Goal: Communication & Community: Answer question/provide support

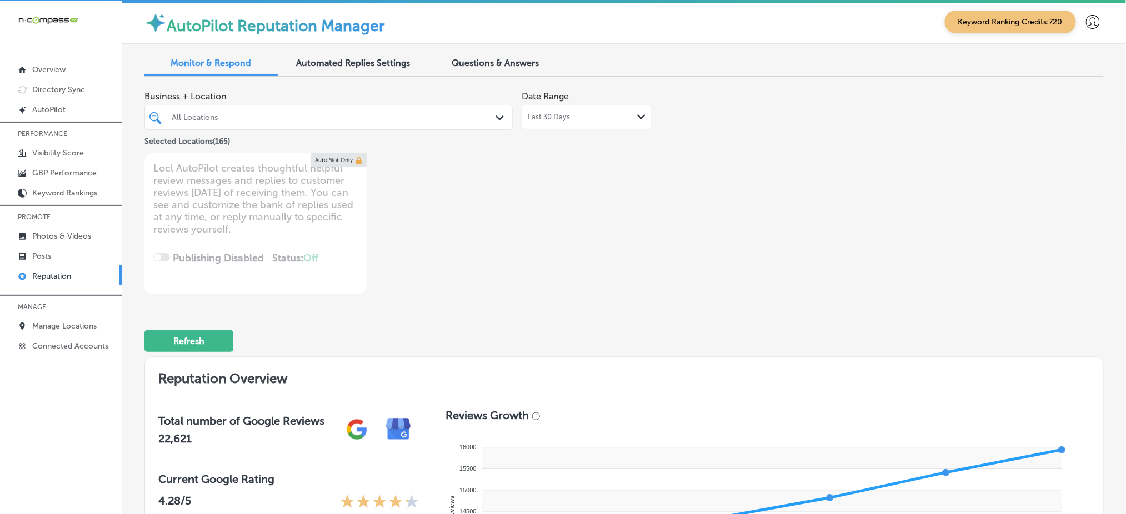
drag, startPoint x: 399, startPoint y: 119, endPoint x: 488, endPoint y: 128, distance: 89.4
click at [399, 119] on div "All Locations" at bounding box center [334, 117] width 325 height 9
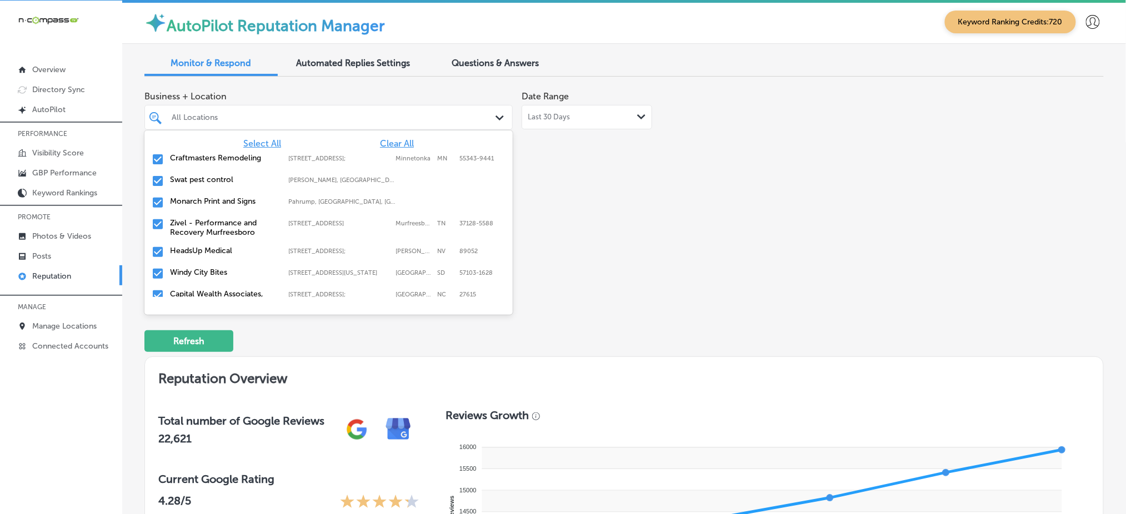
click at [388, 140] on span "Clear All" at bounding box center [397, 143] width 34 height 11
type textarea "x"
click at [388, 140] on span "Clear All" at bounding box center [397, 143] width 34 height 11
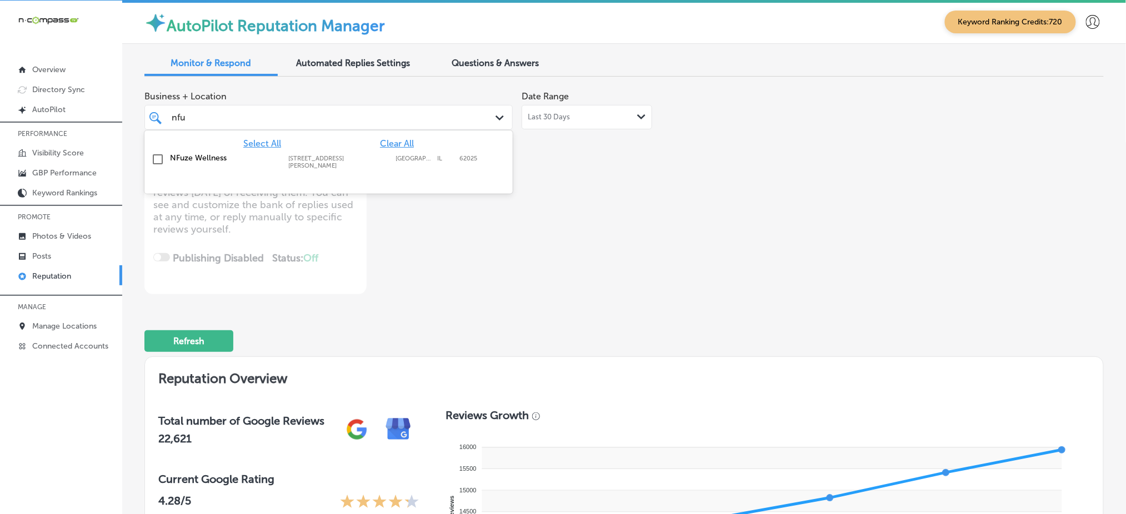
type input "nfuz"
click at [341, 151] on div "NFuze Wellness [STREET_ADDRESS][PERSON_NAME] [STREET_ADDRESS][PERSON_NAME]" at bounding box center [328, 161] width 359 height 21
type textarea "x"
type input "nfuz"
click at [647, 216] on div "Business + Location option [STREET_ADDRESS][PERSON_NAME]. option [STREET_ADDRES…" at bounding box center [432, 190] width 576 height 209
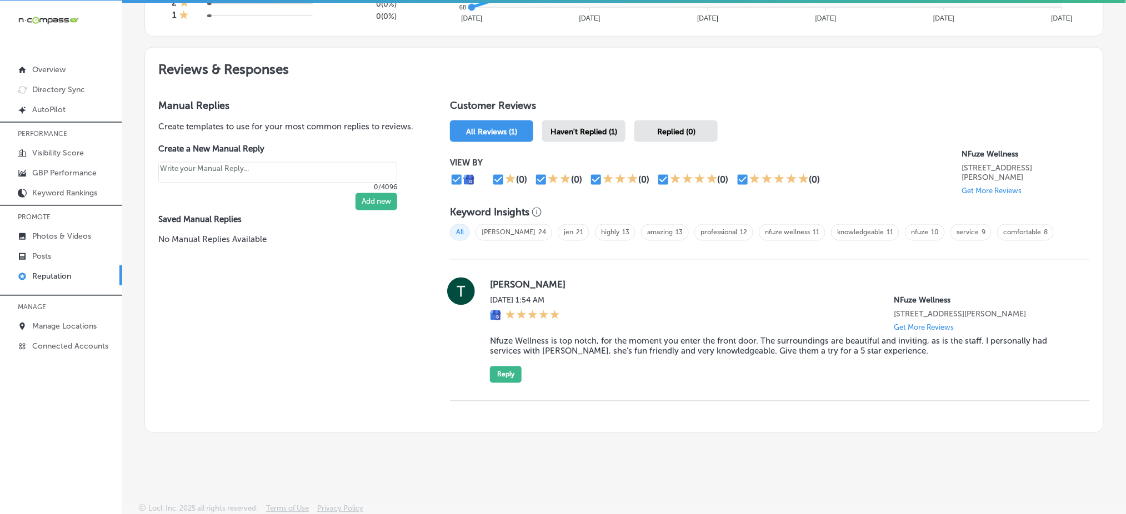
scroll to position [570, 0]
click at [576, 127] on span "Haven't Replied (1)" at bounding box center [584, 131] width 67 height 9
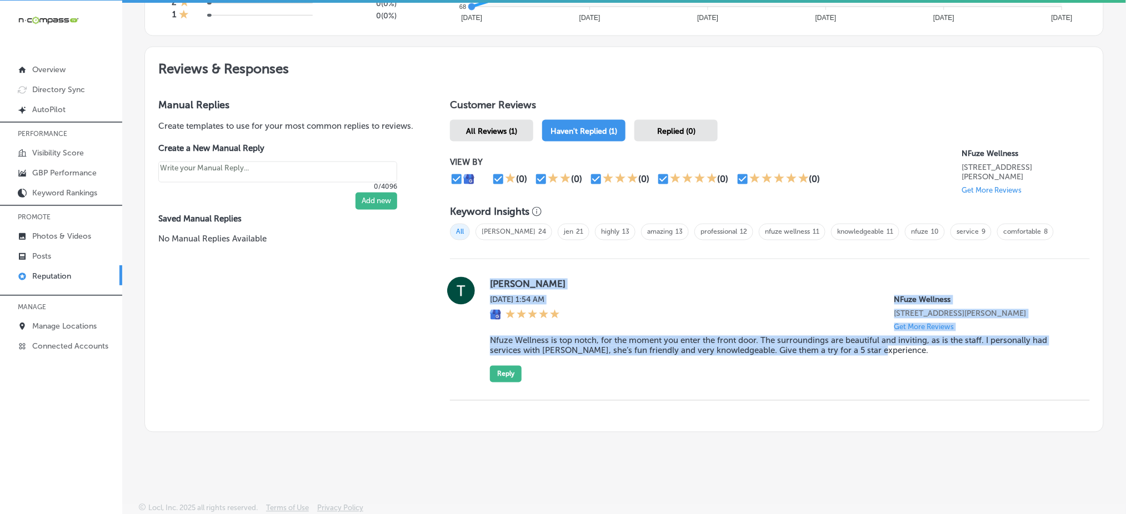
drag, startPoint x: 482, startPoint y: 276, endPoint x: 896, endPoint y: 354, distance: 421.1
click at [896, 354] on div "[PERSON_NAME] [DATE] 1:54 AM NFuze Wellness [STREET_ADDRESS][PERSON_NAME] Get M…" at bounding box center [770, 330] width 640 height 106
copy div "[PERSON_NAME] [DATE] 1:54 AM NFuze Wellness [STREET_ADDRESS][PERSON_NAME] Get M…"
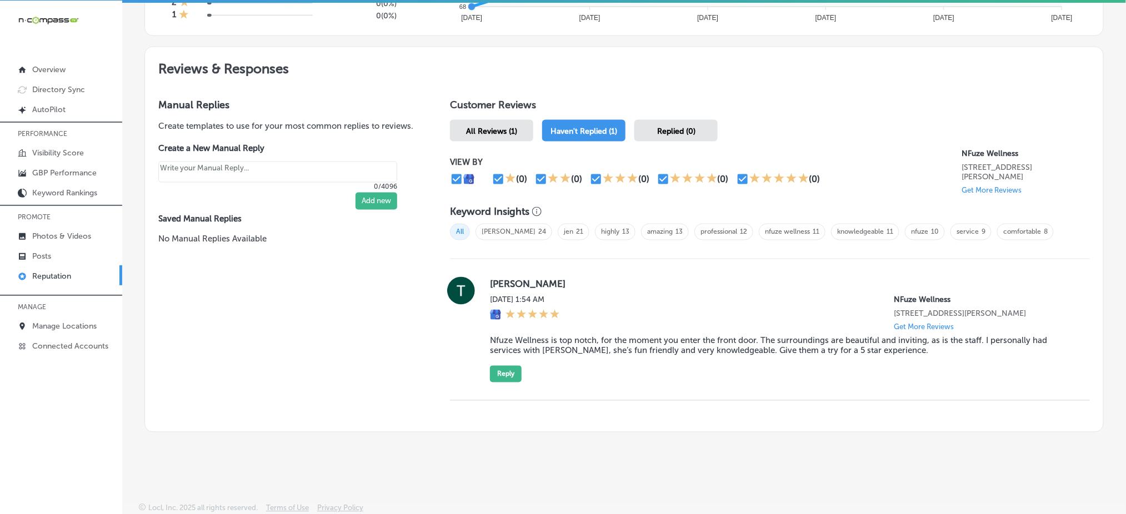
click at [663, 121] on div "Replied (0)" at bounding box center [675, 131] width 83 height 22
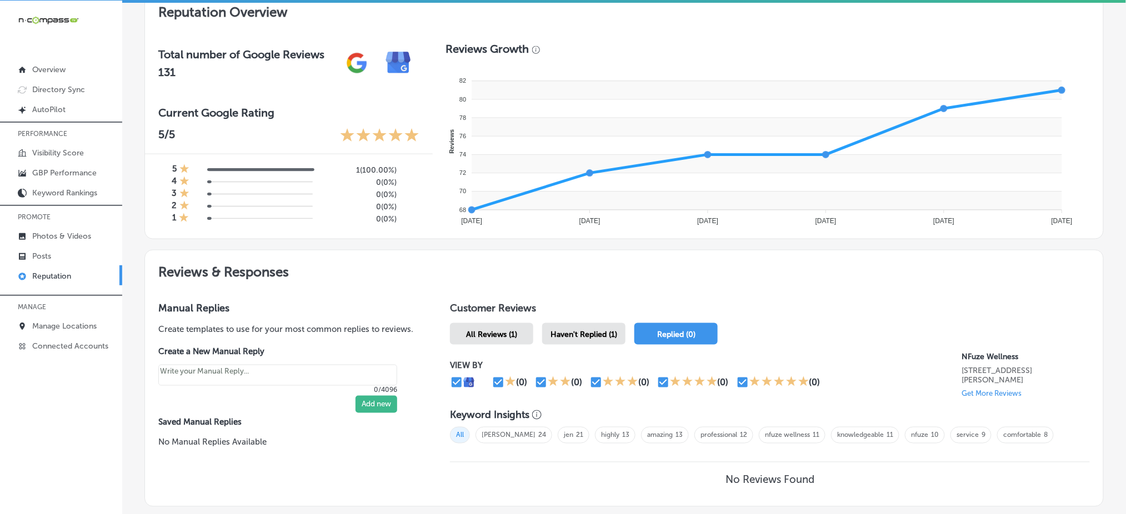
scroll to position [441, 0]
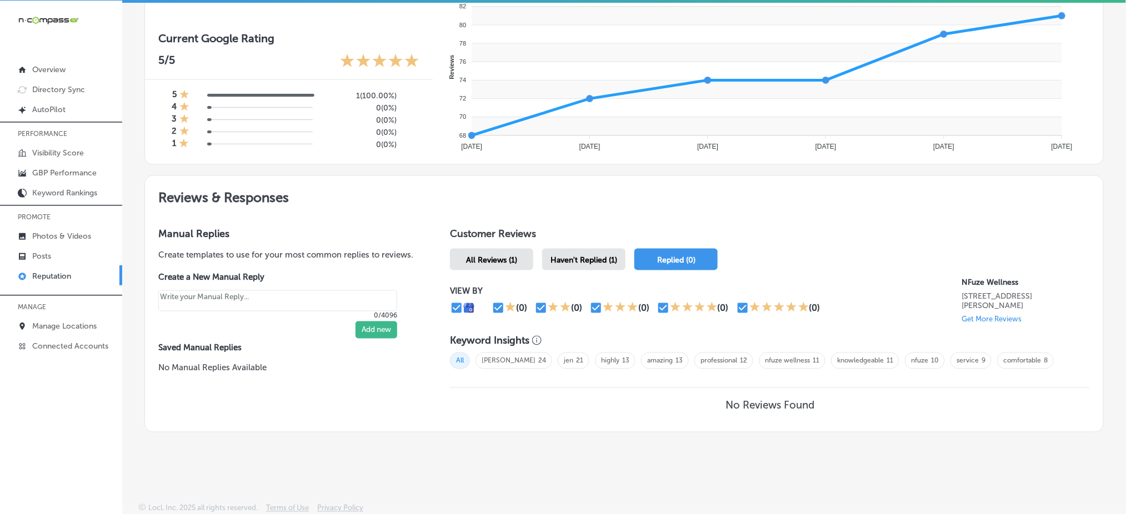
click at [579, 256] on span "Haven't Replied (1)" at bounding box center [584, 260] width 67 height 9
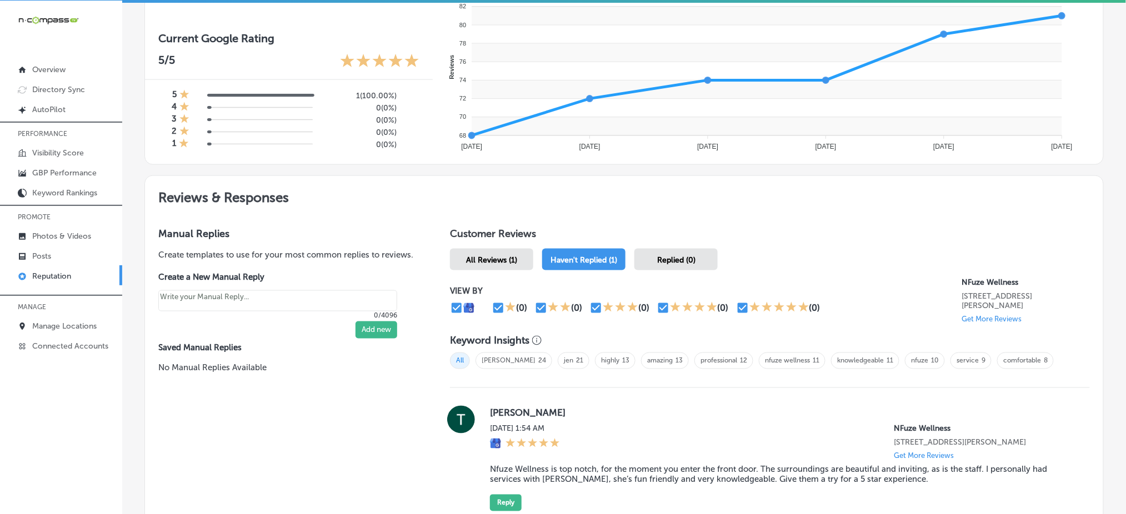
scroll to position [570, 0]
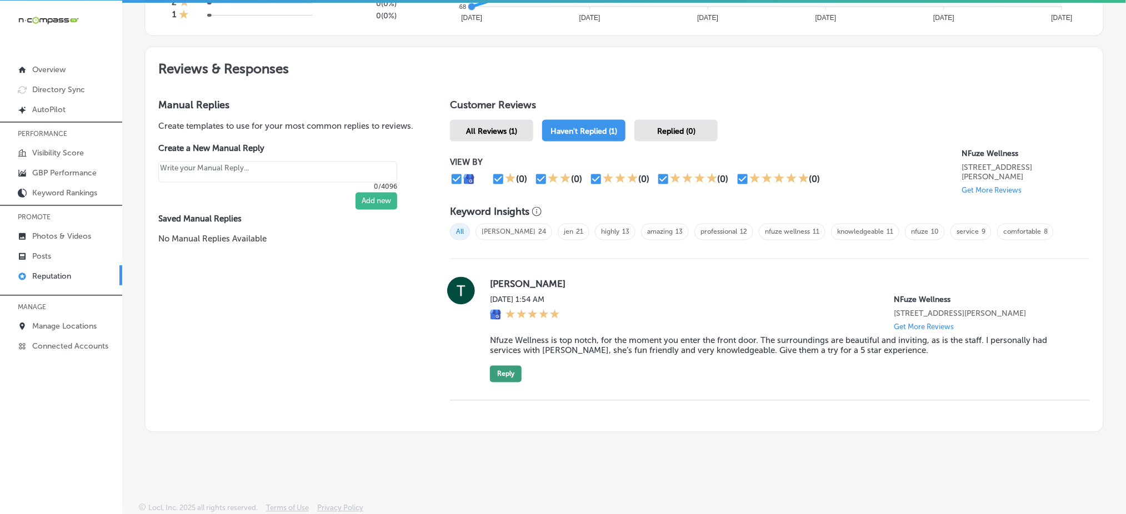
click at [507, 367] on button "Reply" at bounding box center [506, 374] width 32 height 17
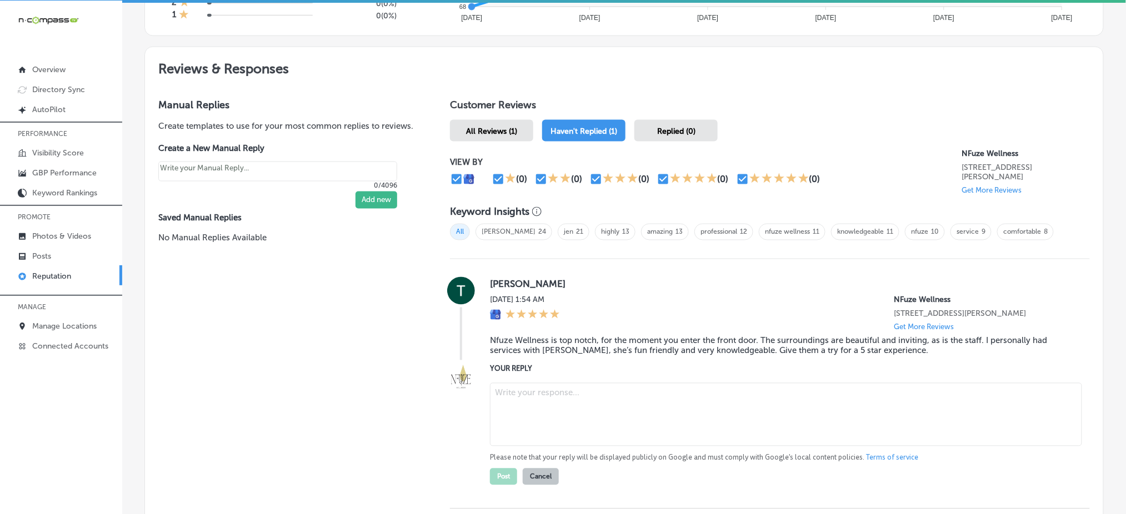
type textarea "x"
click at [558, 406] on textarea at bounding box center [786, 414] width 592 height 63
paste textarea "Thank you so much for the amazing 5-star review, [PERSON_NAME]! We’re thrilled …"
type textarea "Thank you so much for the amazing 5-star review, [PERSON_NAME]! We’re thrilled …"
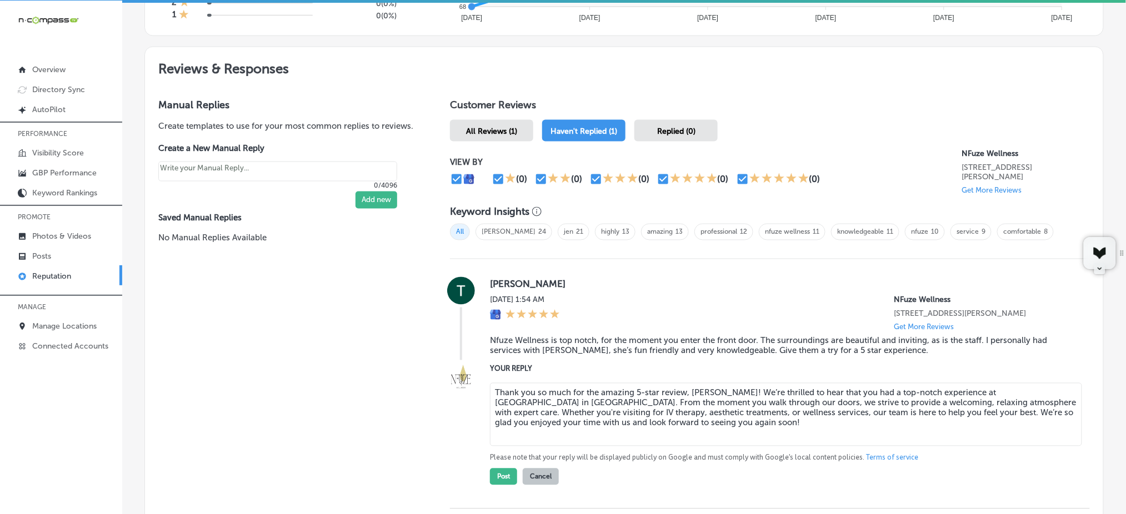
type textarea "x"
drag, startPoint x: 772, startPoint y: 388, endPoint x: 745, endPoint y: 392, distance: 27.5
click at [745, 392] on textarea "Thank you so much for the amazing 5-star review, [PERSON_NAME]! We’re thrilled …" at bounding box center [786, 414] width 592 height 63
type textarea "Thank you so much for the amazing 5-star review, [PERSON_NAME]! We’[PERSON_NAME…"
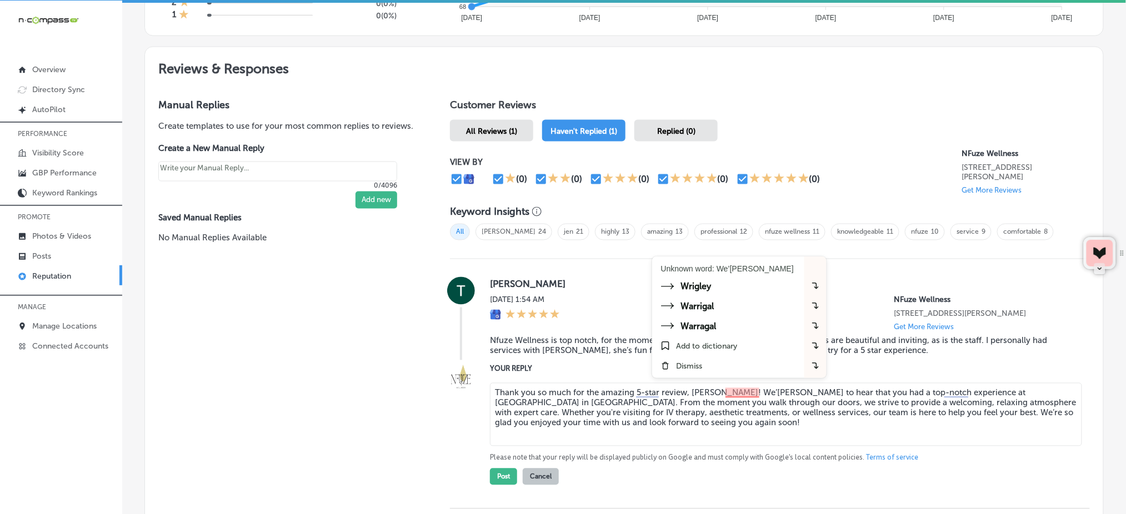
type textarea "x"
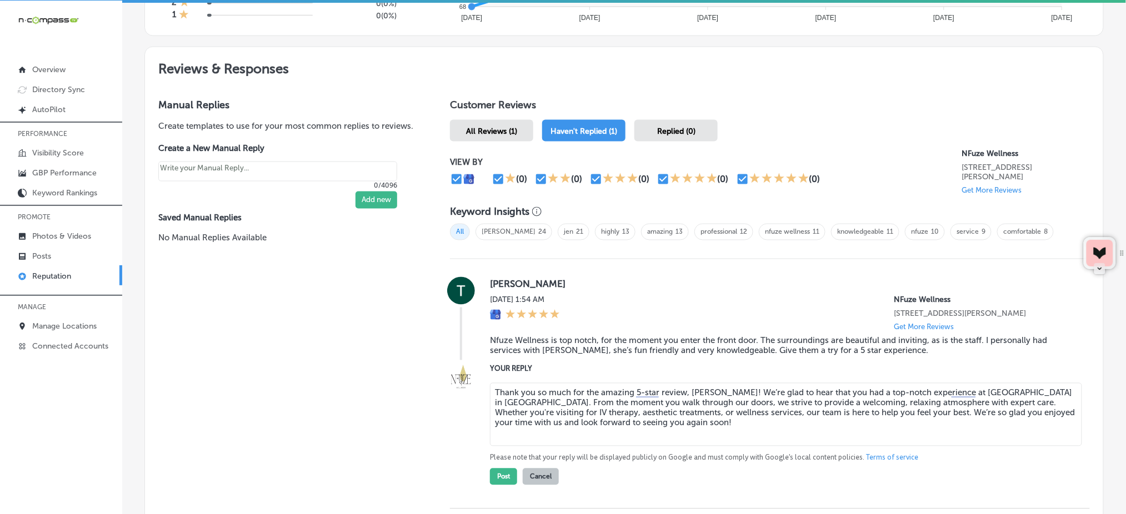
click at [728, 414] on textarea "Thank you so much for the amazing 5-star review, [PERSON_NAME]! We’re glad to h…" at bounding box center [786, 414] width 592 height 63
type textarea "Thank you so much for the amazing 5-star review, [PERSON_NAME]! We’re glad to h…"
click at [497, 477] on button "Post" at bounding box center [503, 477] width 27 height 17
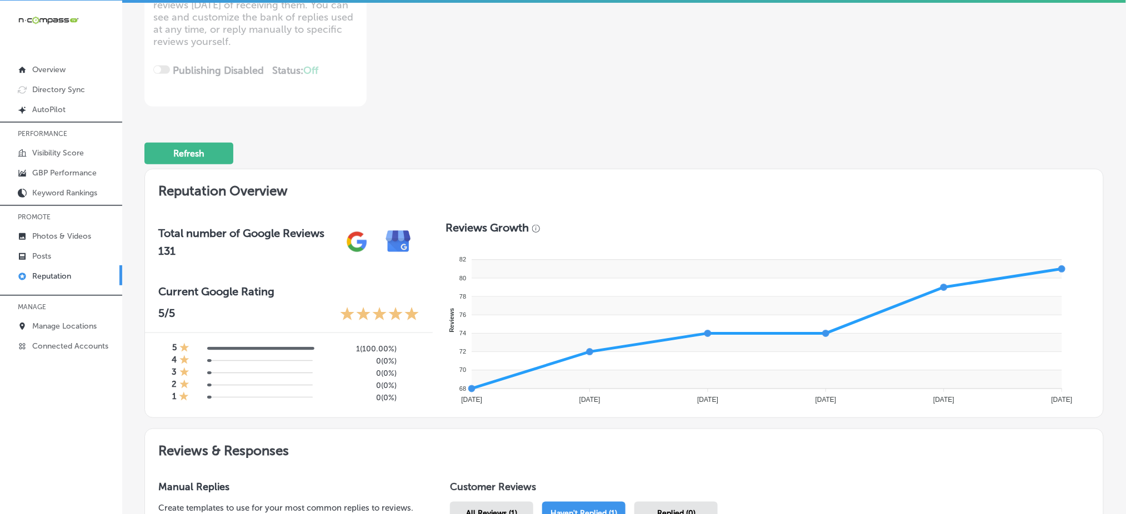
scroll to position [0, 0]
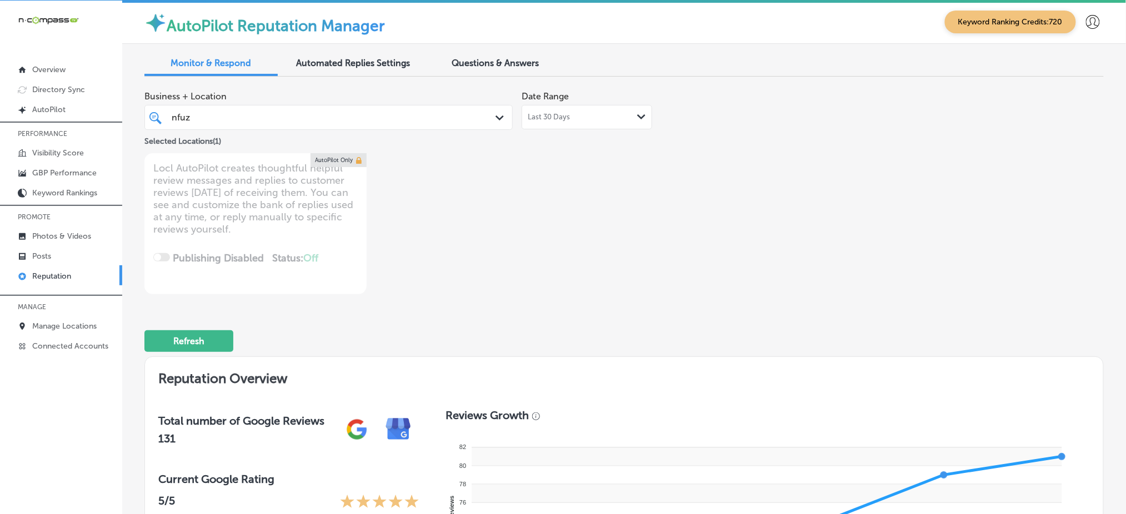
click at [403, 114] on div "nfuz nfuz" at bounding box center [313, 117] width 284 height 15
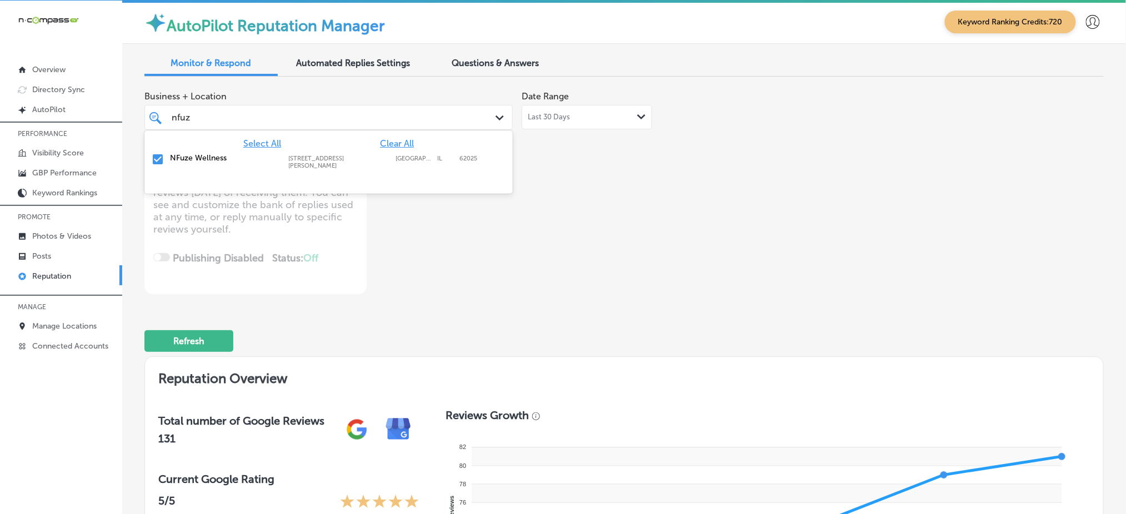
click at [394, 141] on span "Clear All" at bounding box center [397, 143] width 34 height 11
type textarea "x"
type input "n"
type input "thri"
click at [404, 157] on label "Rockledge" at bounding box center [414, 162] width 36 height 14
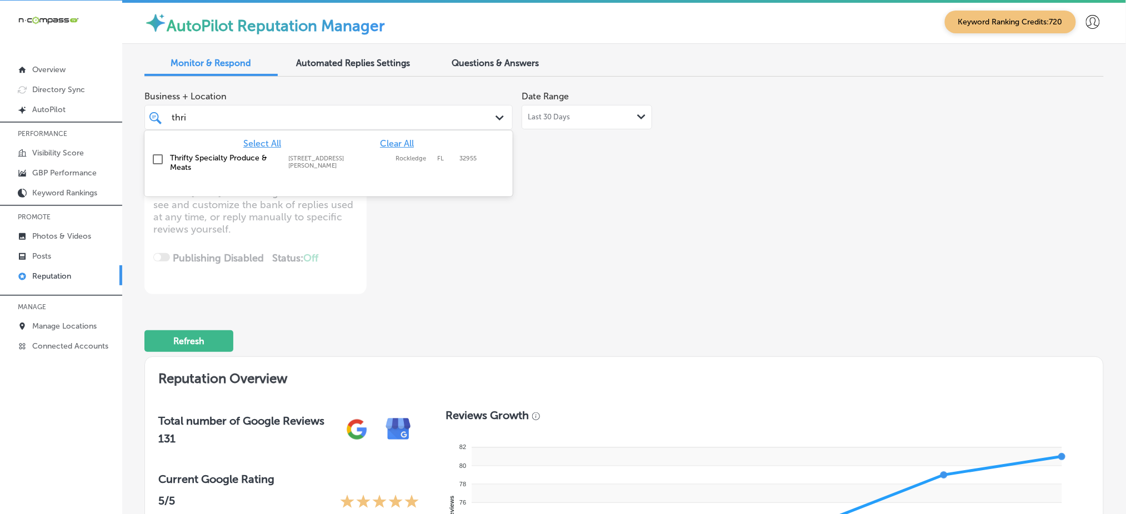
type textarea "x"
type input "thri"
click at [582, 208] on div "Business + Location option [STREET_ADDRESS][PERSON_NAME]. option [STREET_ADDRES…" at bounding box center [432, 190] width 576 height 209
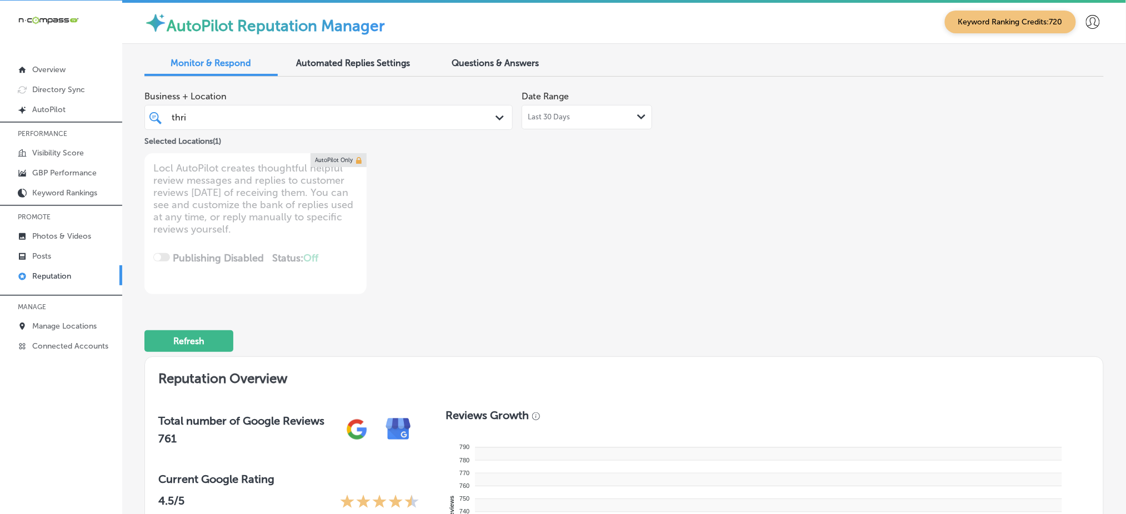
type textarea "x"
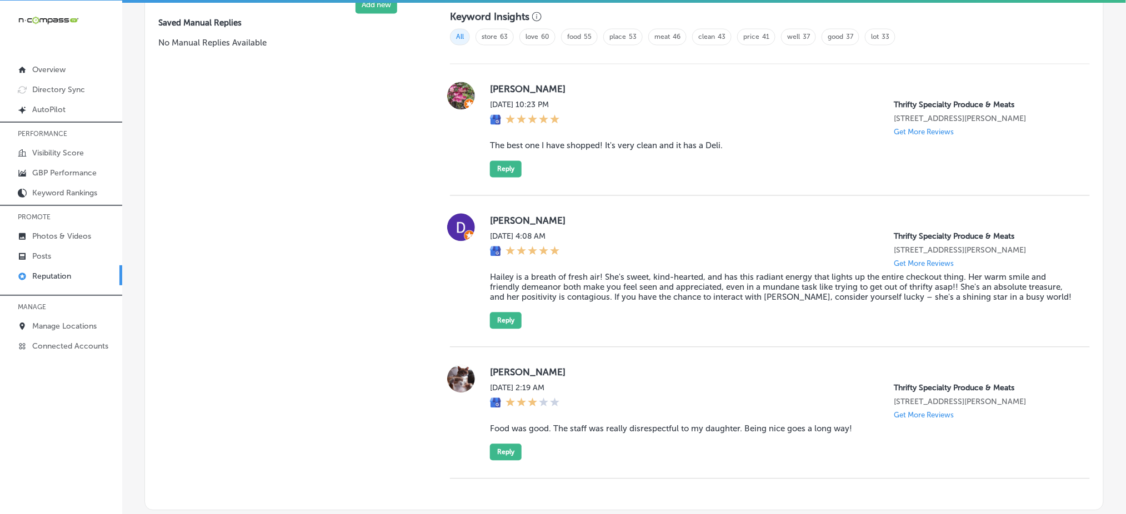
scroll to position [741, 0]
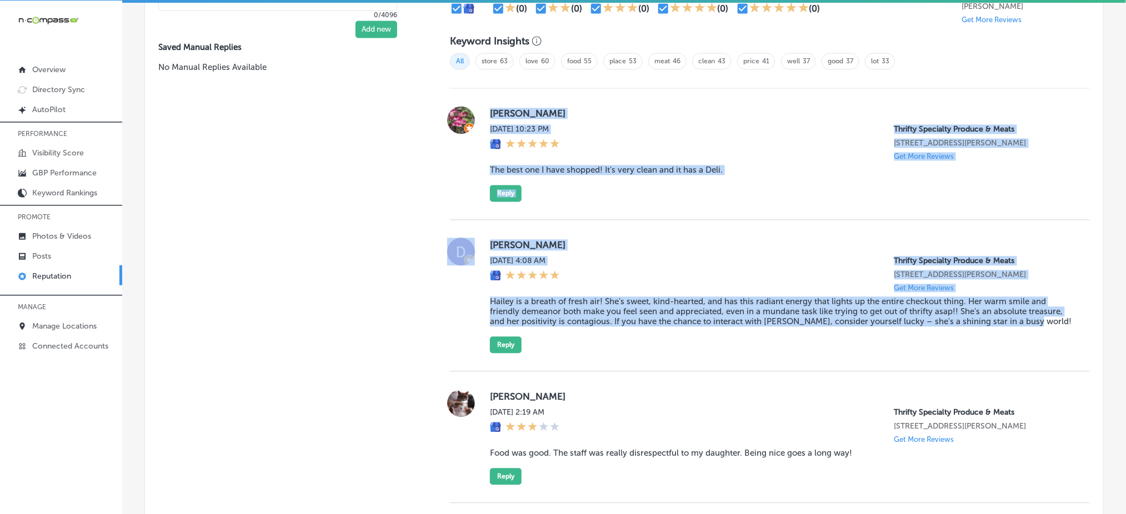
drag, startPoint x: 484, startPoint y: 106, endPoint x: 1057, endPoint y: 350, distance: 622.8
click at [1057, 350] on div "[PERSON_NAME] [DATE] 10:23 PM Thrifty Specialty Produce & Meats [STREET_ADDRESS…" at bounding box center [770, 296] width 640 height 415
copy div "[PERSON_NAME] [DATE] 10:23 PM Thrifty Specialty Produce & Meats [STREET_ADDRESS…"
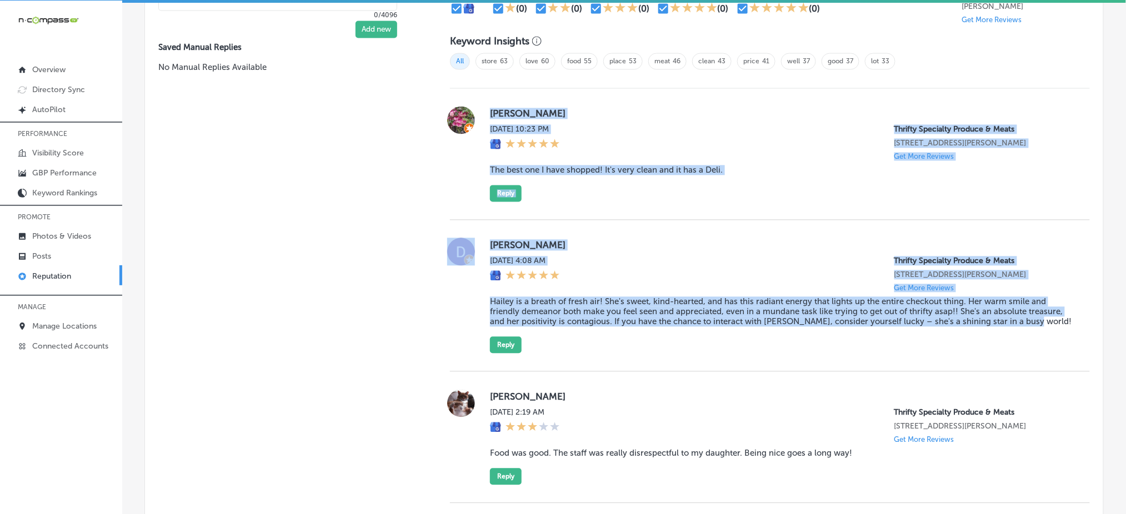
click at [618, 181] on div "[PERSON_NAME] [DATE] 10:23 PM Thrifty Specialty Produce & Meats [STREET_ADDRESS…" at bounding box center [781, 155] width 582 height 96
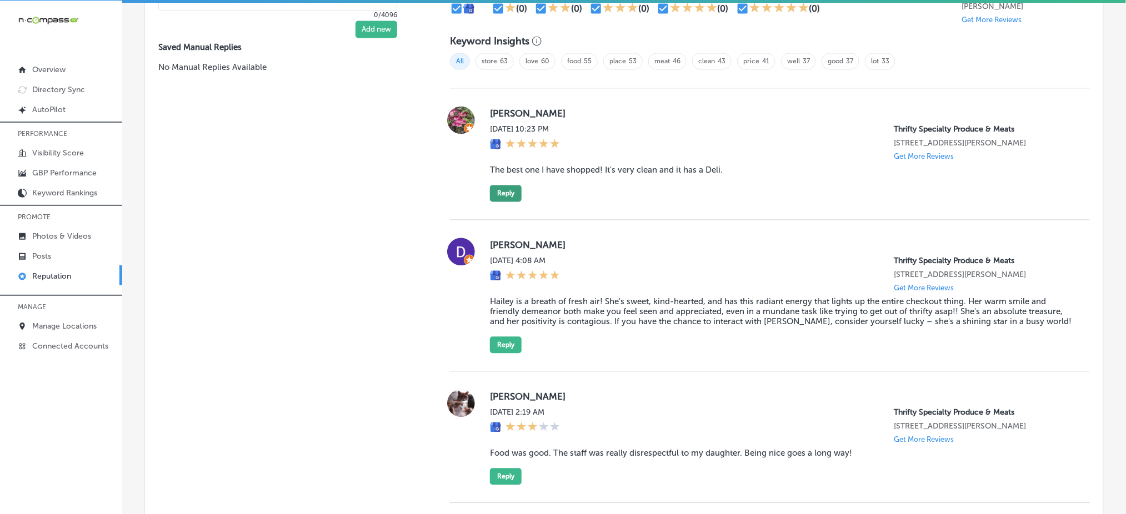
click at [507, 190] on button "Reply" at bounding box center [506, 194] width 32 height 17
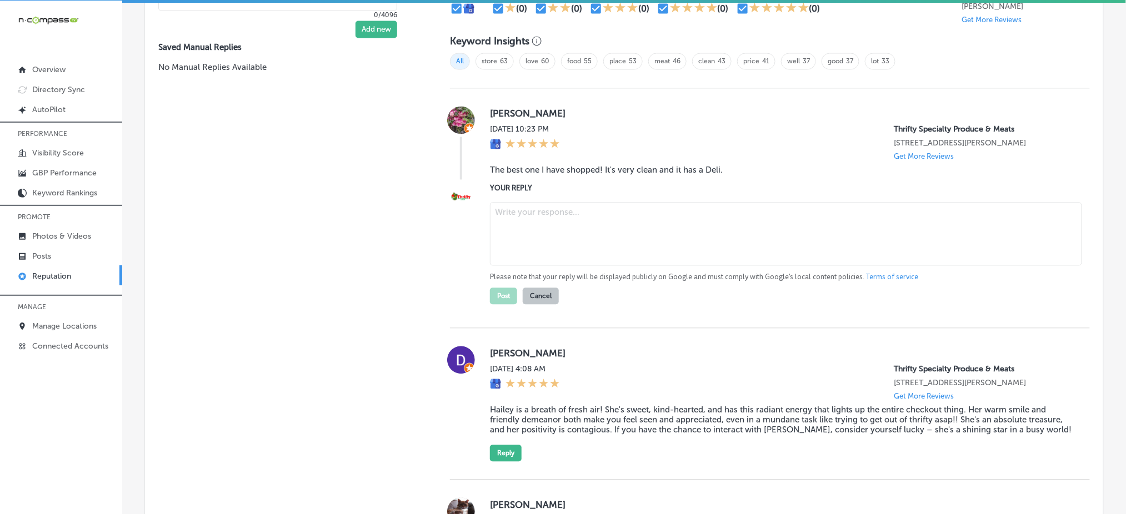
click at [551, 230] on textarea at bounding box center [786, 234] width 592 height 63
paste textarea "Thank you for the wonderful review, [PERSON_NAME]! We’re so glad to hear that y…"
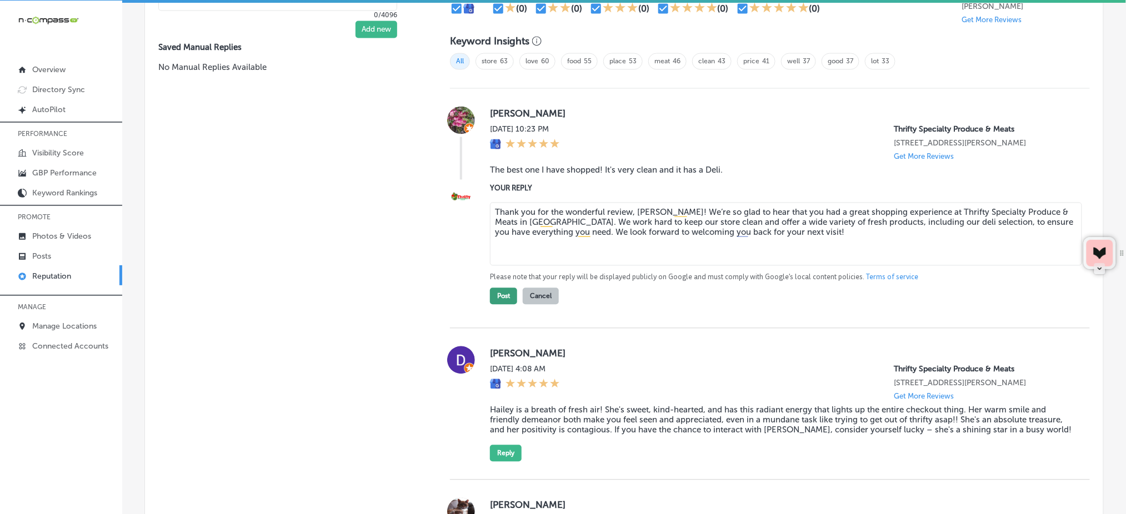
type textarea "Thank you for the wonderful review, [PERSON_NAME]! We’re so glad to hear that y…"
click at [500, 293] on button "Post" at bounding box center [503, 296] width 27 height 17
type textarea "x"
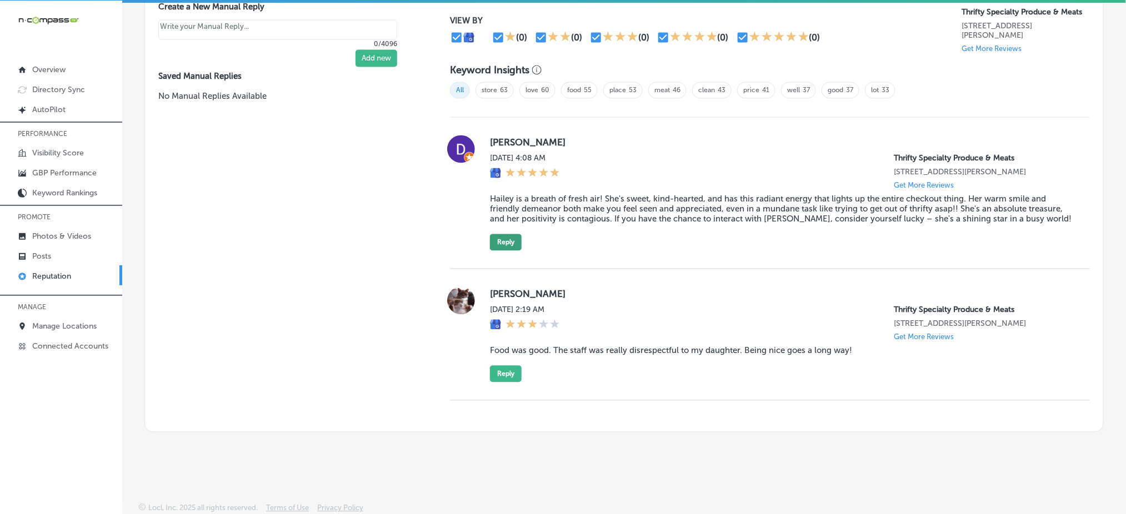
click at [505, 241] on button "Reply" at bounding box center [506, 242] width 32 height 17
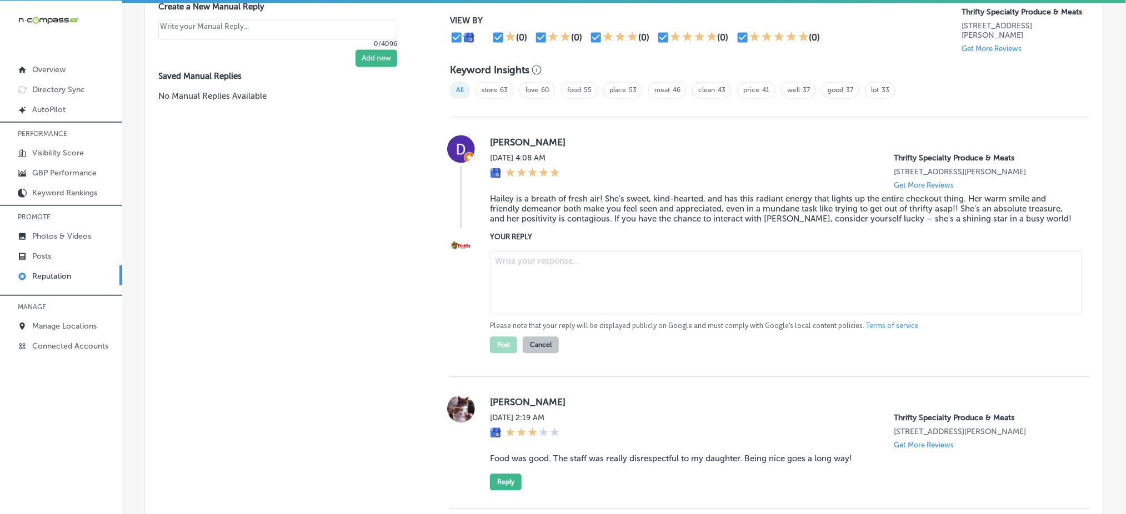
click at [546, 268] on textarea at bounding box center [786, 283] width 592 height 63
paste textarea "Thank you for the kind words, [PERSON_NAME]! We’re so happy to hear that our te…"
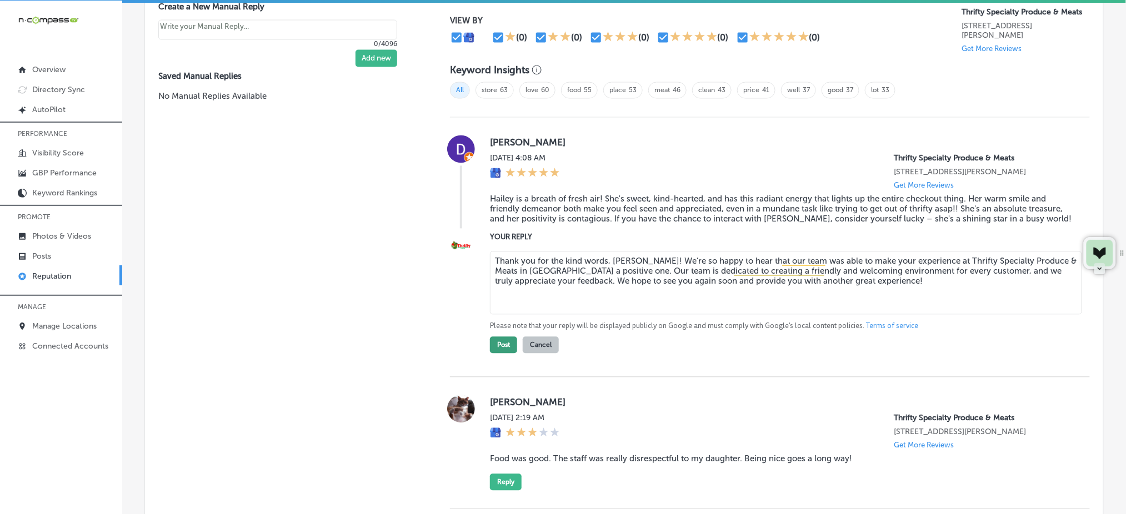
type textarea "Thank you for the kind words, [PERSON_NAME]! We’re so happy to hear that our te…"
click at [495, 343] on button "Post" at bounding box center [503, 345] width 27 height 17
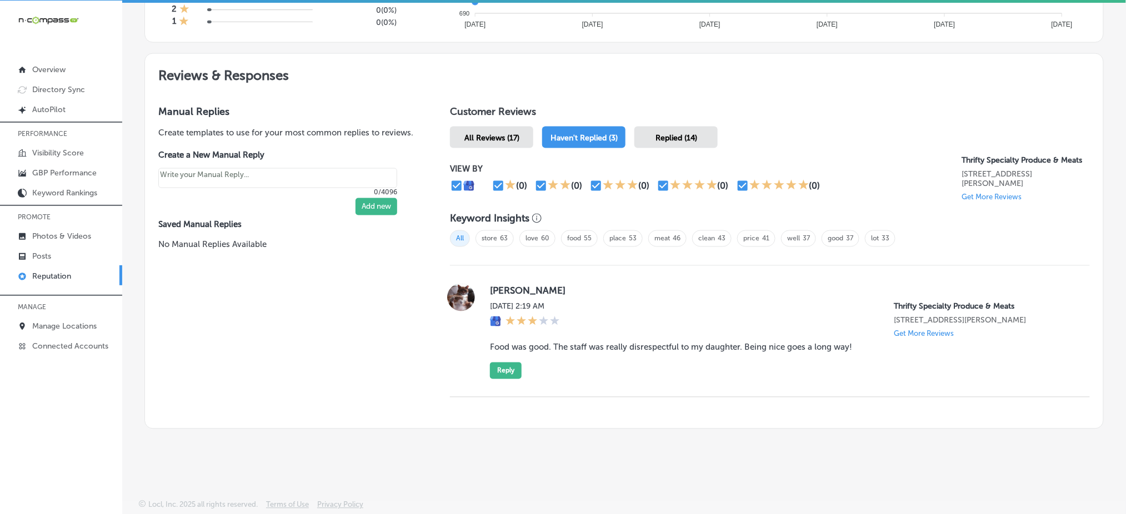
scroll to position [560, 0]
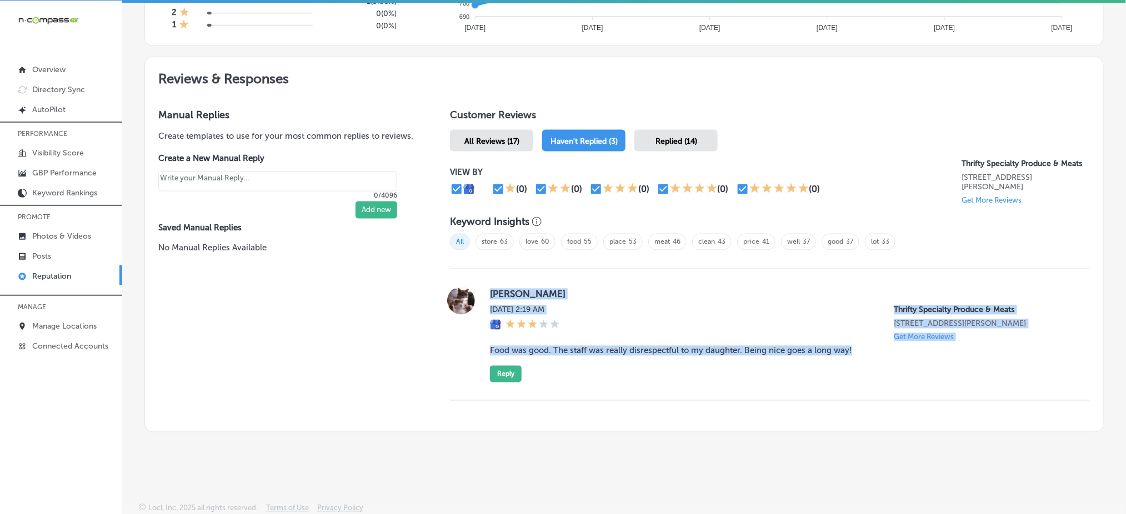
drag, startPoint x: 484, startPoint y: 286, endPoint x: 911, endPoint y: 344, distance: 431.3
click at [911, 344] on div "[PERSON_NAME] [DATE] 2:19 AM Thrifty Specialty Produce & Meats [STREET_ADDRESS]…" at bounding box center [770, 335] width 640 height 96
copy div "[PERSON_NAME] [DATE] 2:19 AM Thrifty Specialty Produce & Meats [STREET_ADDRESS]…"
click at [677, 306] on div "[DATE] 2:19 AM Thrifty Specialty Produce & Meats [STREET_ADDRESS][PERSON_NAME] …" at bounding box center [781, 324] width 582 height 36
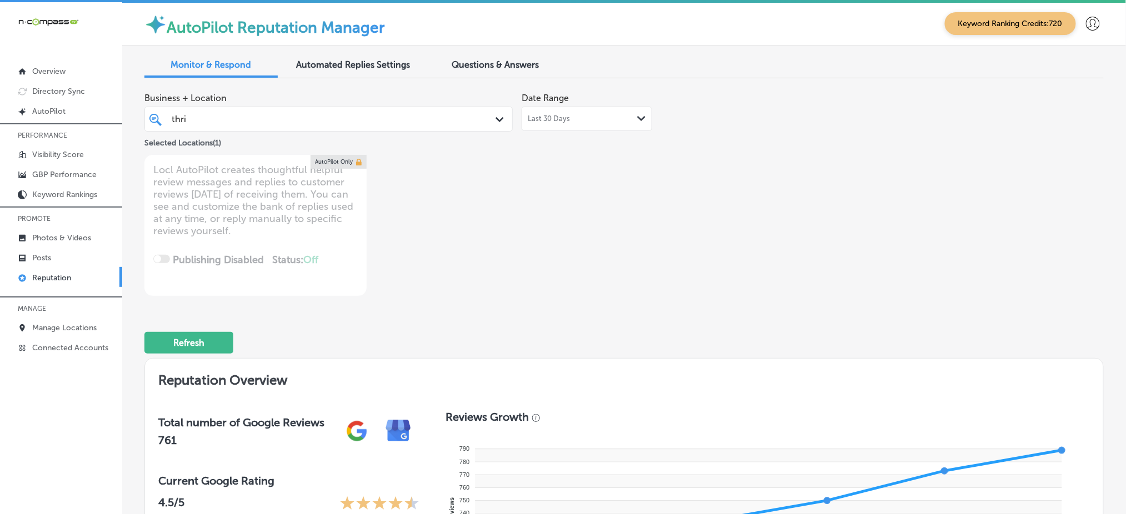
scroll to position [0, 0]
click at [429, 111] on div "thri thri" at bounding box center [328, 119] width 325 height 17
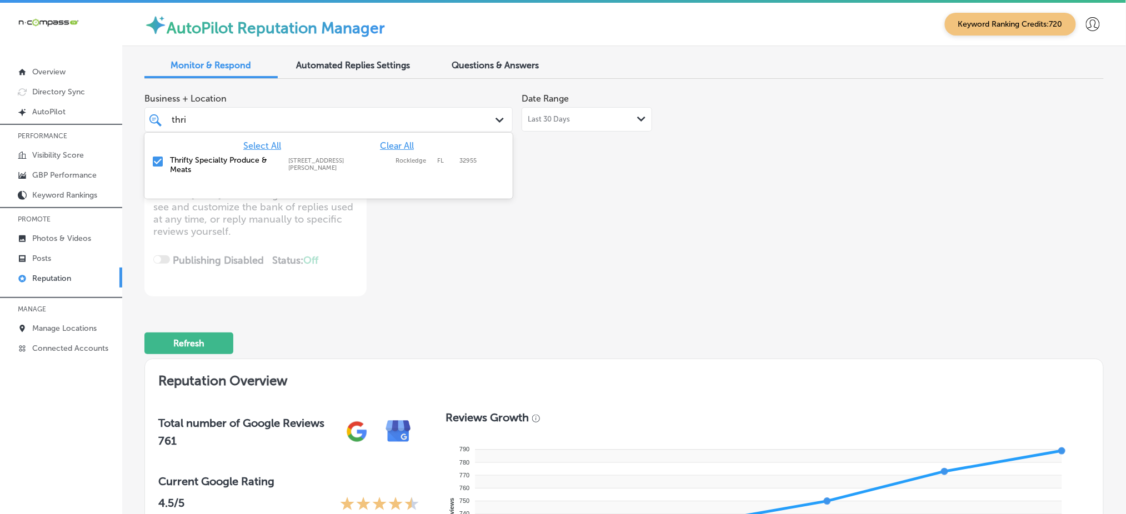
click at [407, 146] on span "Clear All" at bounding box center [397, 146] width 34 height 11
type textarea "x"
type input "t"
type input "el mesca"
click at [407, 164] on div "El Mescal Family Mexican Restaurant Bar [STREET_ADDRESS][GEOGRAPHIC_DATA][STREE…" at bounding box center [304, 165] width 268 height 19
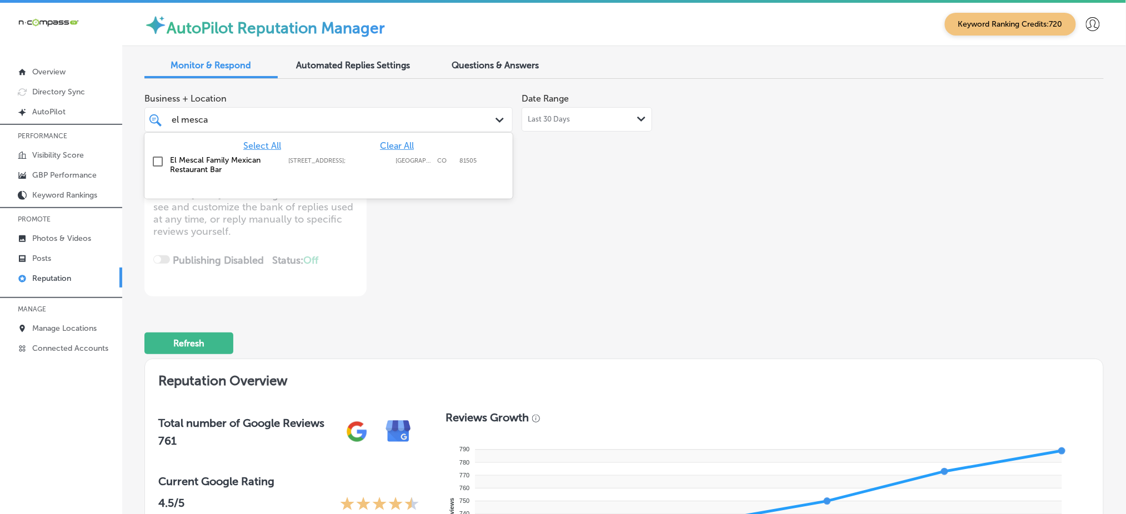
type textarea "x"
type input "el mesca"
click at [669, 222] on div "Business + Location option [STREET_ADDRESS]; , selected. option [STREET_ADDRESS…" at bounding box center [432, 192] width 576 height 209
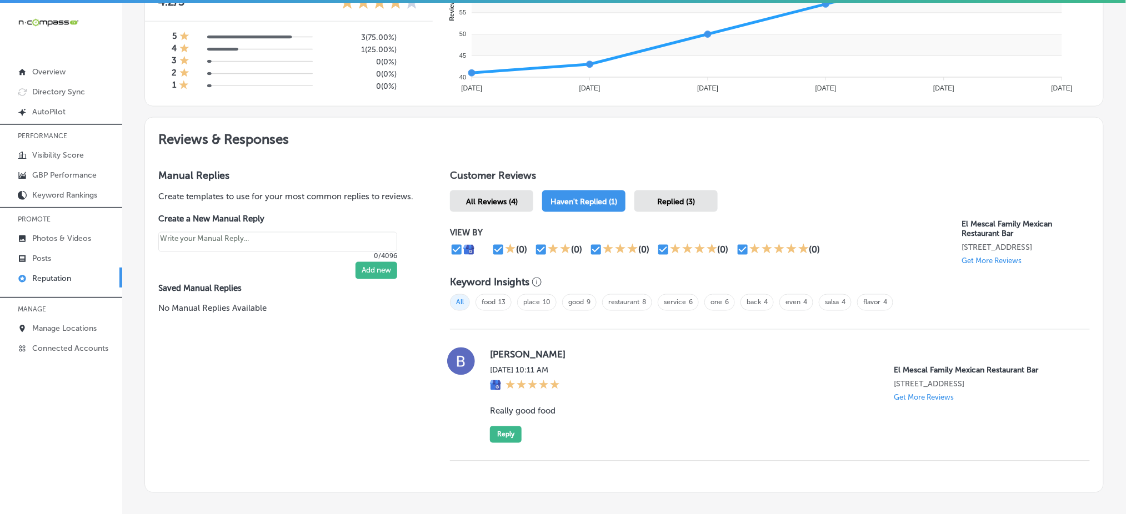
scroll to position [570, 0]
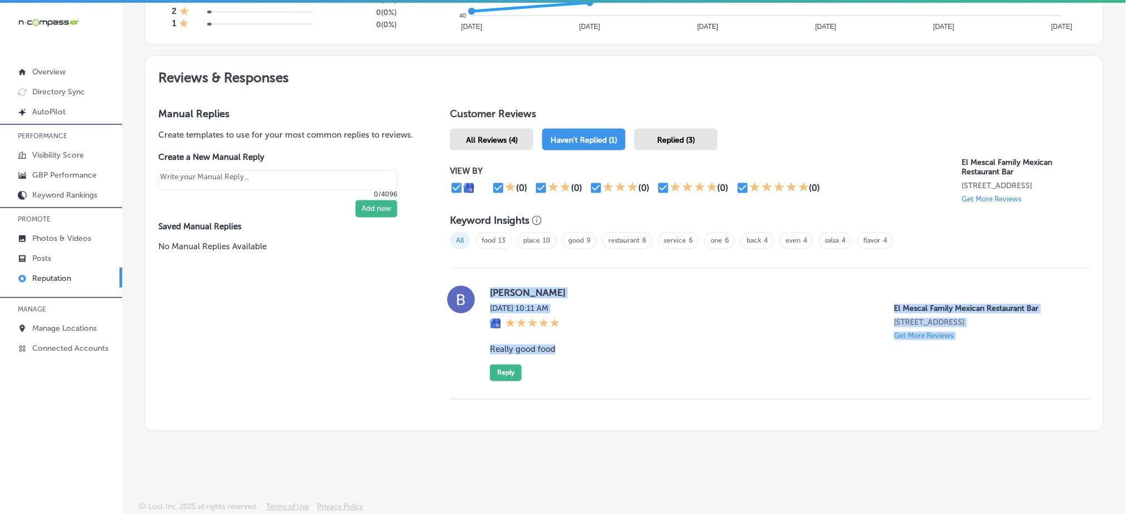
drag, startPoint x: 486, startPoint y: 284, endPoint x: 612, endPoint y: 354, distance: 144.0
click at [612, 354] on div "[PERSON_NAME] [DATE] 10:11 AM El Mescal Family Mexican Restaurant Bar [STREET_A…" at bounding box center [781, 334] width 582 height 96
copy div "[PERSON_NAME] [DATE] 10:11 AM El Mescal Family Mexican Restaurant Bar [STREET_A…"
click at [503, 377] on button "Reply" at bounding box center [506, 373] width 32 height 17
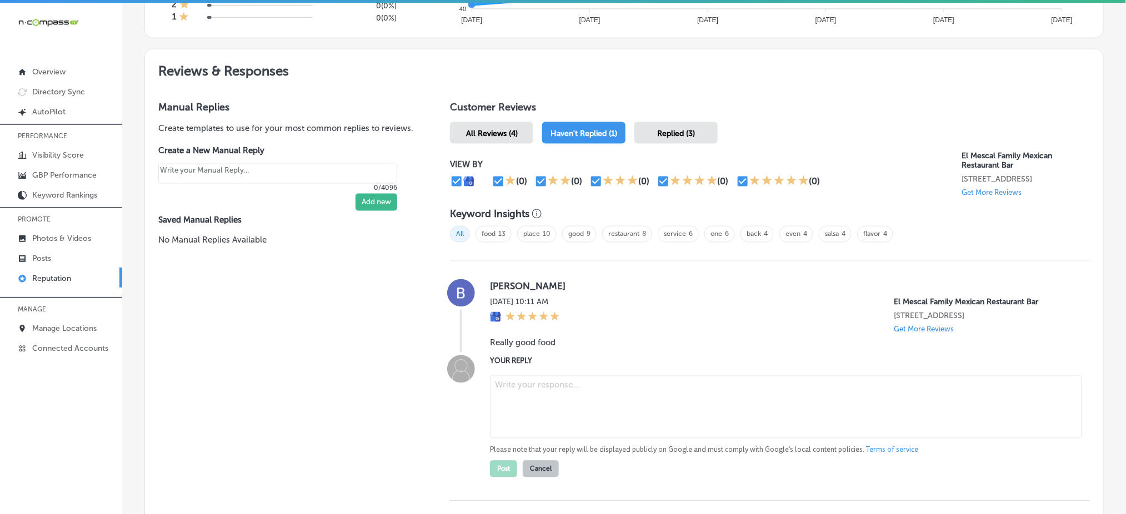
click at [674, 129] on span "Replied (3)" at bounding box center [676, 133] width 38 height 9
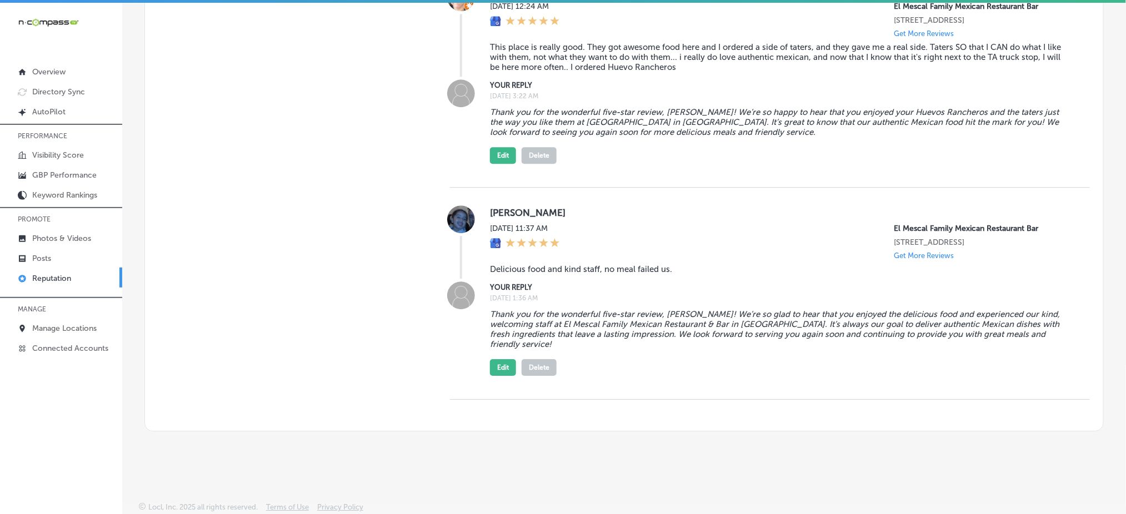
scroll to position [1065, 0]
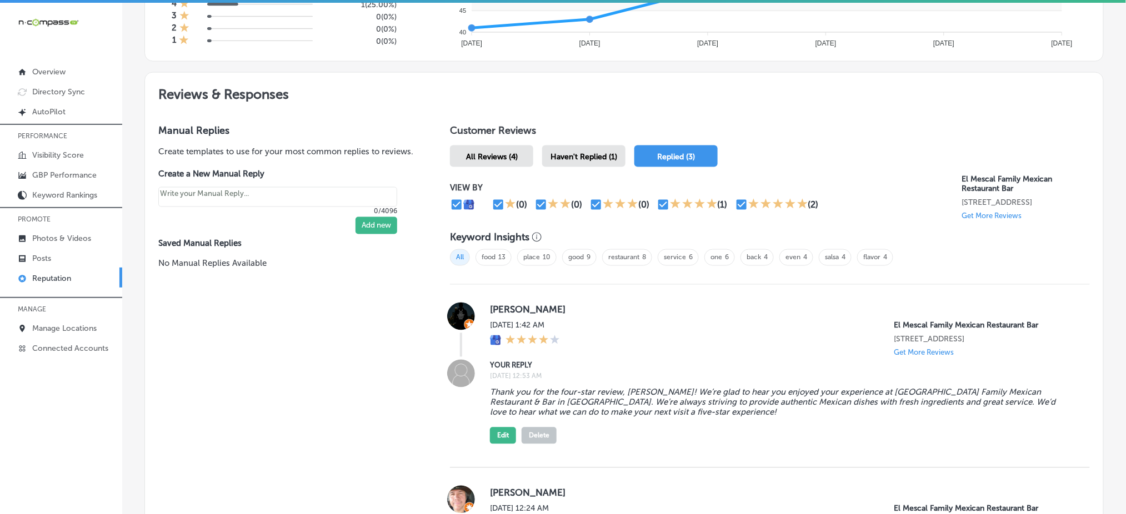
click at [589, 152] on span "Haven't Replied (1)" at bounding box center [584, 156] width 67 height 9
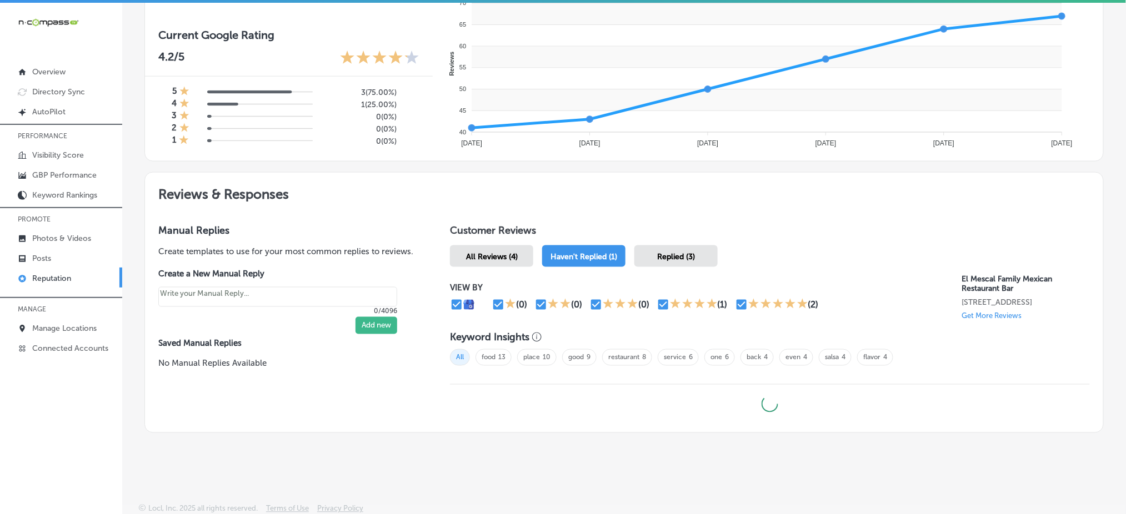
type textarea "x"
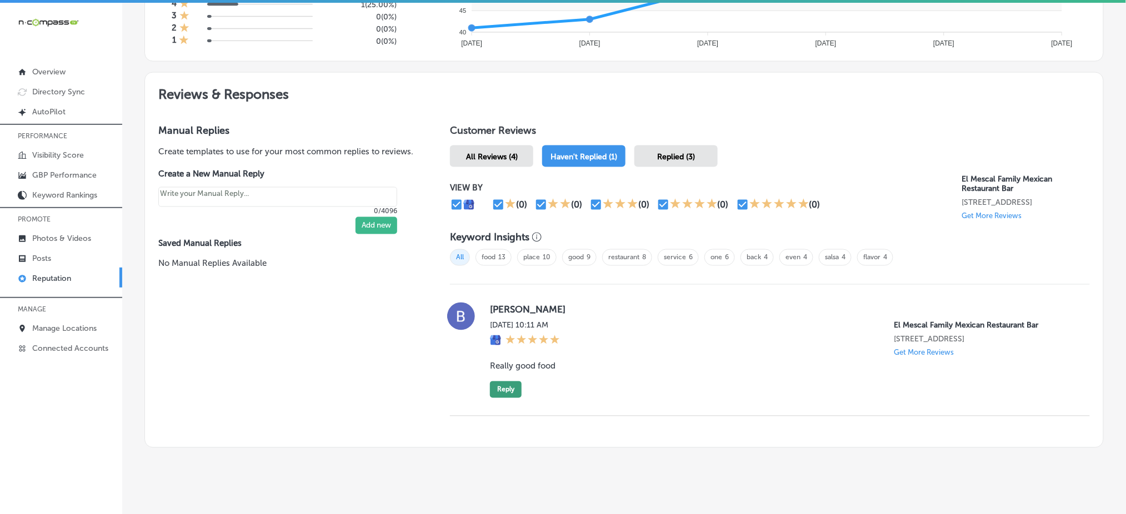
click at [512, 398] on button "Reply" at bounding box center [506, 390] width 32 height 17
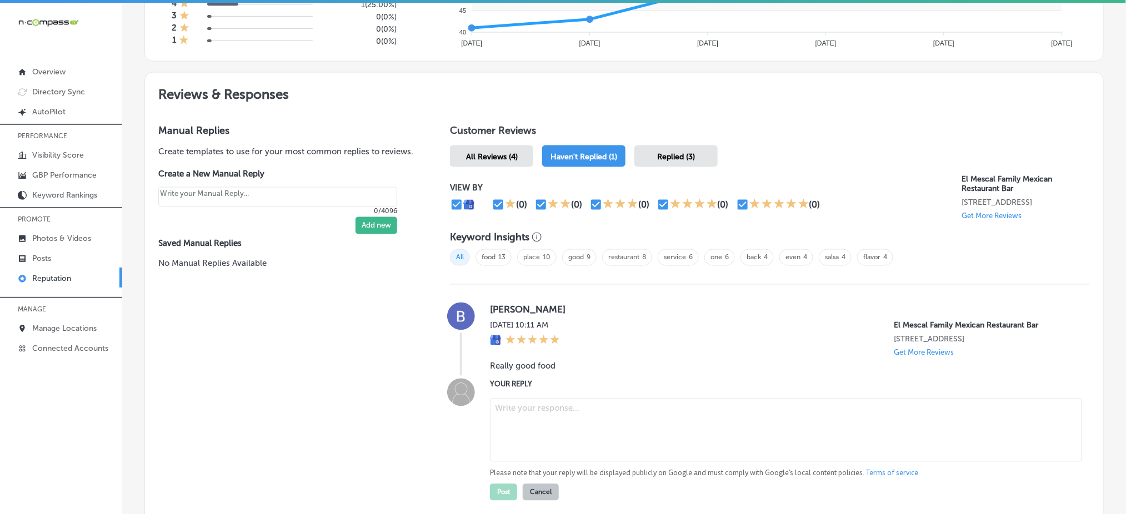
click at [567, 427] on textarea at bounding box center [786, 430] width 592 height 63
paste textarea "Thank you for the fantastic five-star review, [PERSON_NAME]! We’re so glad to h…"
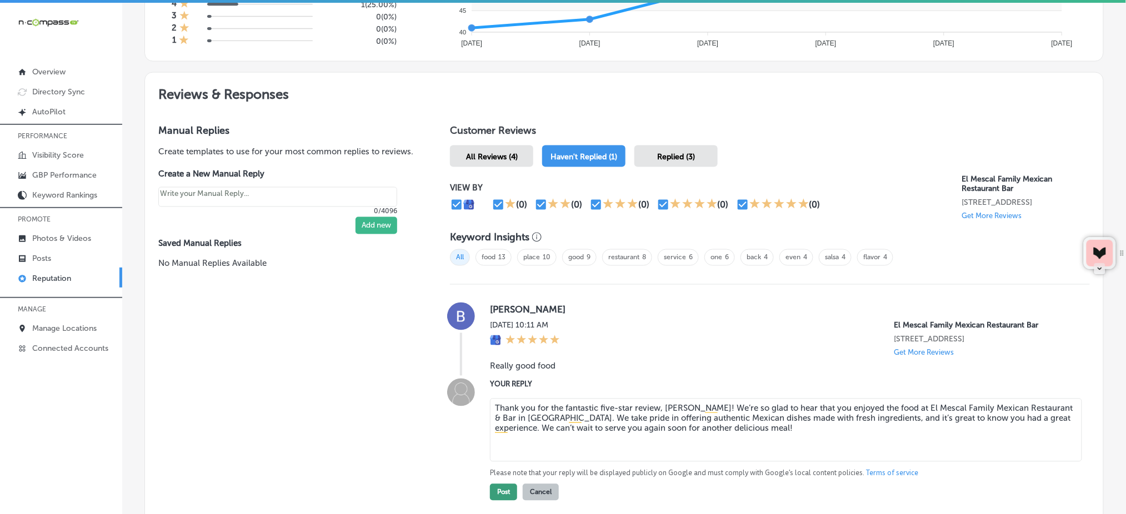
type textarea "Thank you for the fantastic five-star review, [PERSON_NAME]! We’re so glad to h…"
click at [496, 498] on button "Post" at bounding box center [503, 492] width 27 height 17
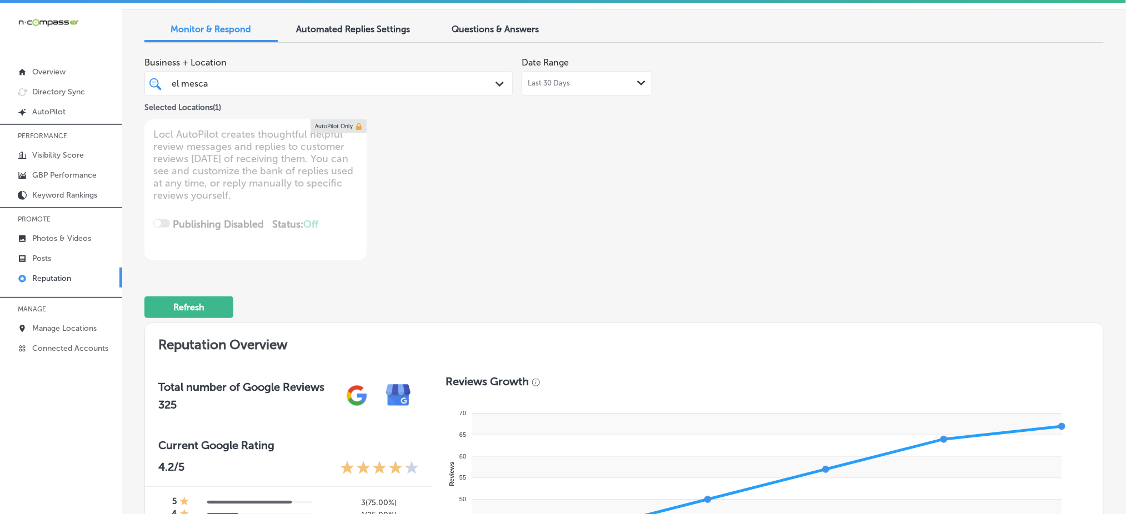
scroll to position [0, 0]
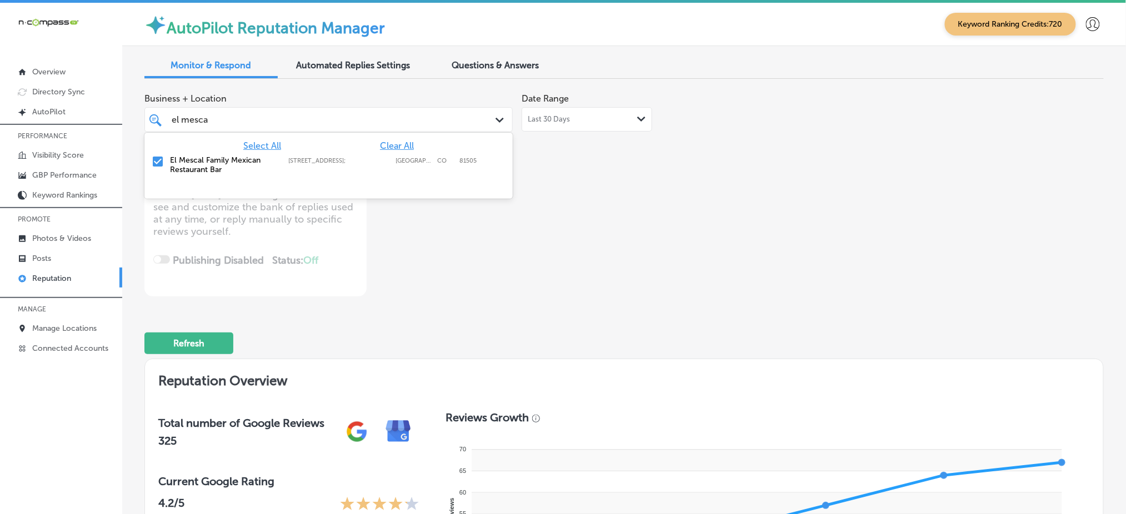
click at [354, 130] on div "el mesca el mesca Path Created with Sketch." at bounding box center [328, 119] width 368 height 25
click at [390, 146] on span "Clear All" at bounding box center [397, 146] width 34 height 11
type textarea "x"
type input "e"
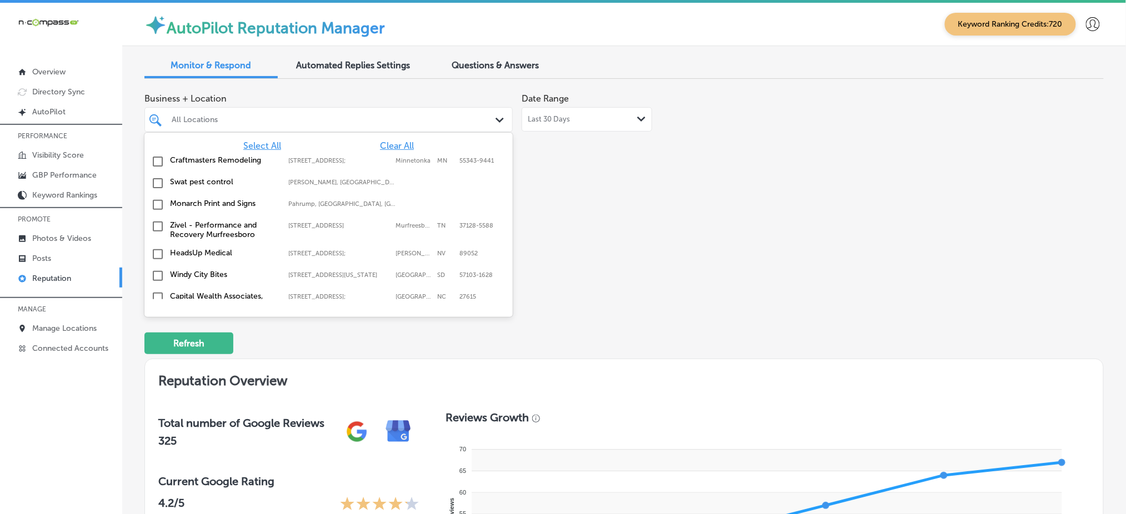
click at [390, 146] on span "Clear All" at bounding box center [397, 146] width 34 height 11
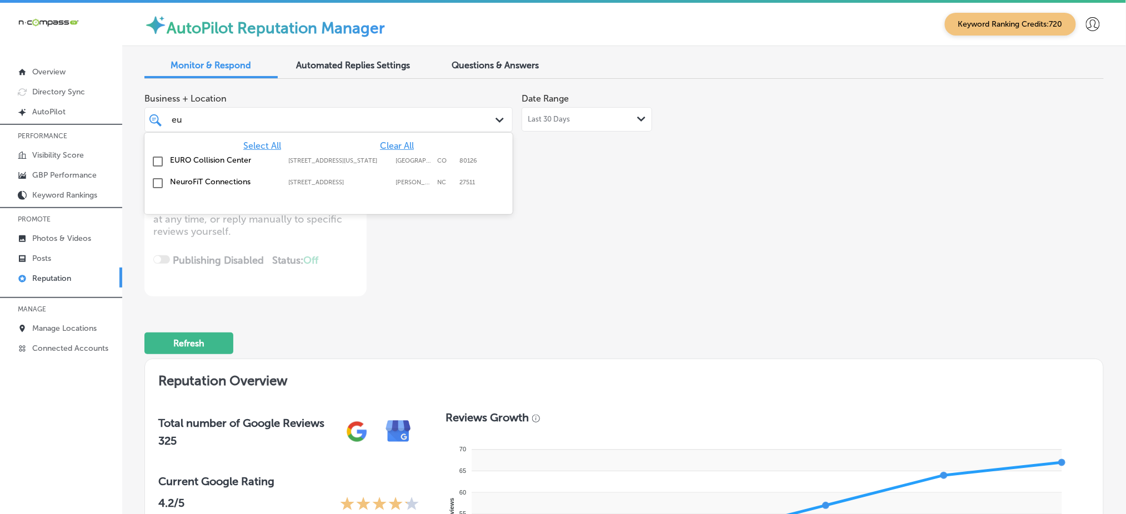
type input "euro"
click at [397, 158] on label "[GEOGRAPHIC_DATA]" at bounding box center [414, 160] width 36 height 7
type textarea "x"
type input "euro"
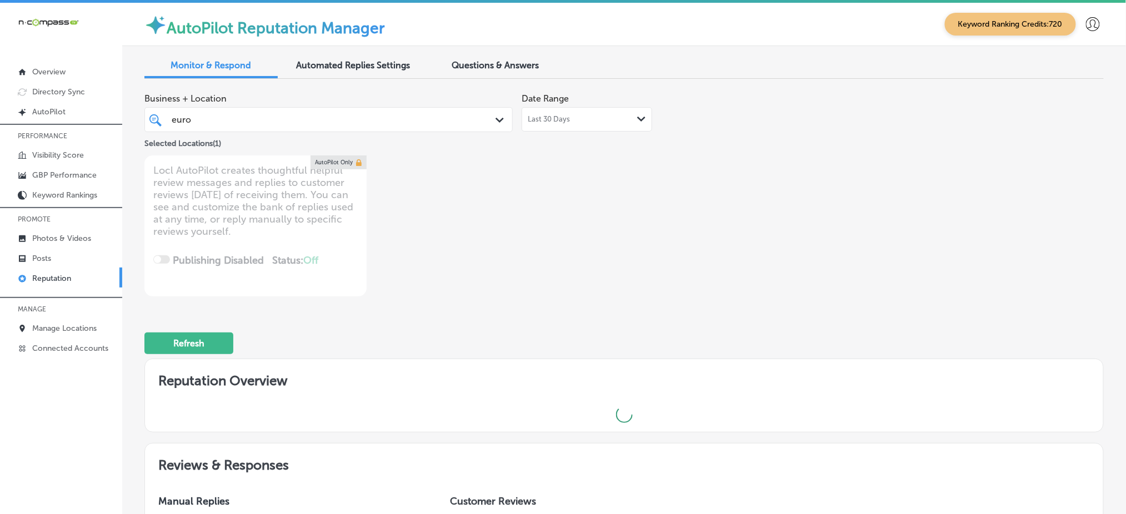
click at [594, 183] on div "Business + Location euro euro Path Created with Sketch. Selected Locations ( 1 …" at bounding box center [432, 192] width 576 height 209
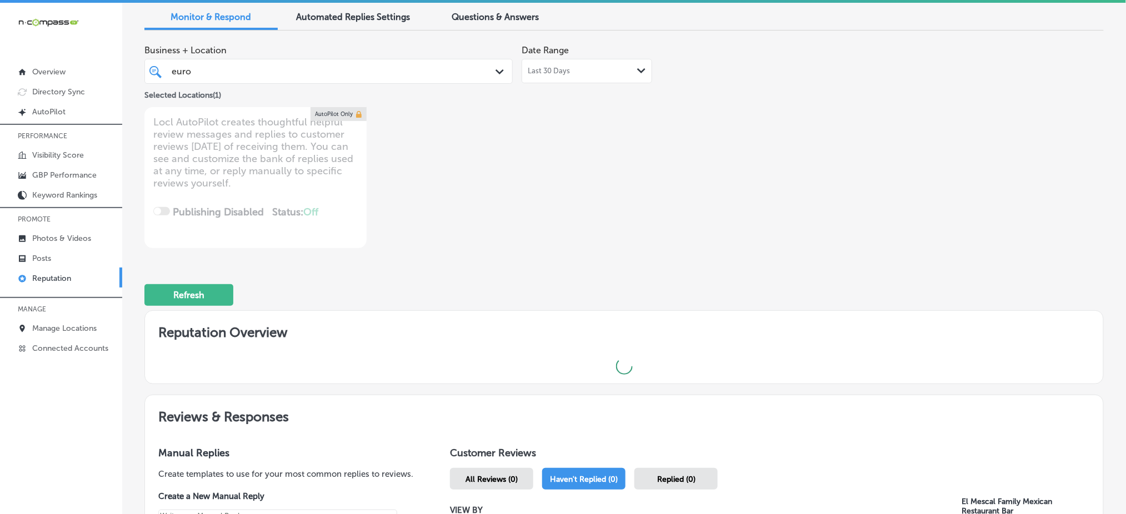
type textarea "x"
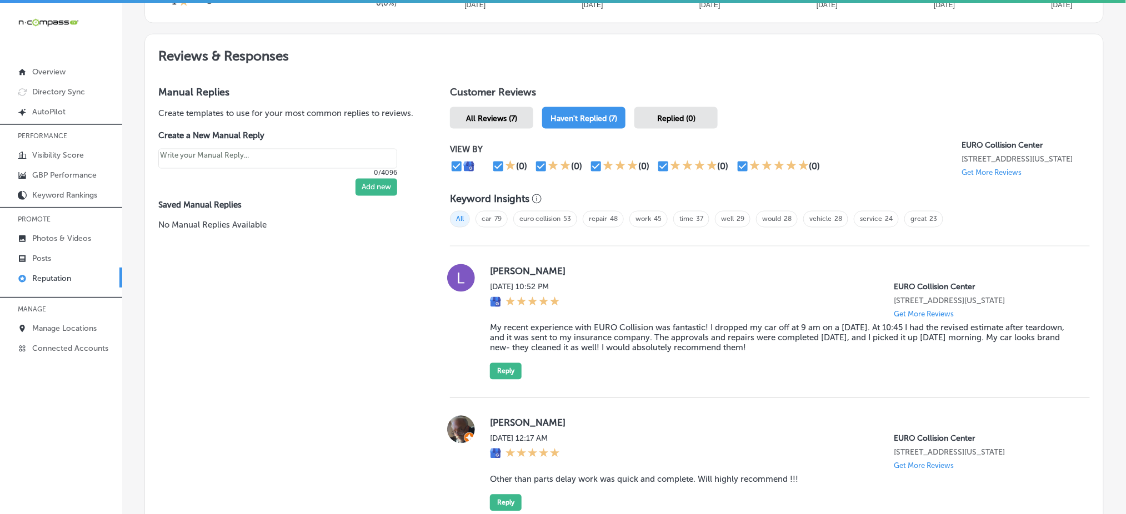
scroll to position [437, 0]
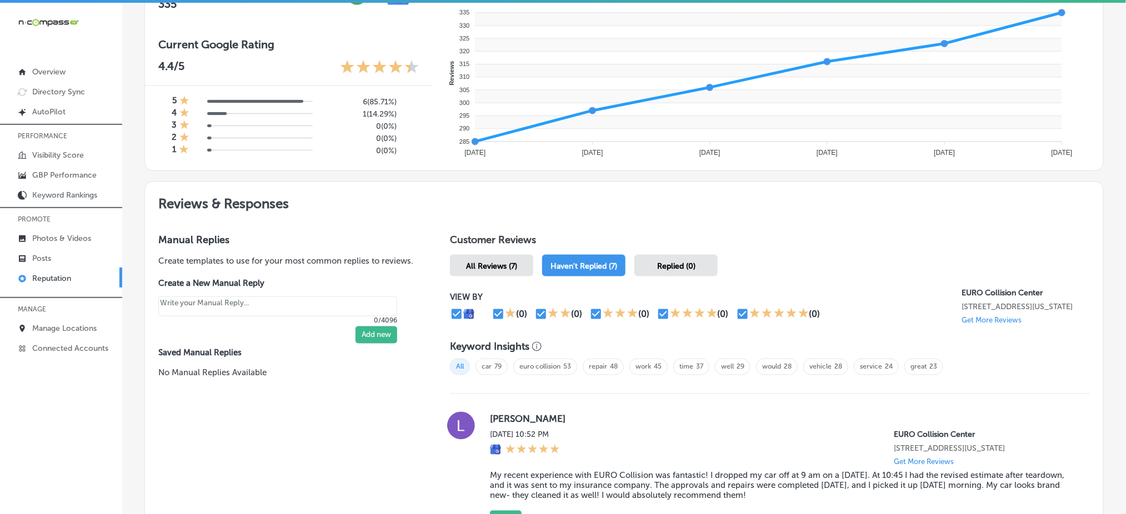
click at [1064, 376] on div "All car 79 euro collision 53 repair 48 work 45 time 37 well 29 would 28 vehicle…" at bounding box center [770, 371] width 640 height 36
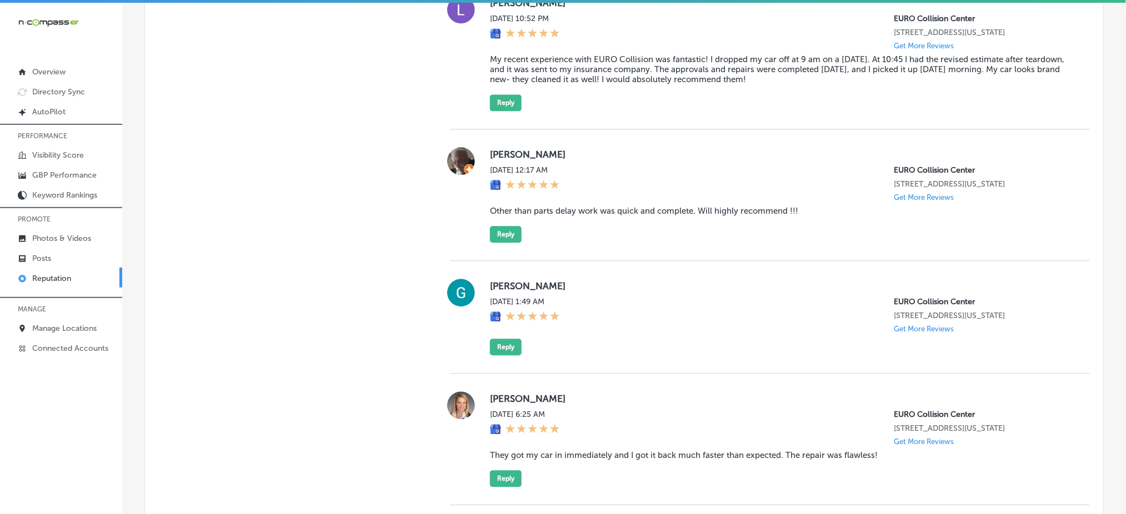
scroll to position [807, 0]
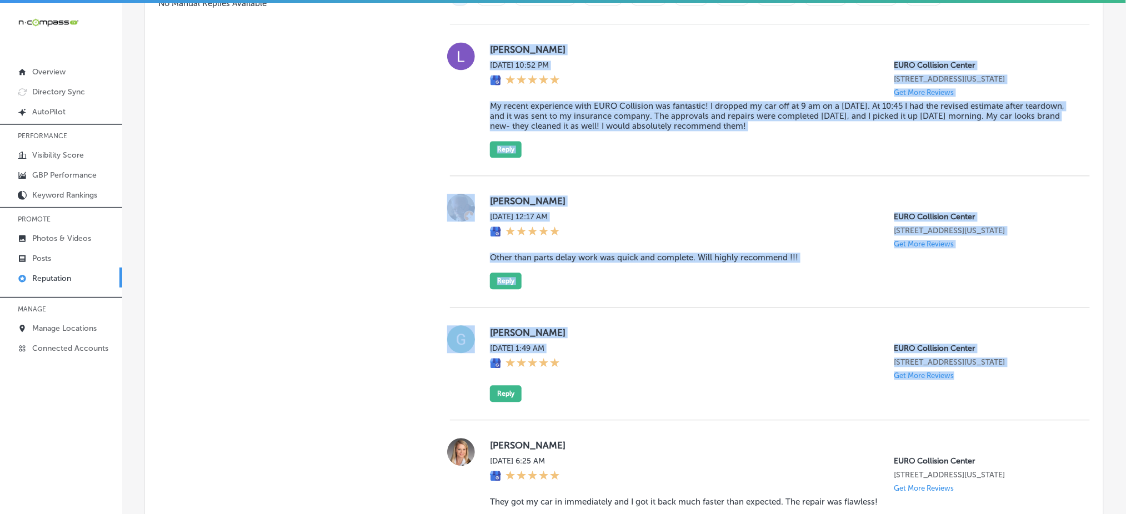
drag, startPoint x: 485, startPoint y: 44, endPoint x: 992, endPoint y: 399, distance: 619.1
copy div "[PERSON_NAME][DATE] 10:52 PM EURO Collision Center [STREET_ADDRESS][US_STATE] G…"
click at [792, 199] on div "[PERSON_NAME] [DATE] 12:17 AM EURO Collision Center [STREET_ADDRESS][US_STATE] …" at bounding box center [781, 242] width 582 height 96
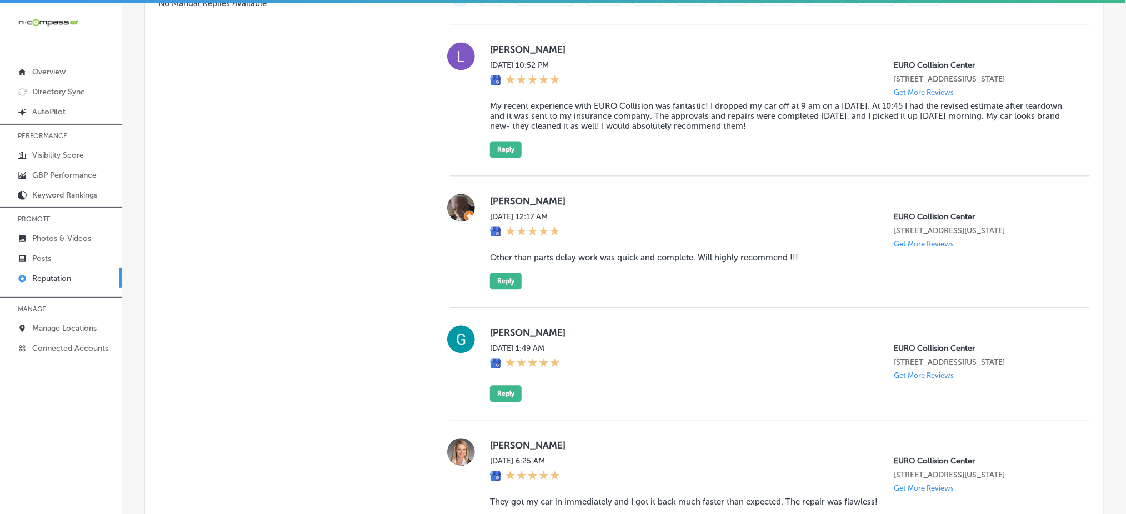
scroll to position [733, 0]
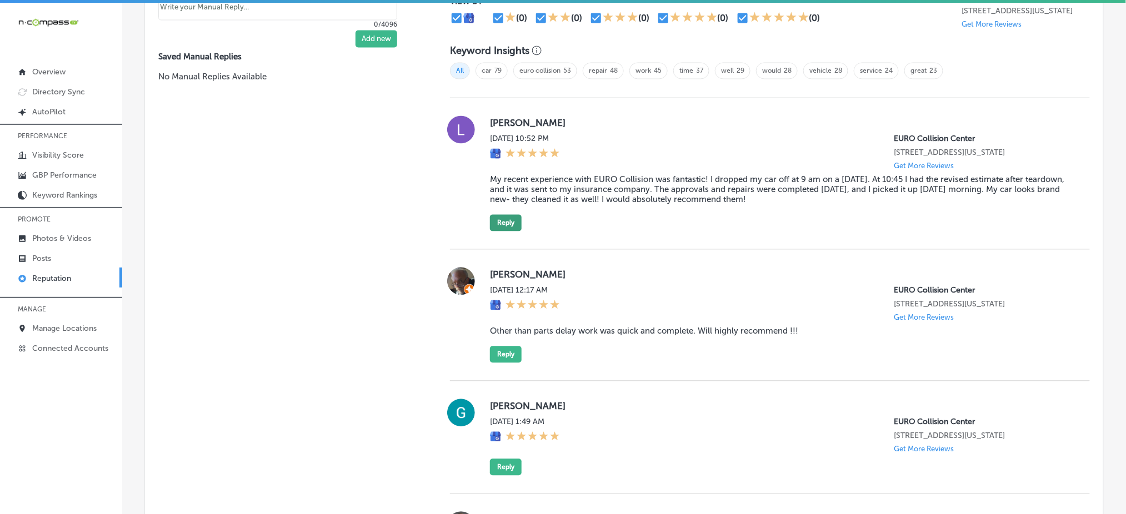
click at [499, 222] on button "Reply" at bounding box center [506, 223] width 32 height 17
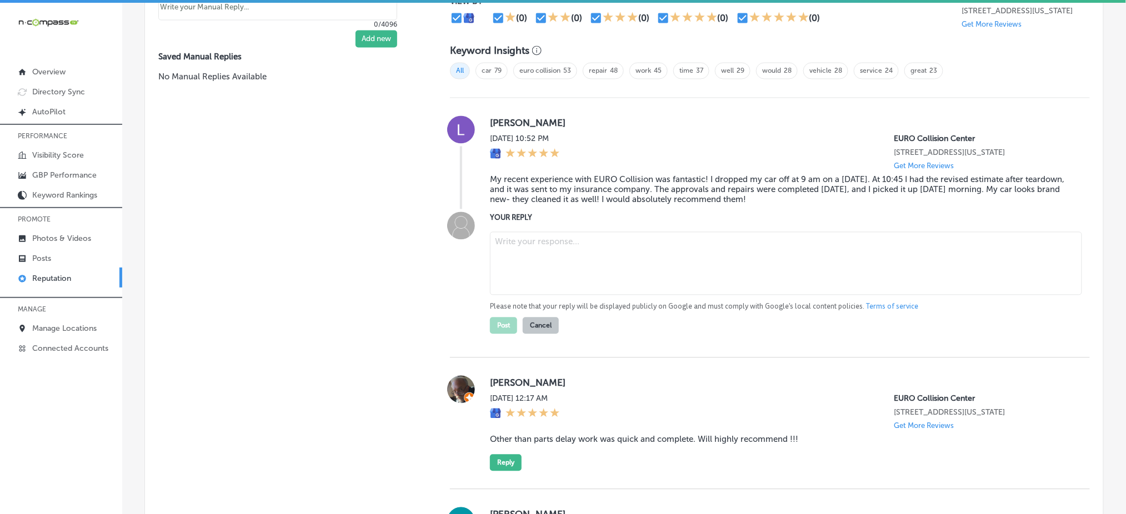
click at [544, 247] on textarea at bounding box center [786, 263] width 592 height 63
paste textarea "Thank you for the wonderful review, [PERSON_NAME]! We’re so glad to hear your e…"
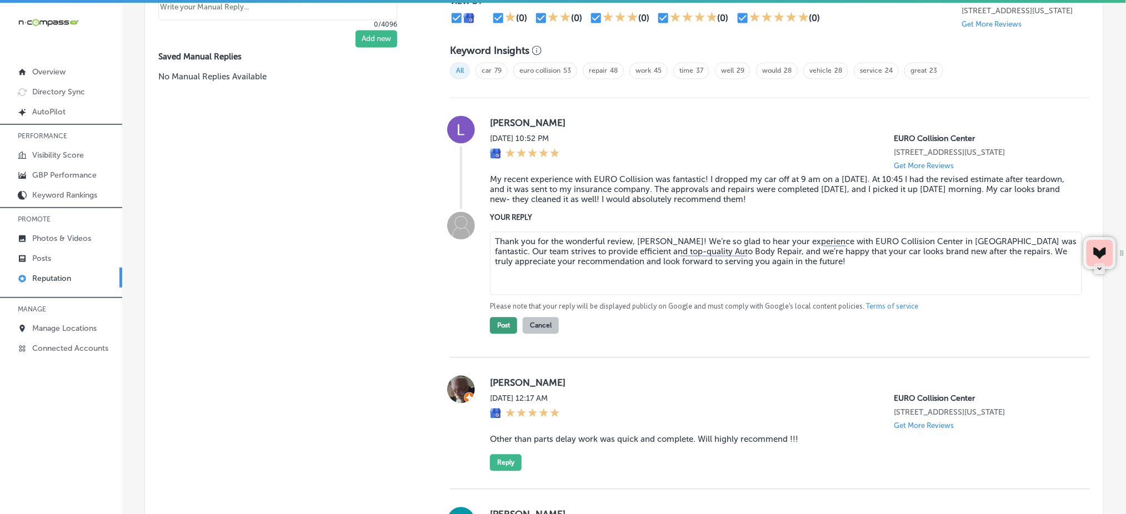
type textarea "Thank you for the wonderful review, [PERSON_NAME]! We’re so glad to hear your e…"
click at [491, 329] on button "Post" at bounding box center [503, 326] width 27 height 17
type textarea "x"
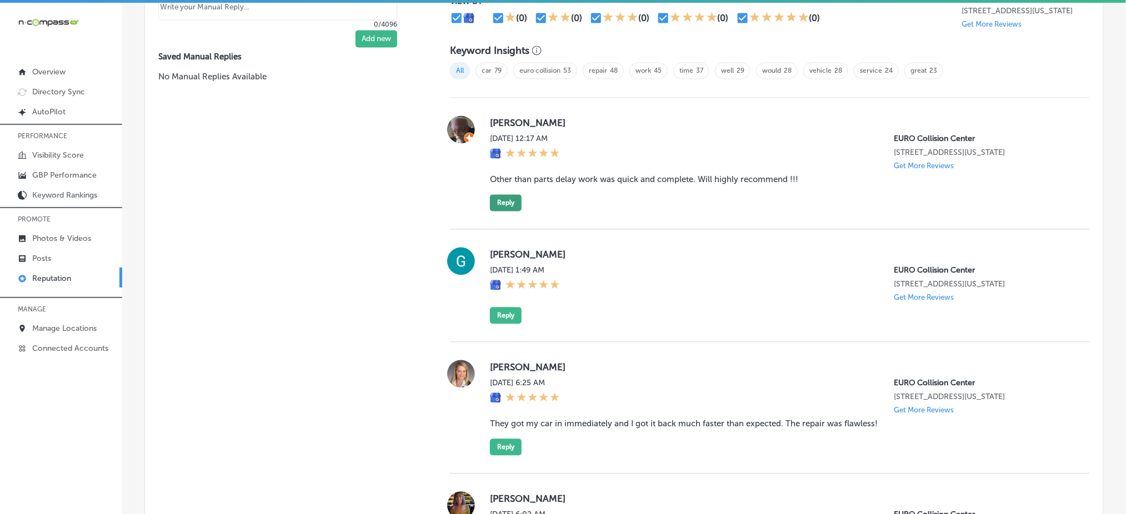
click at [503, 211] on button "Reply" at bounding box center [506, 203] width 32 height 17
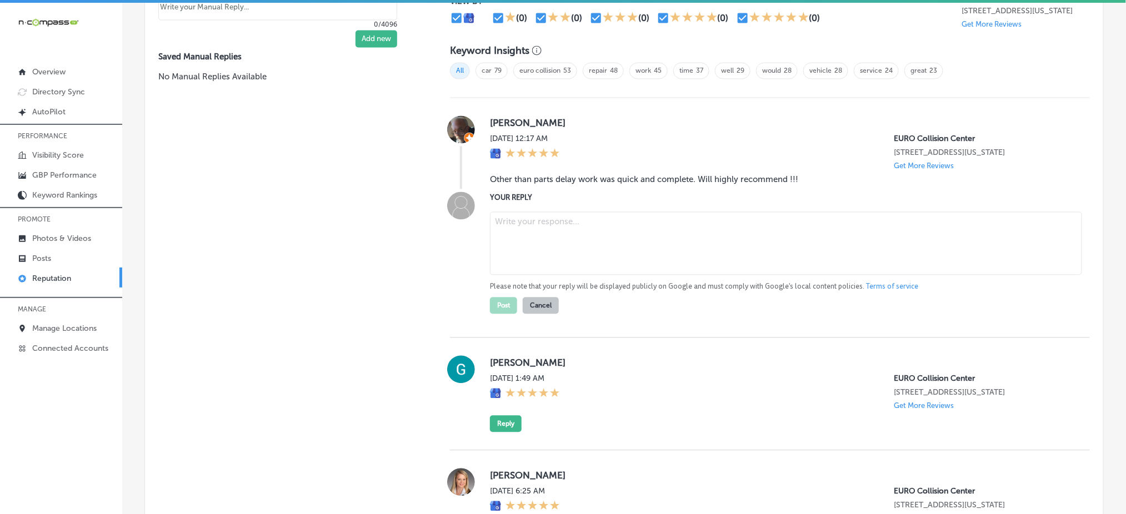
click at [541, 238] on textarea at bounding box center [786, 243] width 592 height 63
paste textarea "we truly appreciate your understanding regarding the parts delay. At [GEOGRAPHI…"
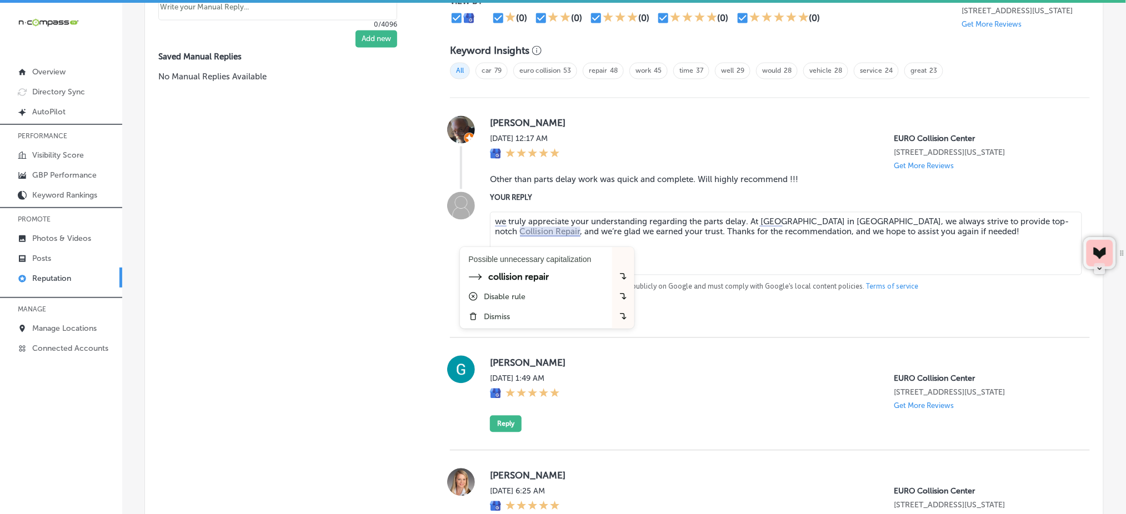
click at [691, 251] on textarea "we truly appreciate your understanding regarding the parts delay. At [GEOGRAPHI…" at bounding box center [786, 243] width 592 height 63
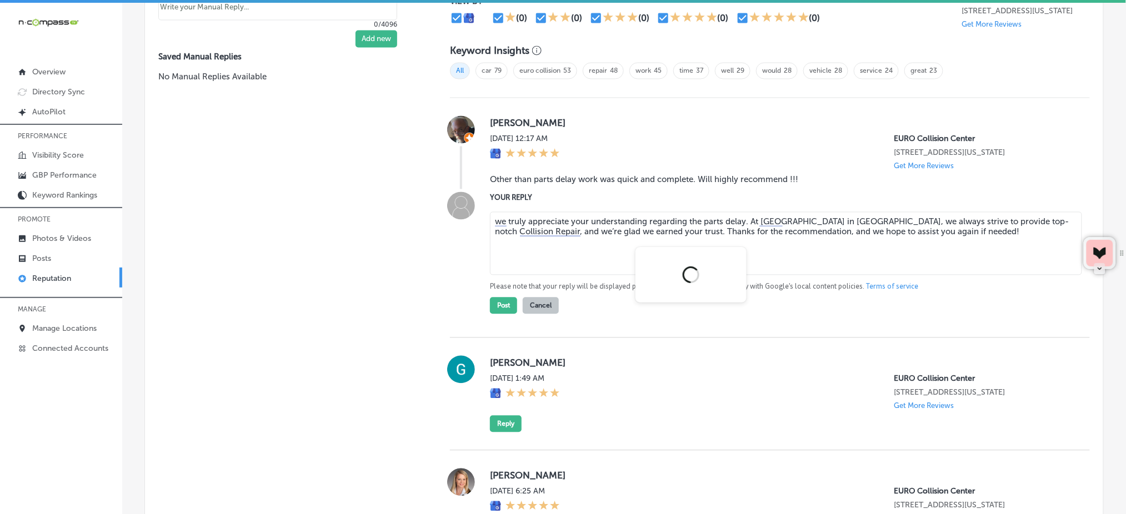
click at [691, 251] on div at bounding box center [691, 275] width 111 height 56
click at [668, 237] on textarea "we truly appreciate your understanding regarding the parts delay. At [GEOGRAPHI…" at bounding box center [786, 243] width 592 height 63
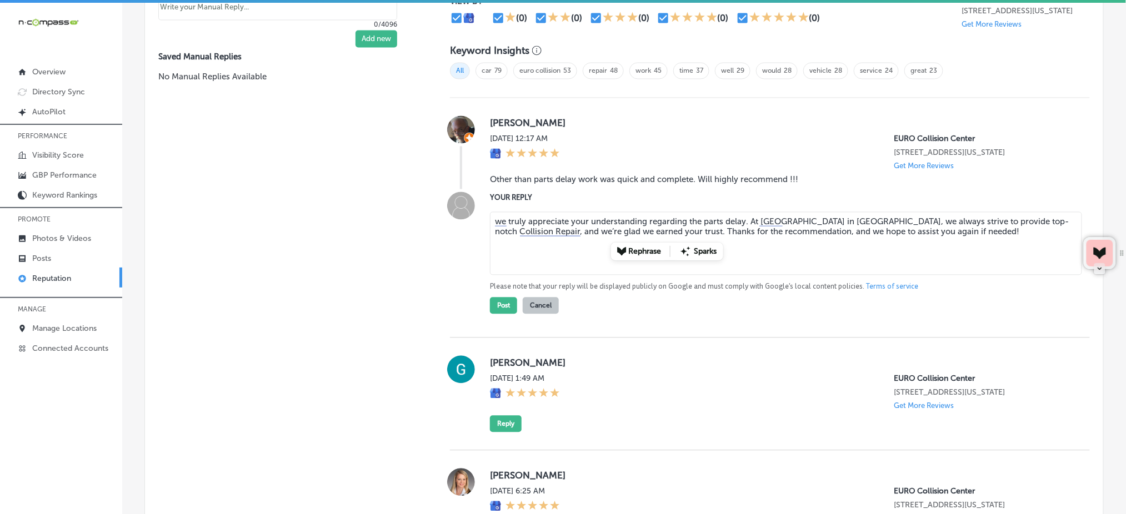
paste textarea "Thank you for sharing your experience, [PERSON_NAME]! We’re glad to hear the wo…"
type textarea "Thank you for sharing your experience, [PERSON_NAME]! We’re glad to hear the wo…"
click at [496, 313] on button "Post" at bounding box center [503, 306] width 27 height 17
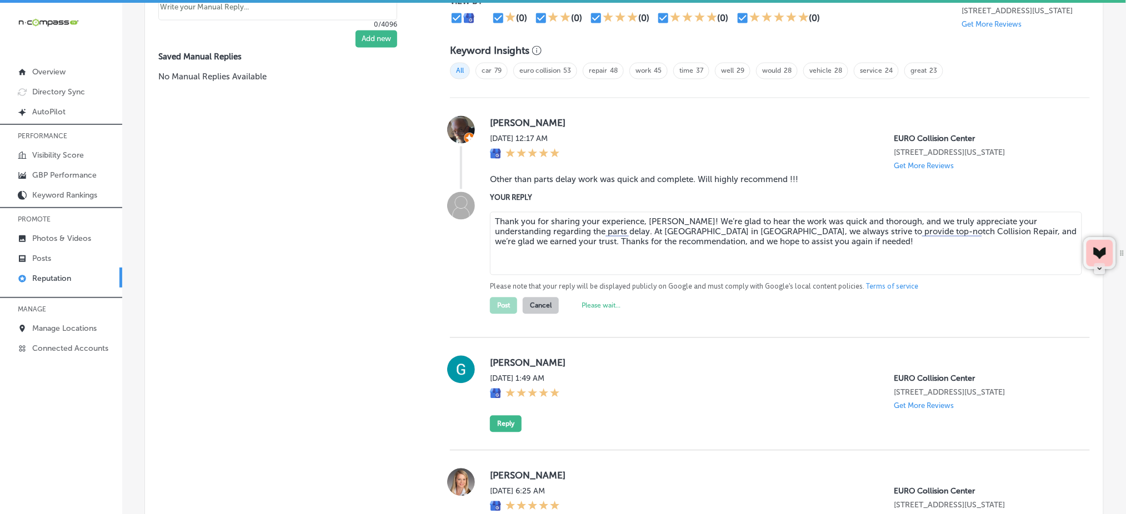
type textarea "x"
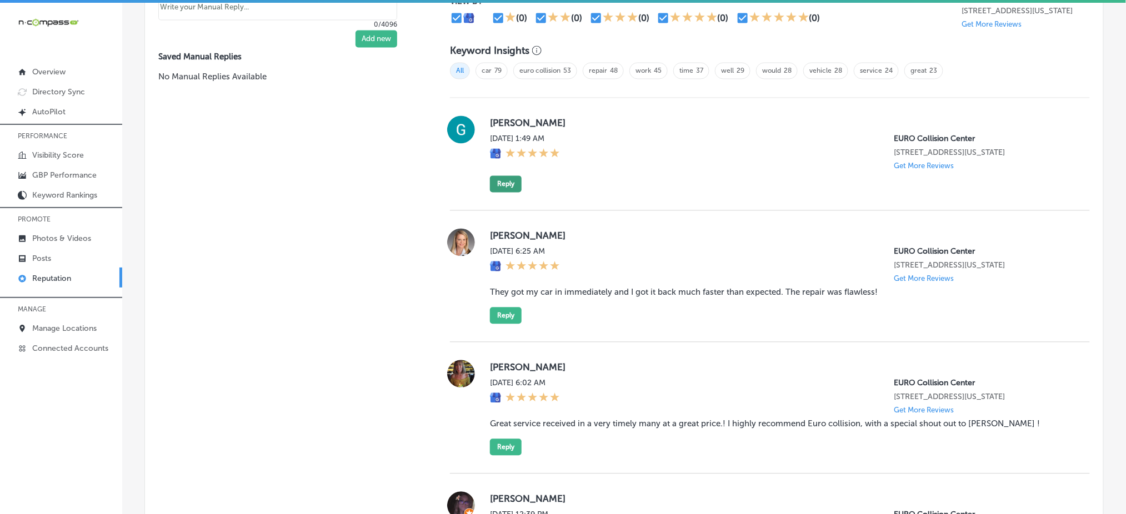
click at [493, 191] on button "Reply" at bounding box center [506, 184] width 32 height 17
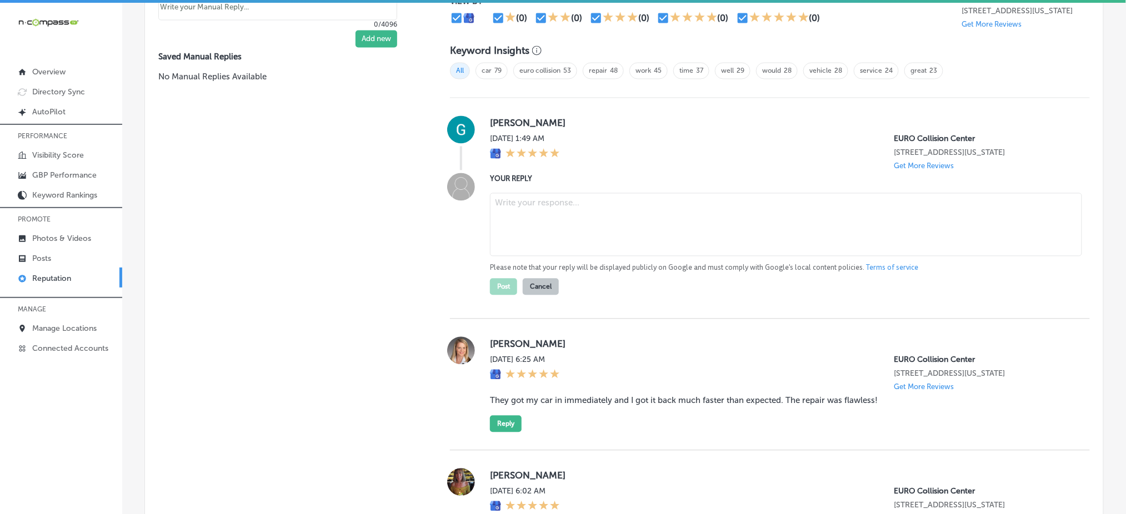
click at [546, 224] on textarea at bounding box center [786, 224] width 592 height 63
paste textarea "Thank you for the 5-star review, [PERSON_NAME]! We’re so glad we could provide …"
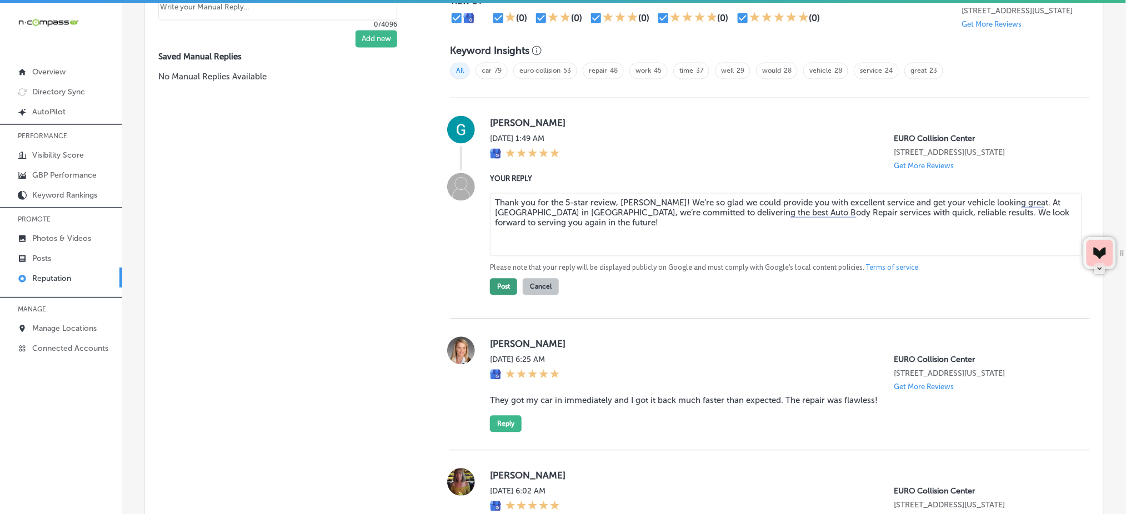
type textarea "Thank you for the 5-star review, [PERSON_NAME]! We’re so glad we could provide …"
click at [502, 287] on button "Post" at bounding box center [503, 287] width 27 height 17
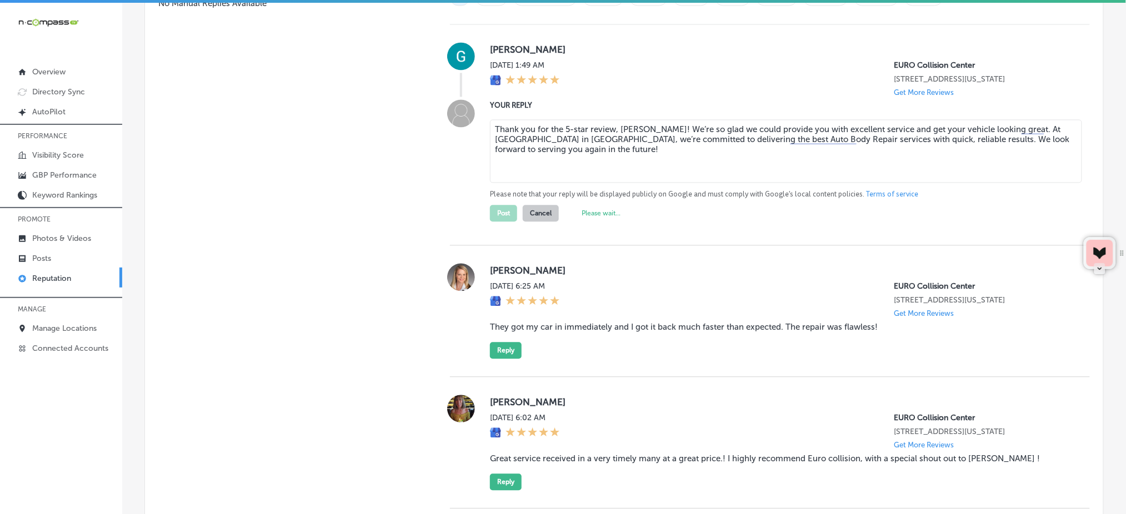
scroll to position [882, 0]
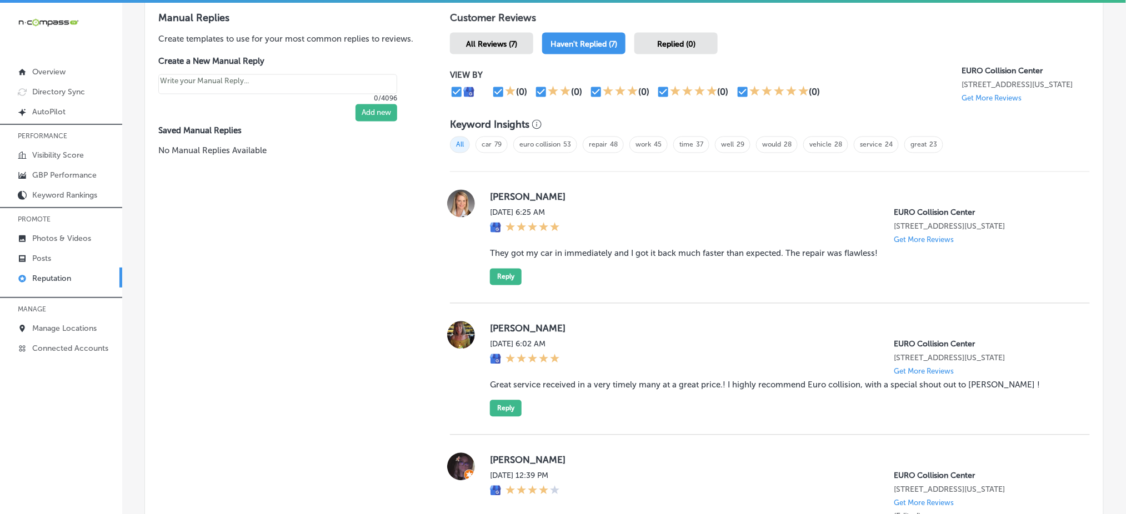
click at [672, 39] on span "Replied (0)" at bounding box center [676, 43] width 38 height 9
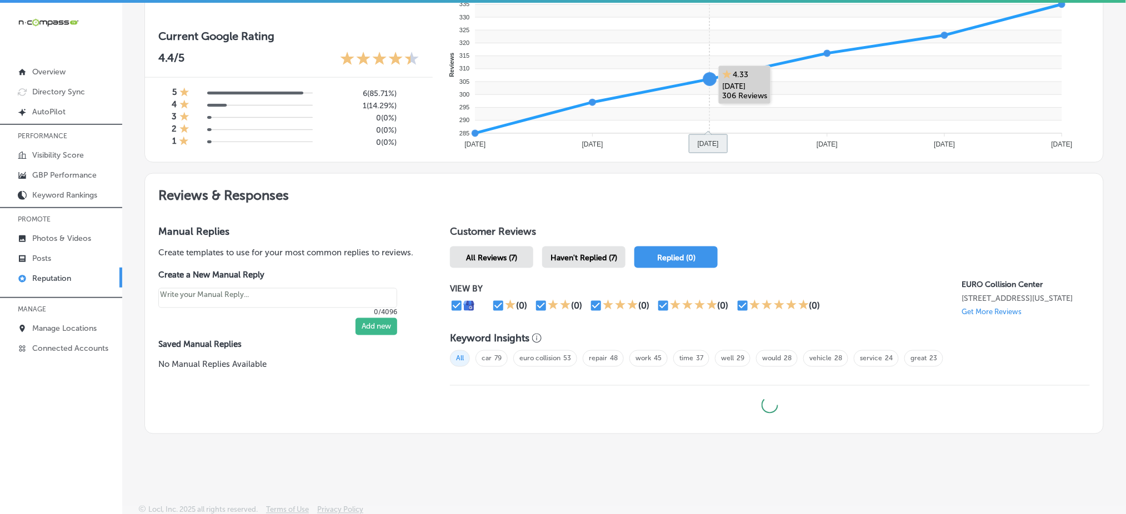
scroll to position [659, 0]
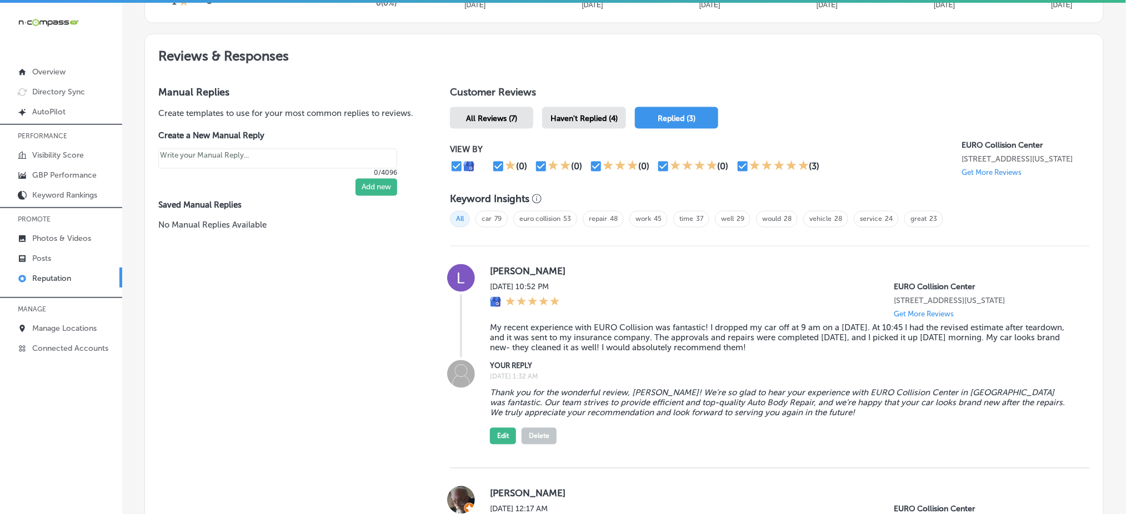
click at [602, 107] on div "Haven't Replied (4)" at bounding box center [584, 118] width 84 height 22
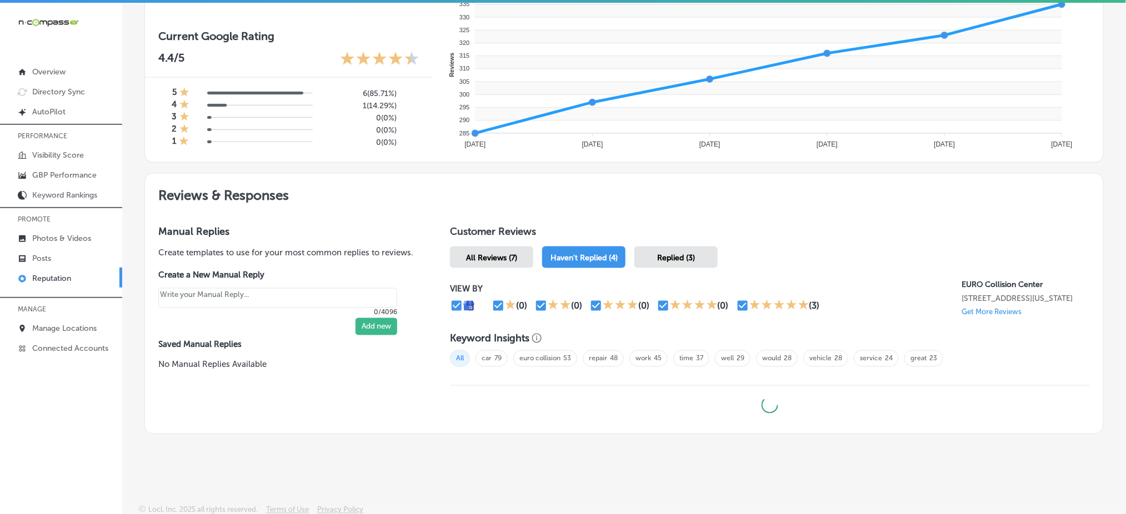
type textarea "x"
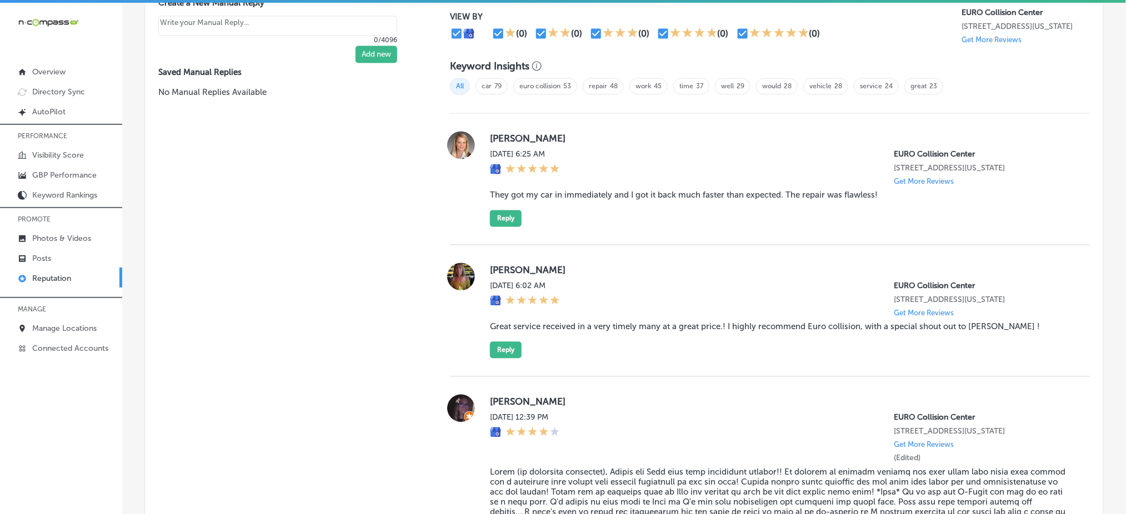
scroll to position [733, 0]
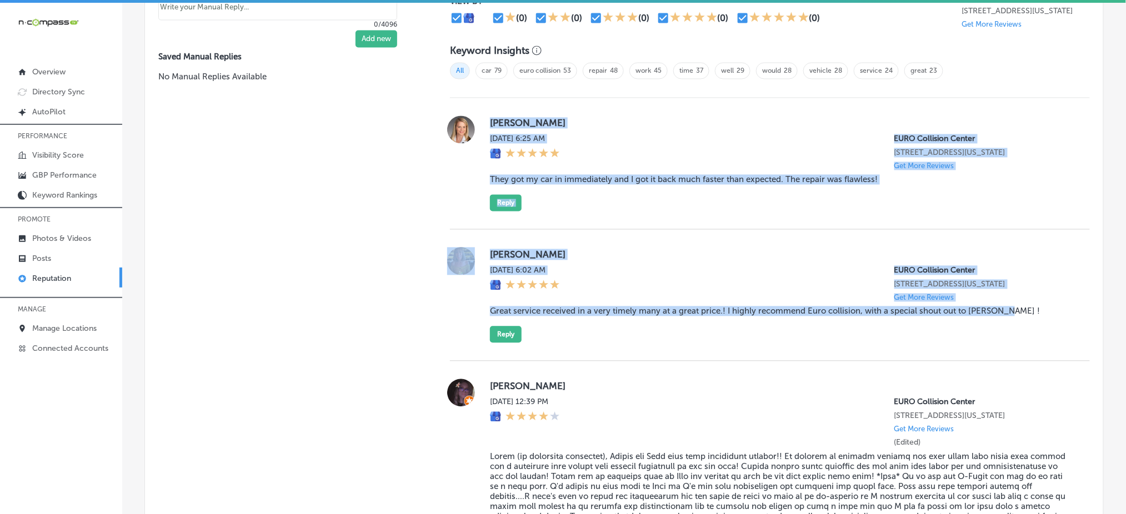
drag, startPoint x: 486, startPoint y: 114, endPoint x: 1009, endPoint y: 337, distance: 568.5
click at [1009, 337] on div "[PERSON_NAME][DATE] 6:25 AM EURO Collision Center [STREET_ADDRESS][US_STATE] Ge…" at bounding box center [770, 425] width 640 height 654
copy div "[PERSON_NAME][DATE] 6:25 AM EURO Collision Center [STREET_ADDRESS][US_STATE] Ge…"
click at [641, 212] on div "[PERSON_NAME][DATE] 6:25 AM EURO Collision Center [STREET_ADDRESS][US_STATE] Ge…" at bounding box center [781, 164] width 582 height 96
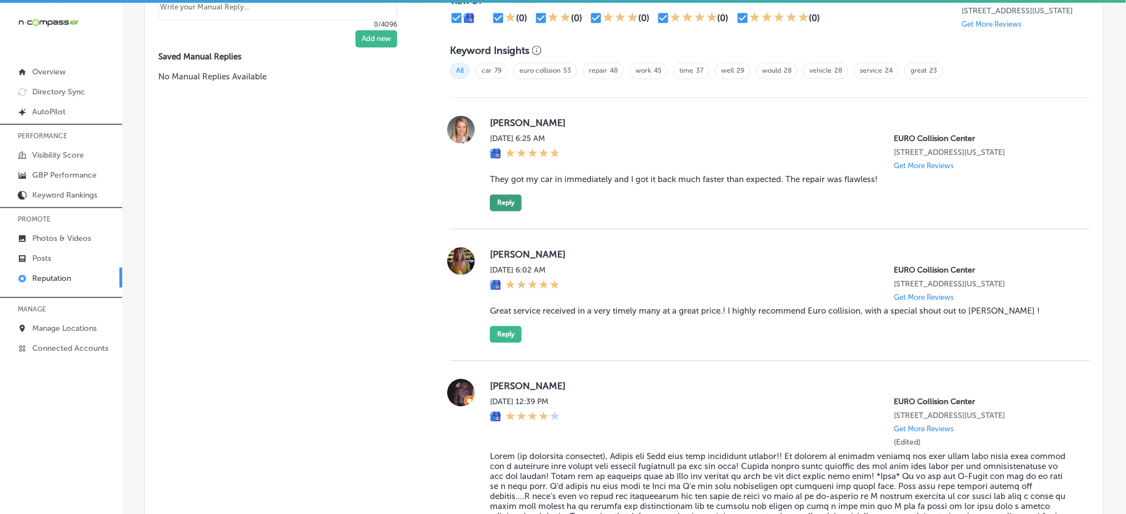
click at [498, 211] on button "Reply" at bounding box center [506, 203] width 32 height 17
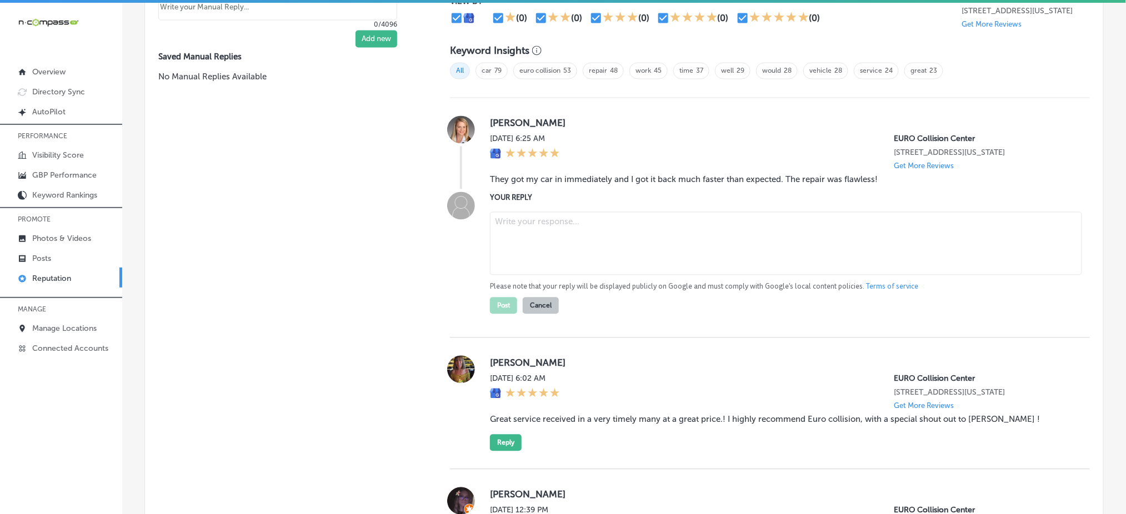
click at [642, 249] on textarea at bounding box center [786, 243] width 592 height 63
paste textarea "Thank you so much for your kind words, [PERSON_NAME]! We’re so glad to hear tha…"
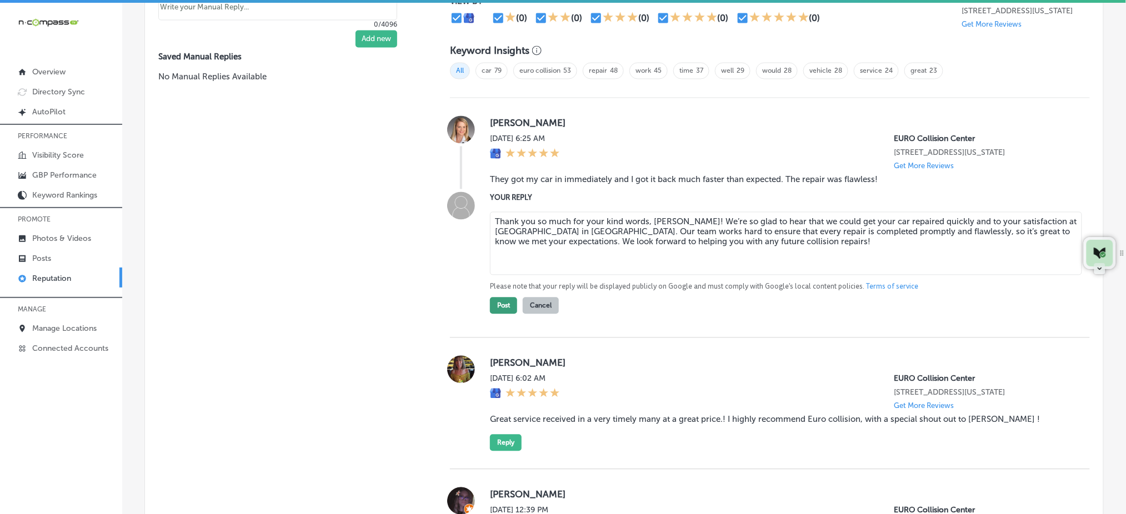
type textarea "Thank you so much for your kind words, [PERSON_NAME]! We’re so glad to hear tha…"
click at [499, 309] on button "Post" at bounding box center [503, 306] width 27 height 17
type textarea "x"
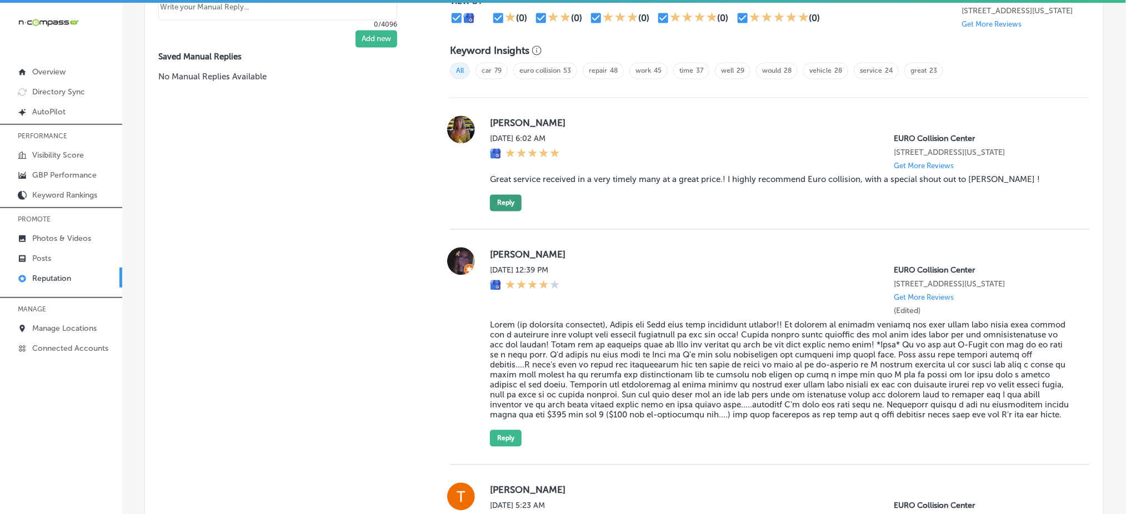
click at [501, 211] on button "Reply" at bounding box center [506, 203] width 32 height 17
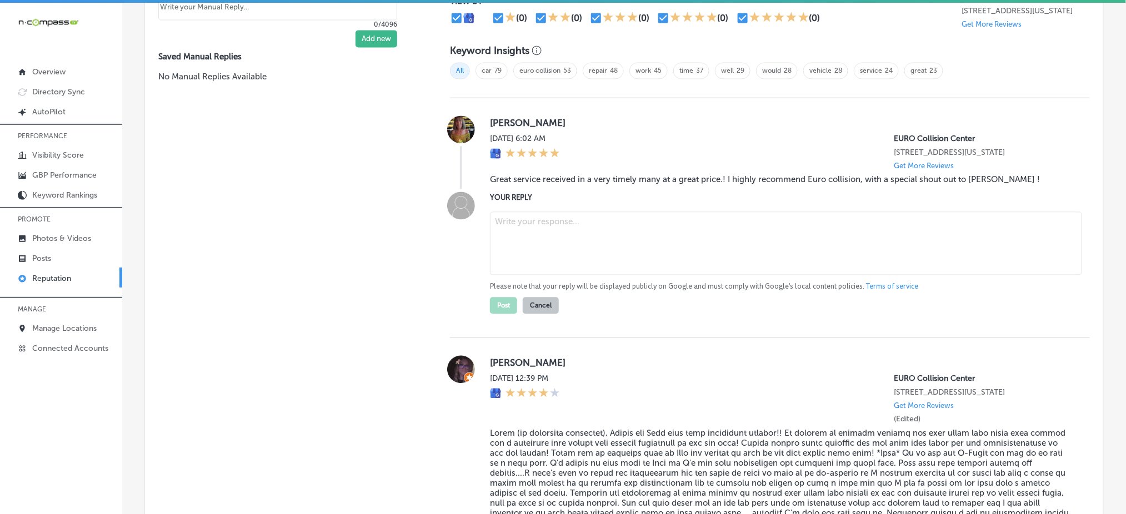
click at [554, 249] on textarea at bounding box center [786, 243] width 592 height 63
paste textarea "Thank you for taking the time to leave such a positive review, [PERSON_NAME]! W…"
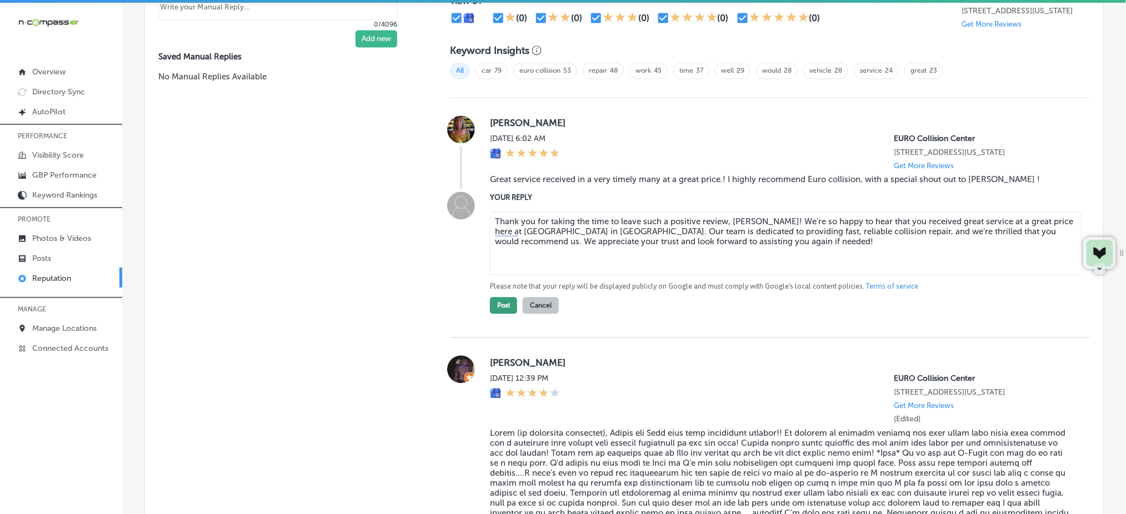
type textarea "Thank you for taking the time to leave such a positive review, [PERSON_NAME]! W…"
click at [492, 314] on button "Post" at bounding box center [503, 306] width 27 height 17
type textarea "x"
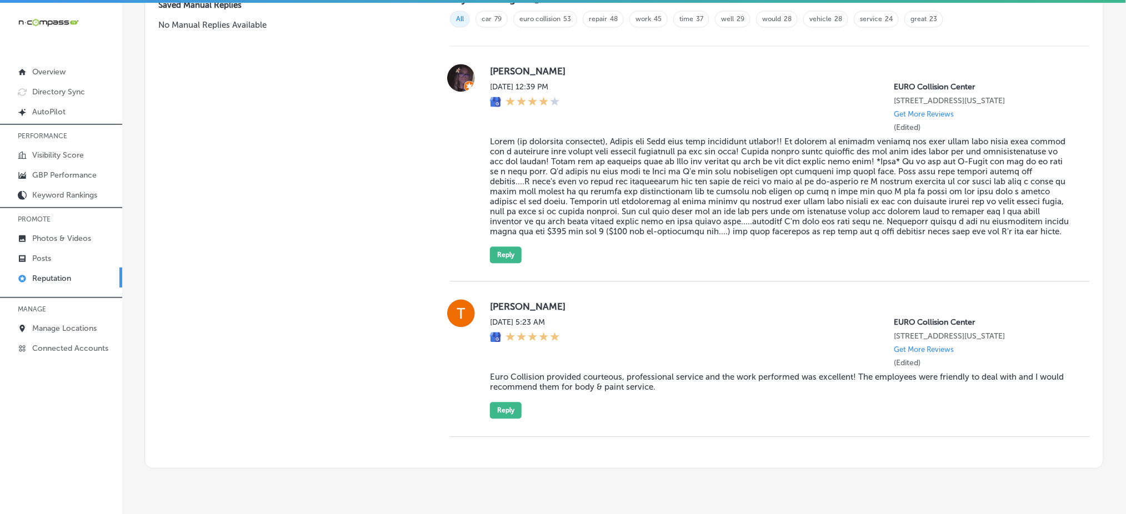
scroll to position [807, 0]
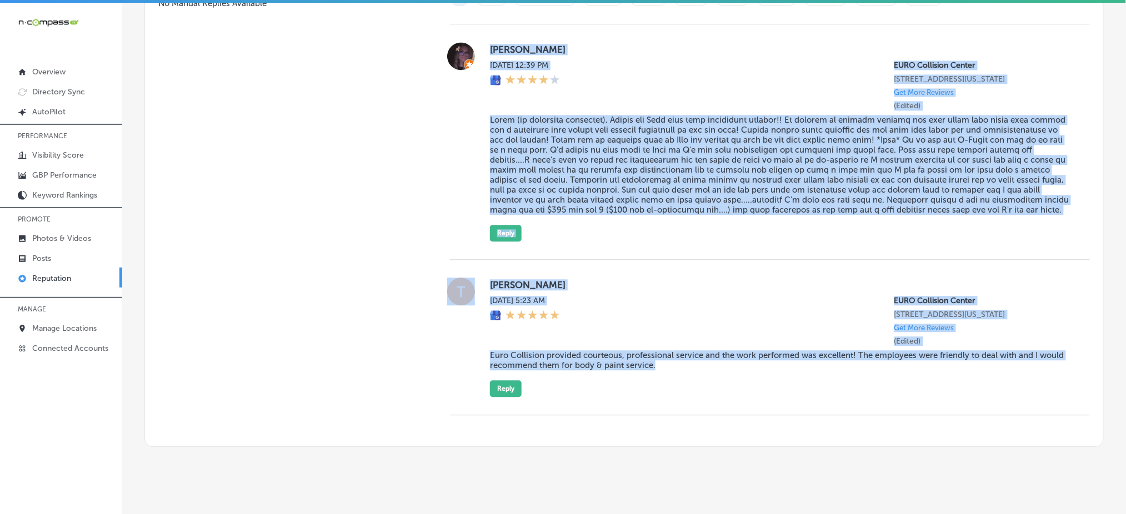
drag, startPoint x: 485, startPoint y: 41, endPoint x: 747, endPoint y: 395, distance: 440.6
click at [747, 395] on div "[PERSON_NAME][DATE] 12:39 PM EURO Collision Center [STREET_ADDRESS][US_STATE] G…" at bounding box center [770, 219] width 640 height 391
copy div "[PERSON_NAME][DATE] 12:39 PM EURO Collision Center [STREET_ADDRESS][US_STATE] G…"
click at [554, 192] on blockquote at bounding box center [781, 165] width 582 height 100
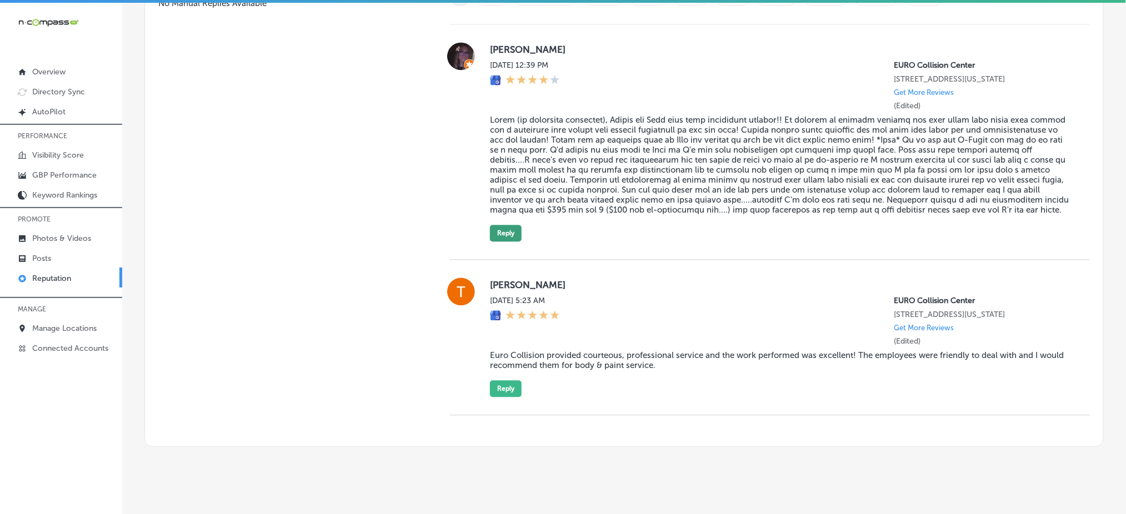
click at [508, 242] on button "Reply" at bounding box center [506, 233] width 32 height 17
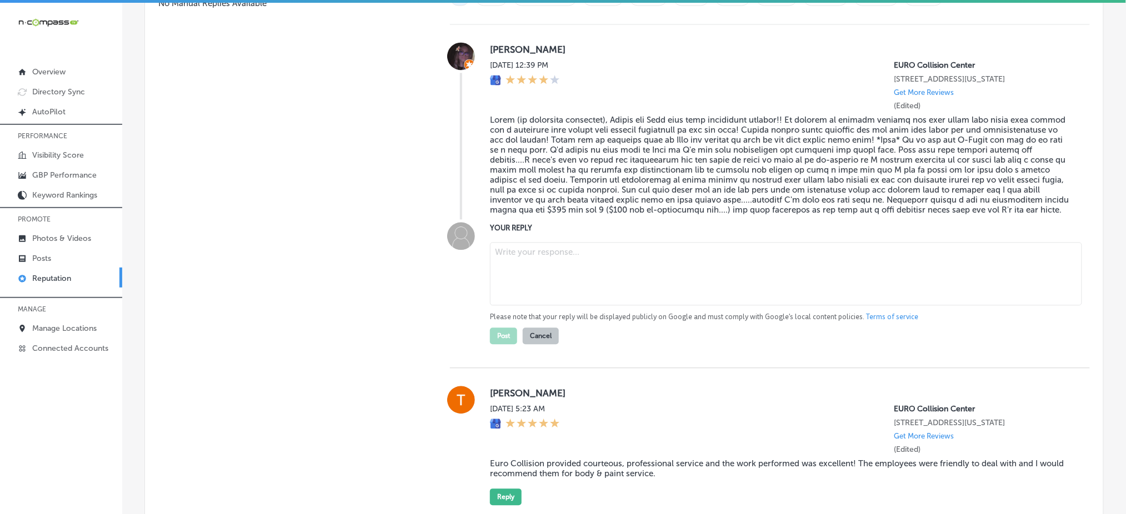
click at [537, 265] on textarea at bounding box center [786, 273] width 592 height 63
paste textarea "Thank you for sharing your feedback, [PERSON_NAME]! We're glad to hear your car…"
type textarea "Thank you for sharing your feedback, [PERSON_NAME]! We're glad to hear your car…"
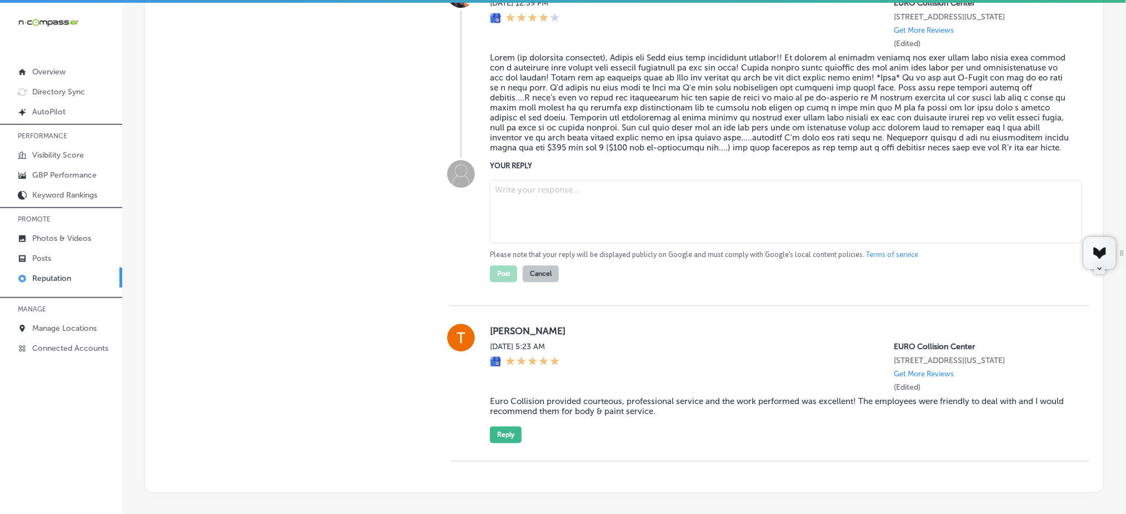
scroll to position [955, 0]
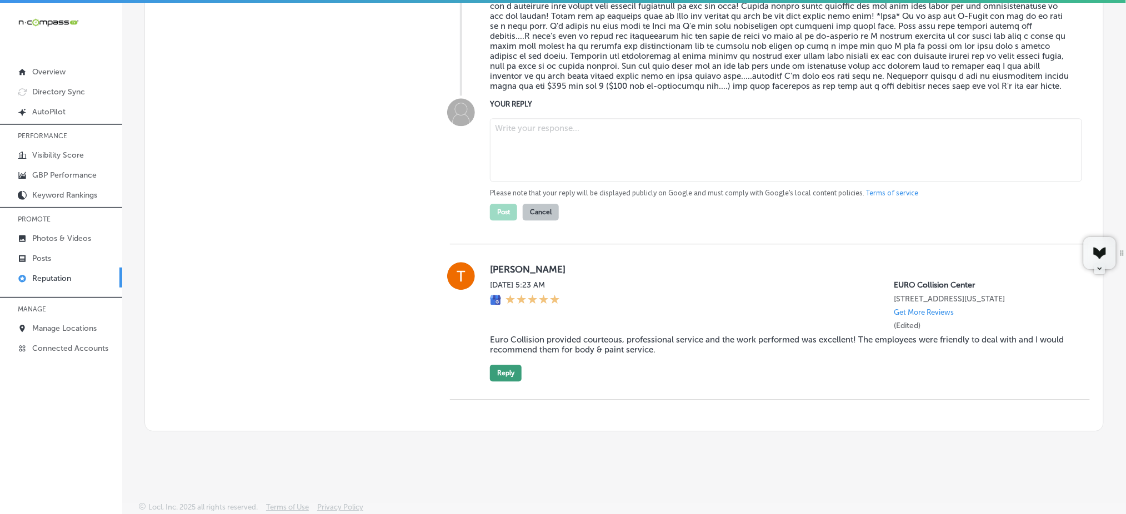
click at [511, 367] on button "Reply" at bounding box center [506, 373] width 32 height 17
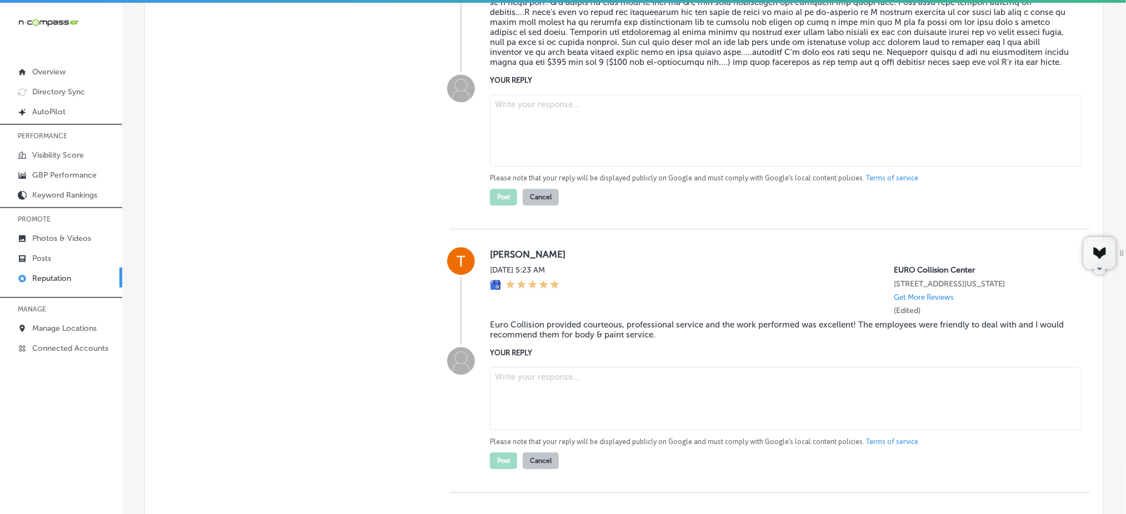
click at [536, 397] on textarea at bounding box center [786, 398] width 592 height 63
click at [544, 206] on button "Cancel" at bounding box center [541, 197] width 36 height 17
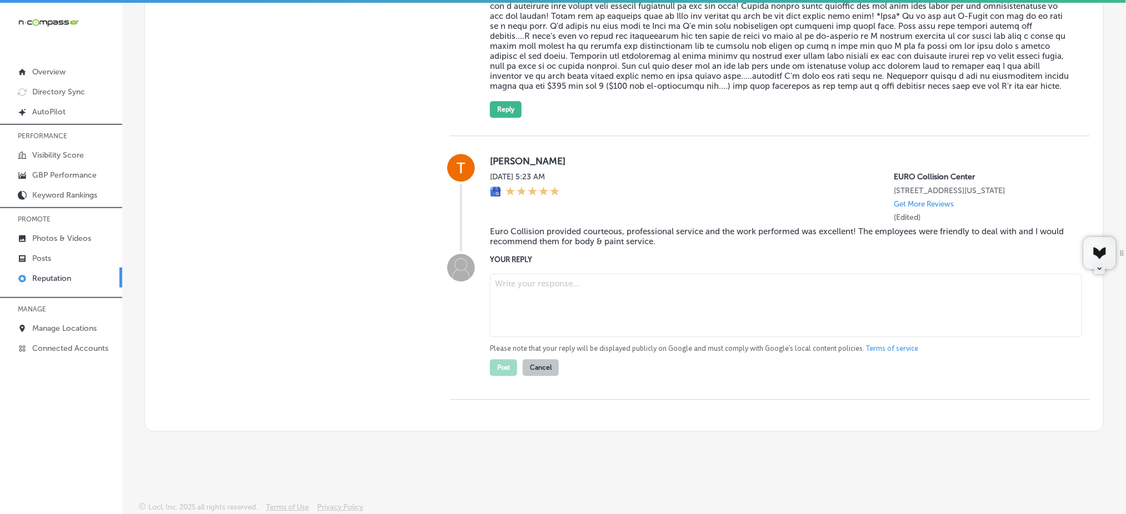
click at [518, 296] on textarea at bounding box center [786, 305] width 592 height 63
paste textarea "Thank you so much for the kind review, T L! We’re happy to hear that our team a…"
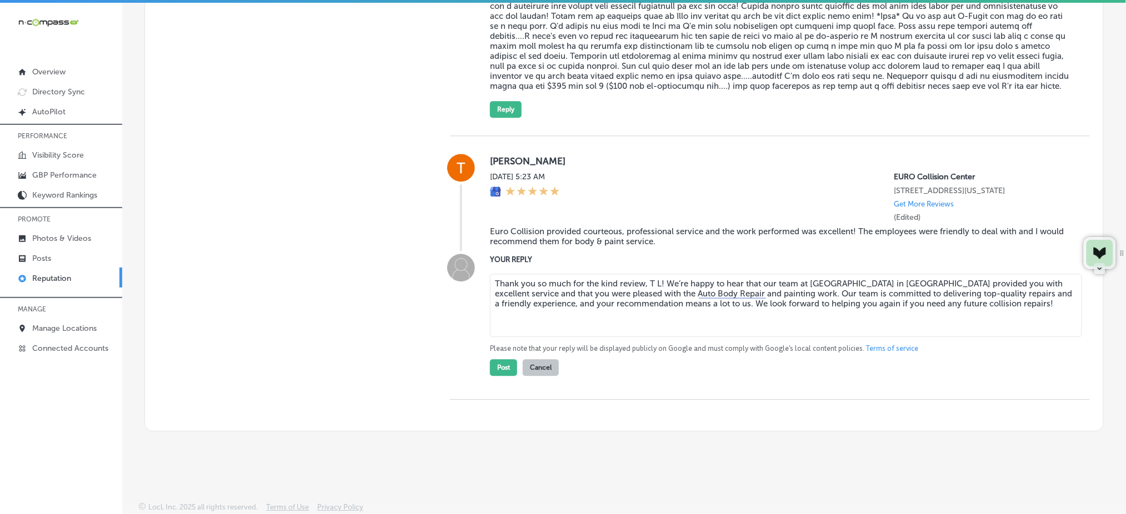
drag, startPoint x: 657, startPoint y: 282, endPoint x: 648, endPoint y: 286, distance: 9.5
click at [645, 283] on textarea "Thank you so much for the kind review, T L! We’re happy to hear that our team a…" at bounding box center [786, 305] width 592 height 63
click at [718, 314] on textarea "Thank you so much for the kind review! We’re happy to hear that our team at [GE…" at bounding box center [786, 305] width 592 height 63
type textarea "Thank you so much for the kind review! We’re happy to hear that our team at [GE…"
click at [492, 367] on button "Post" at bounding box center [503, 367] width 27 height 17
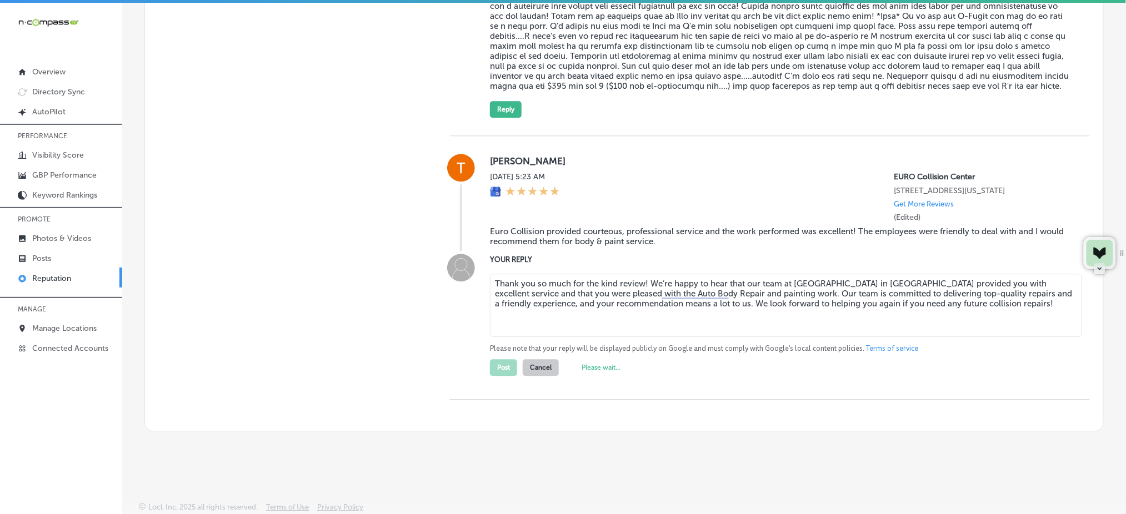
type textarea "x"
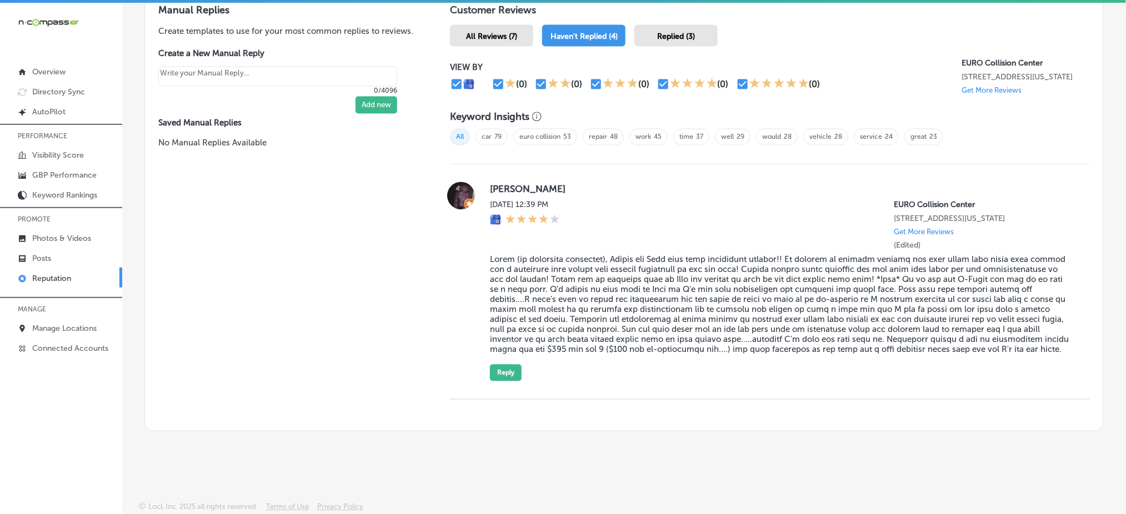
scroll to position [683, 0]
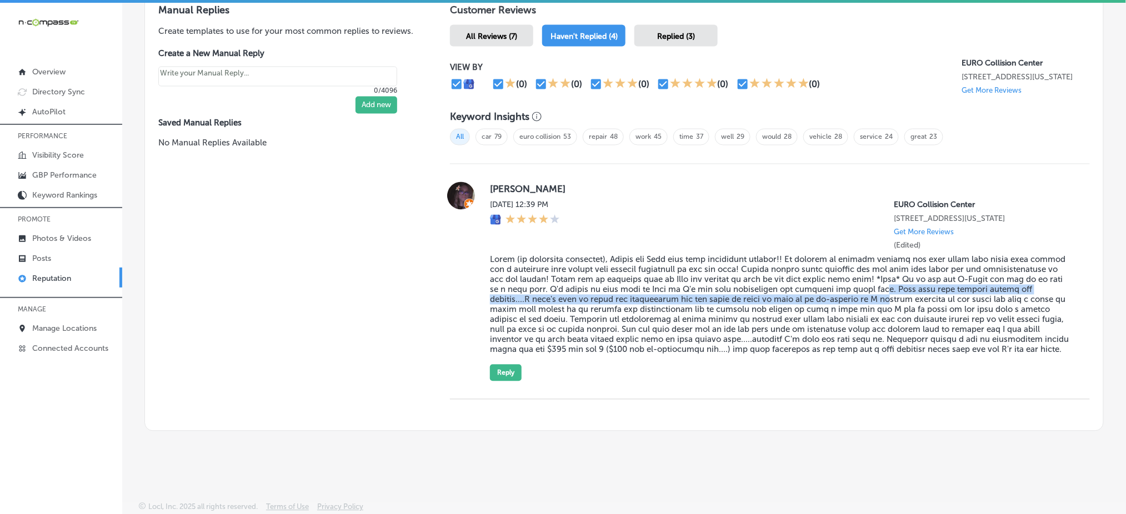
drag, startPoint x: 966, startPoint y: 276, endPoint x: 970, endPoint y: 288, distance: 12.5
click at [970, 288] on blockquote at bounding box center [781, 305] width 582 height 100
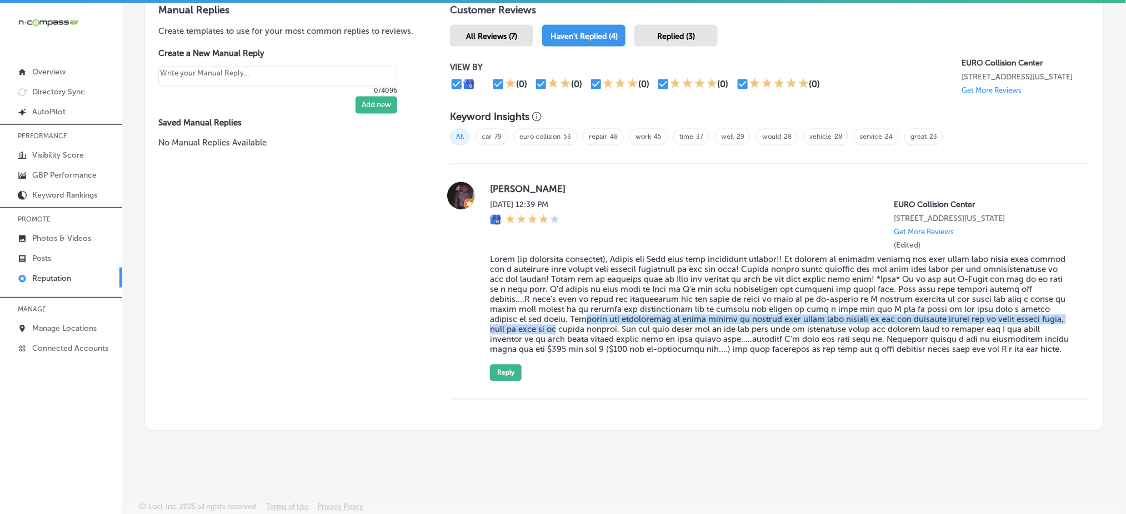
drag, startPoint x: 677, startPoint y: 310, endPoint x: 689, endPoint y: 321, distance: 16.9
click at [689, 321] on blockquote at bounding box center [781, 305] width 582 height 100
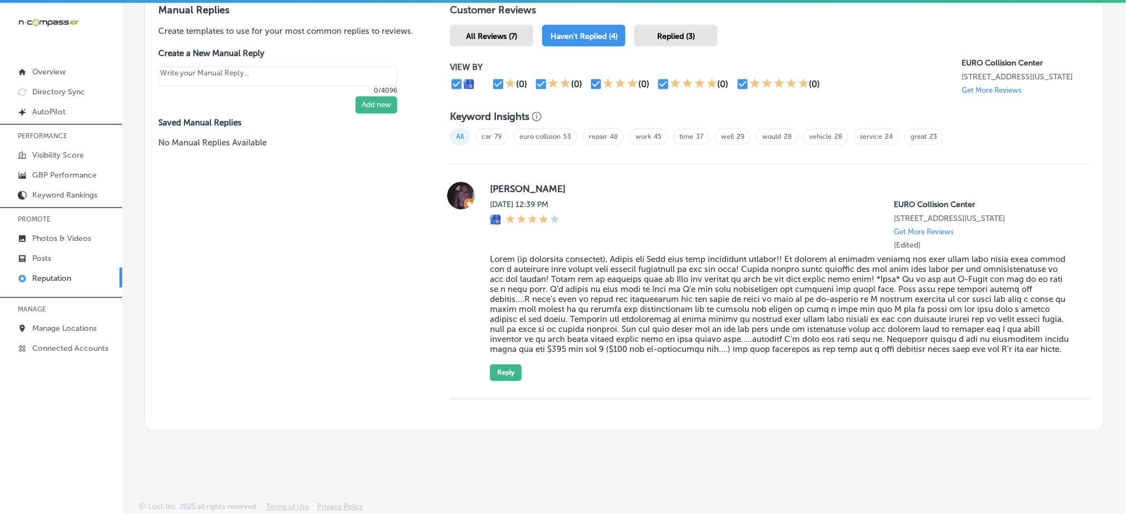
click at [604, 201] on div "[DATE] 12:39 PM [GEOGRAPHIC_DATA] [STREET_ADDRESS][US_STATE] Get More Reviews (…" at bounding box center [781, 226] width 582 height 50
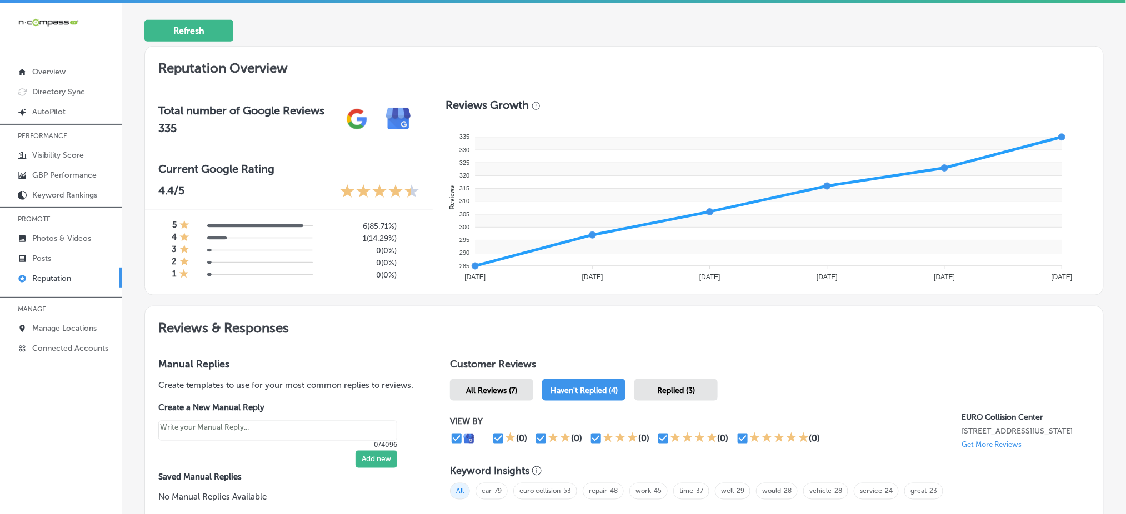
scroll to position [0, 0]
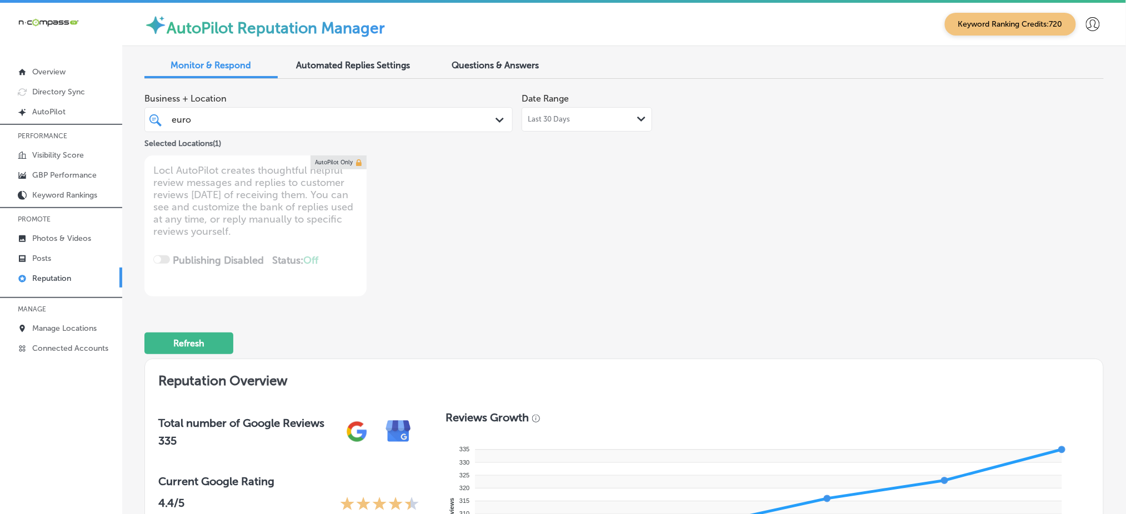
click at [320, 132] on div "Selected Locations ( 1 )" at bounding box center [328, 141] width 368 height 18
click at [321, 122] on div "euro euro" at bounding box center [313, 119] width 284 height 15
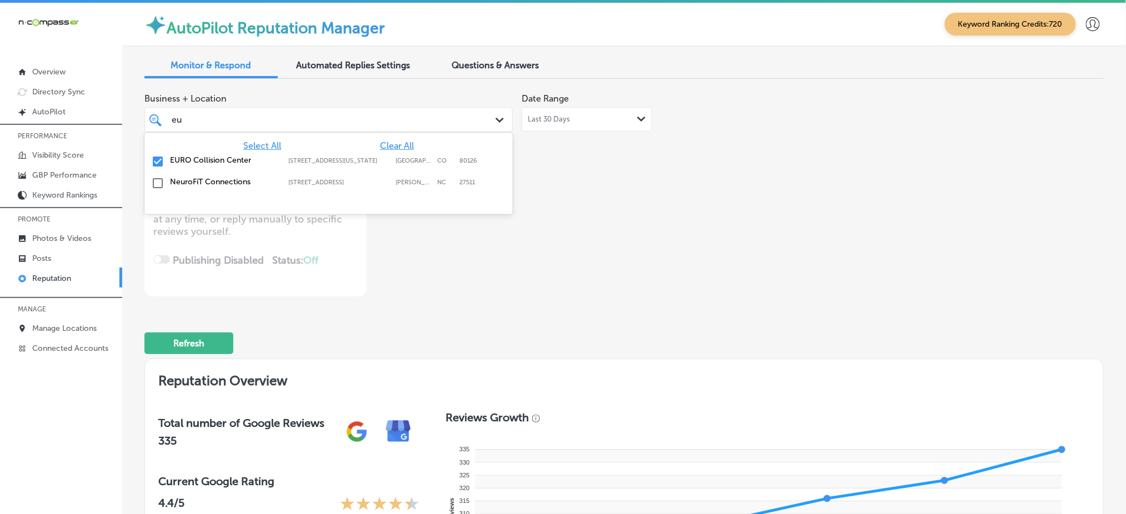
type input "e"
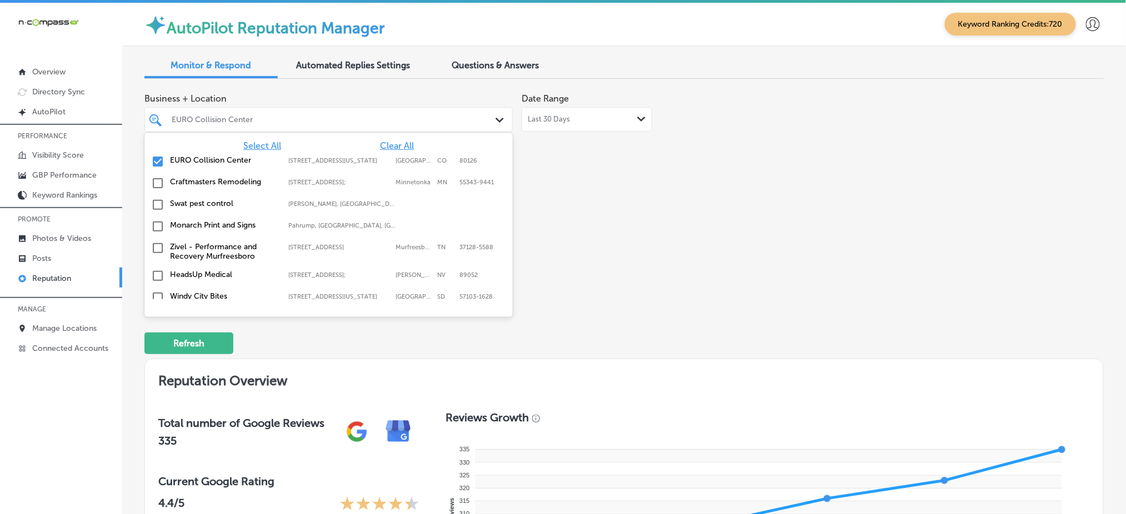
click at [274, 143] on span "Select All" at bounding box center [262, 146] width 38 height 11
type textarea "x"
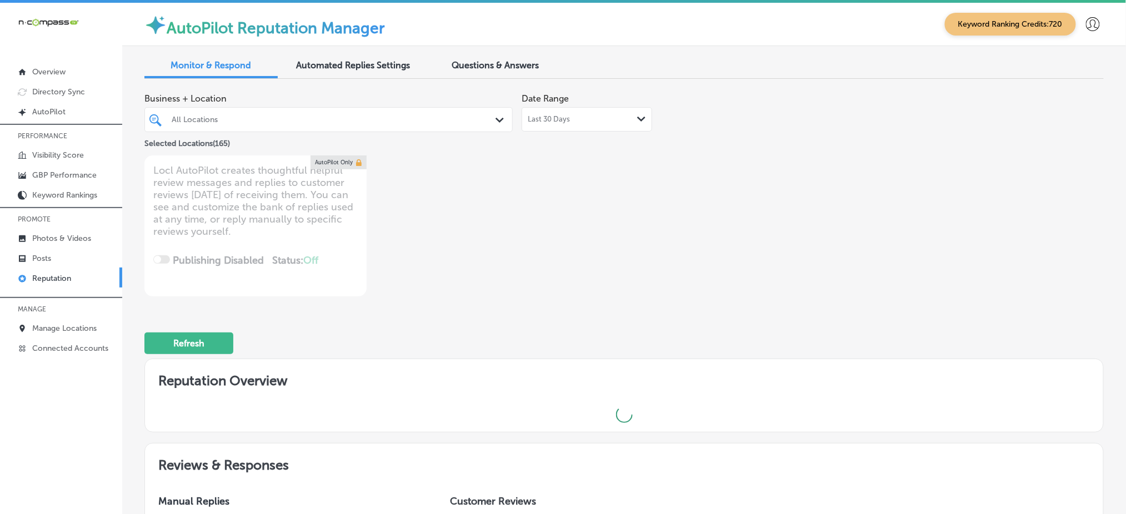
click at [686, 191] on div "Business + Location All Locations Path Created with Sketch. Selected Locations …" at bounding box center [432, 192] width 576 height 209
type textarea "x"
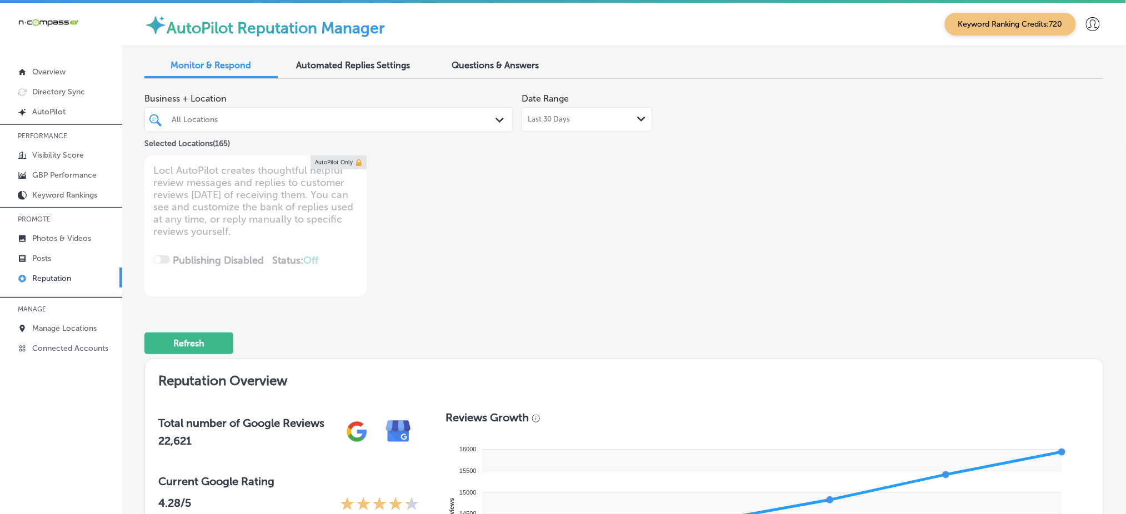
click at [496, 62] on span "Questions & Answers" at bounding box center [495, 65] width 87 height 11
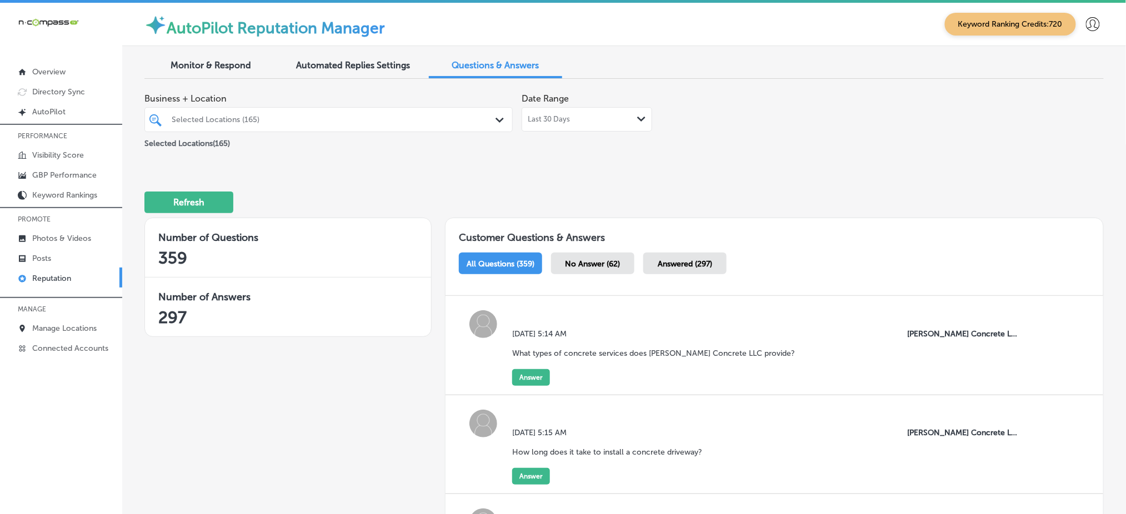
click at [578, 264] on span "No Answer (62)" at bounding box center [593, 263] width 55 height 9
click at [249, 117] on div "Selected Locations (165)" at bounding box center [334, 119] width 325 height 9
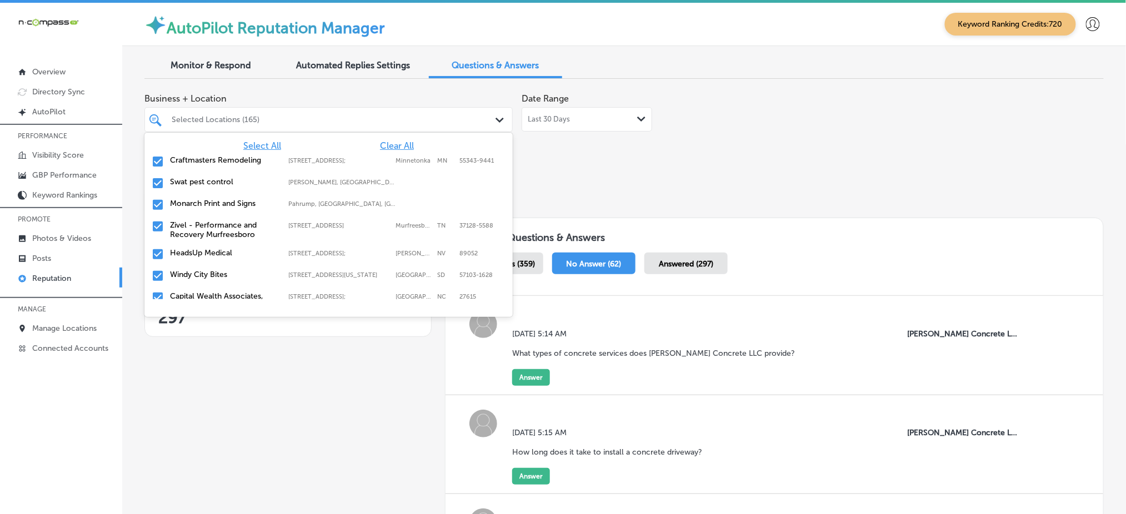
click at [391, 143] on span "Clear All" at bounding box center [397, 146] width 34 height 11
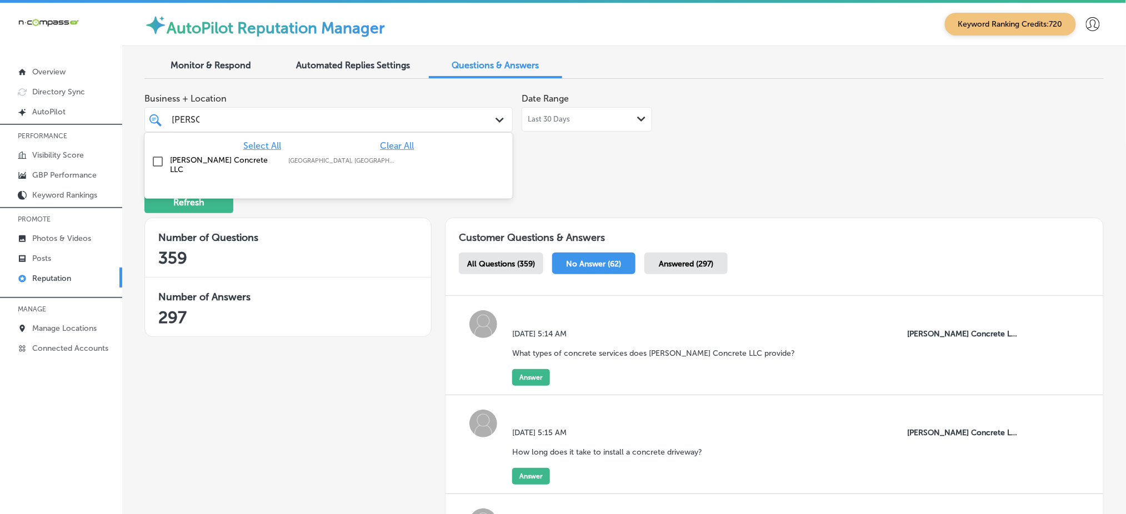
click at [378, 169] on div "[PERSON_NAME] Concrete LLC [GEOGRAPHIC_DATA], [GEOGRAPHIC_DATA], [GEOGRAPHIC_DA…" at bounding box center [328, 164] width 359 height 23
type input "[PERSON_NAME]"
click at [818, 169] on div "Refresh" at bounding box center [623, 198] width 959 height 58
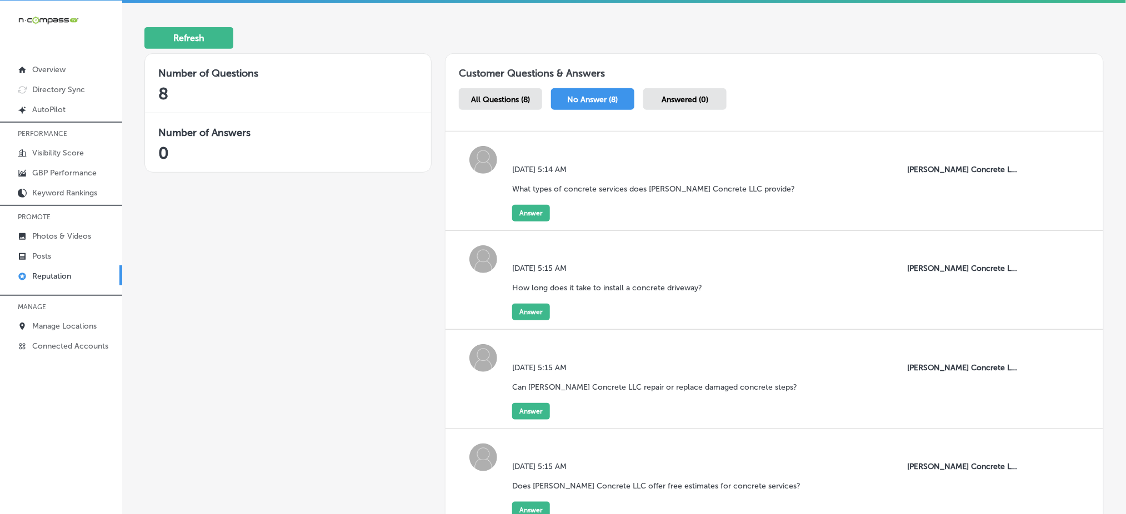
scroll to position [157, 0]
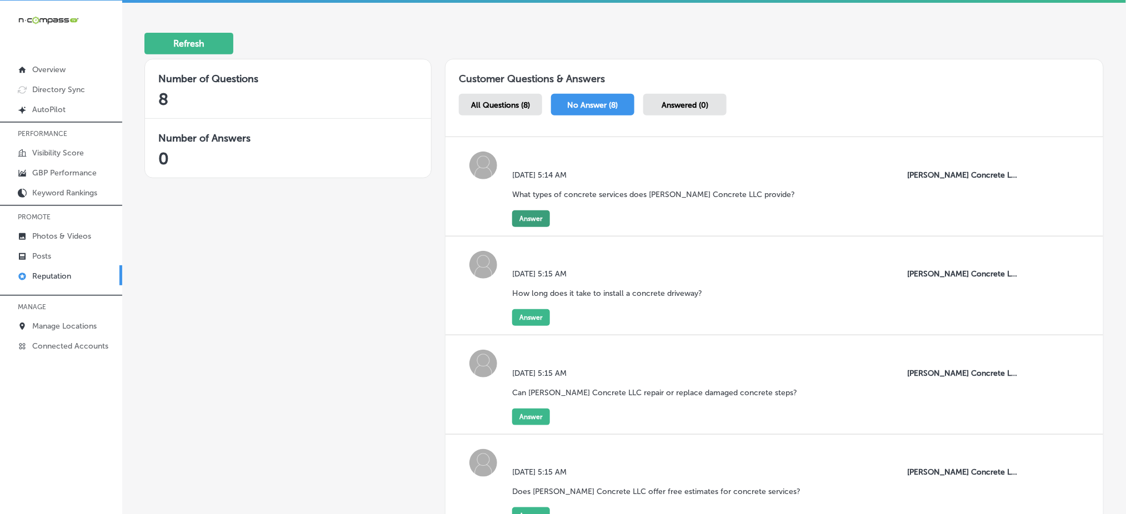
click at [536, 214] on button "Answer" at bounding box center [531, 219] width 38 height 17
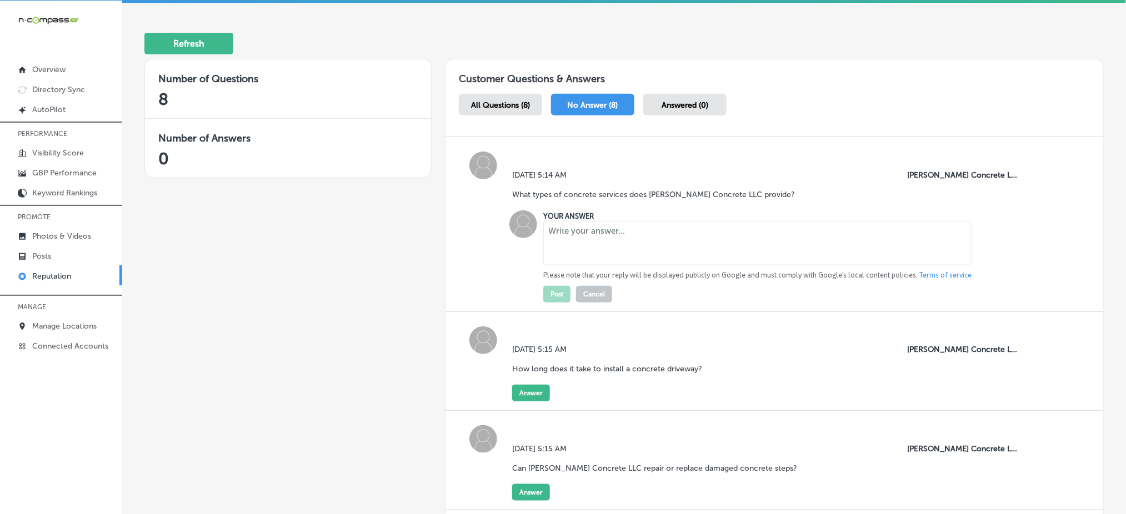
click at [574, 238] on textarea at bounding box center [757, 243] width 428 height 44
click at [571, 237] on textarea at bounding box center [757, 243] width 428 height 44
paste textarea "[PERSON_NAME] Concrete LLC offers expert residential, commercial, and industria…"
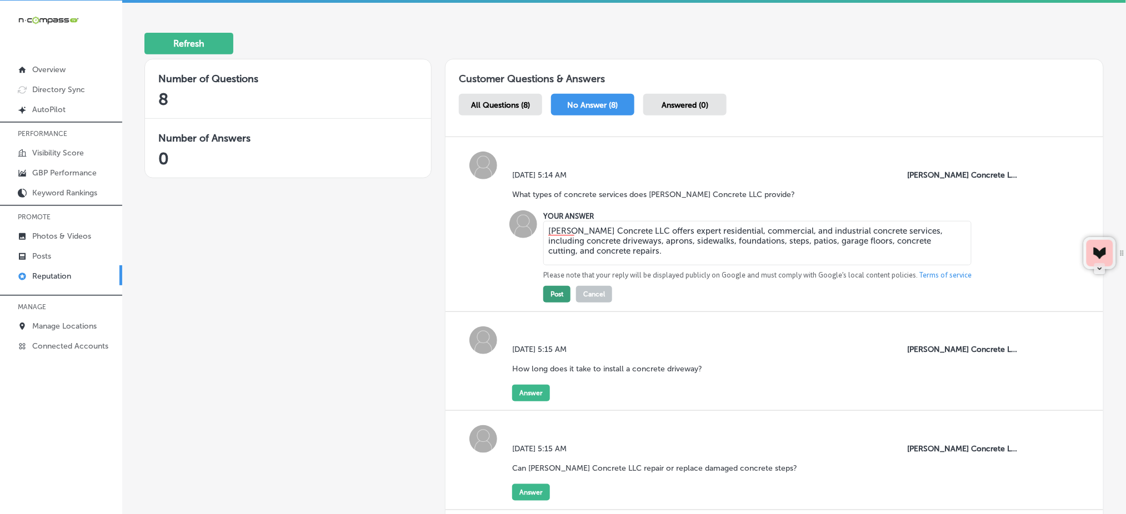
type textarea "[PERSON_NAME] Concrete LLC offers expert residential, commercial, and industria…"
click at [554, 297] on button "Post" at bounding box center [556, 294] width 27 height 17
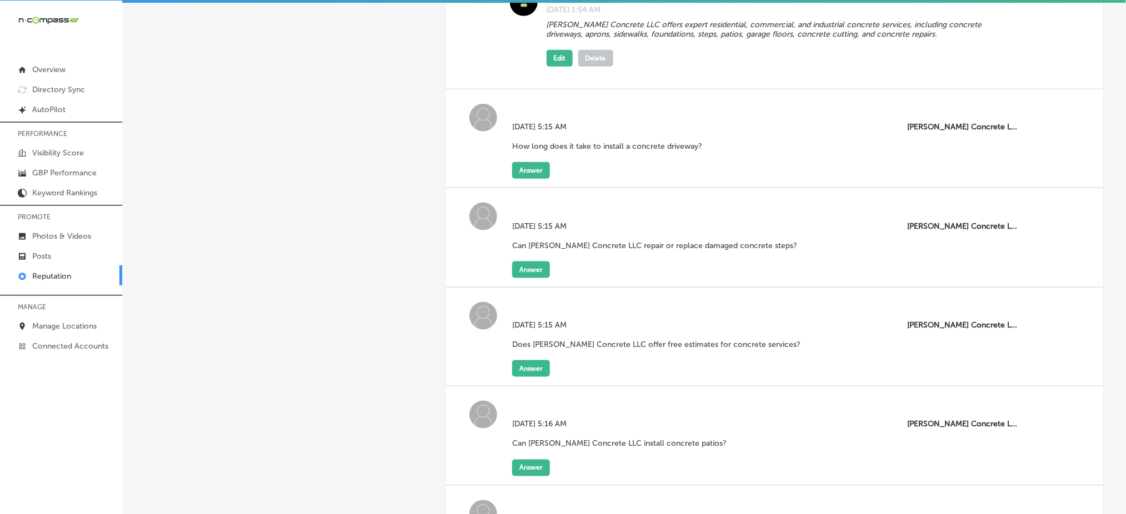
scroll to position [249, 0]
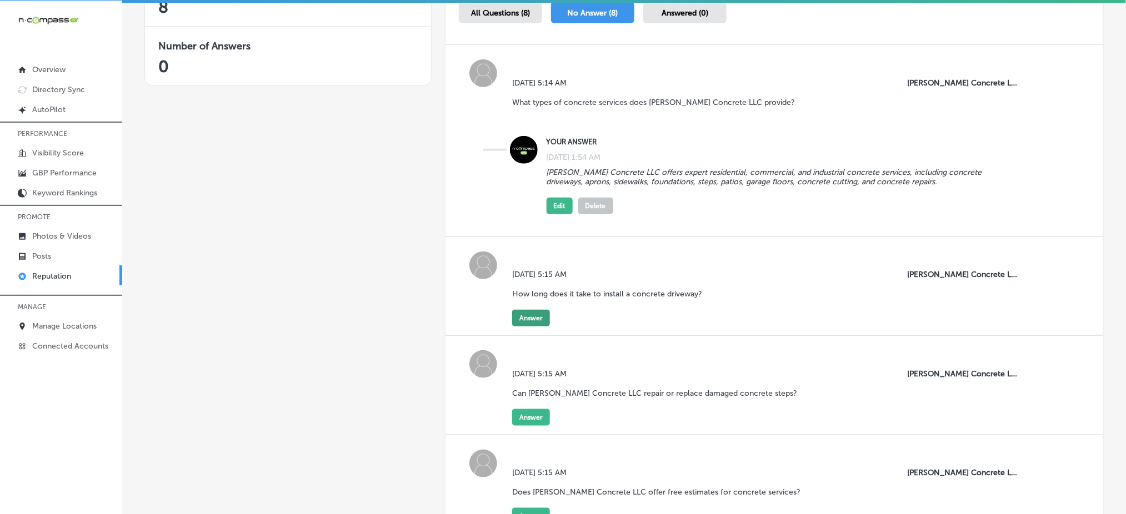
click at [528, 312] on button "Answer" at bounding box center [531, 318] width 38 height 17
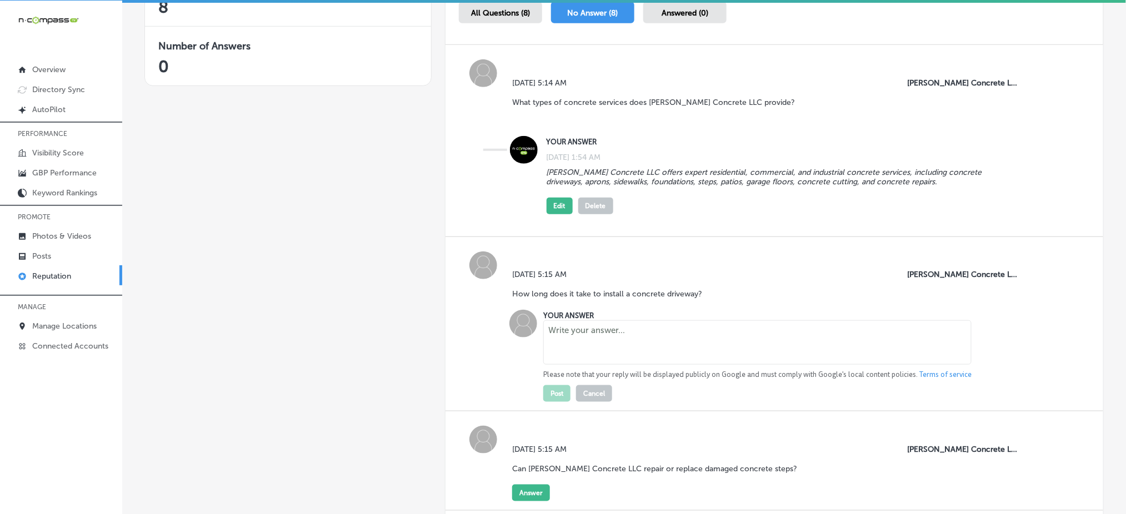
click at [557, 339] on textarea at bounding box center [757, 343] width 428 height 44
paste textarea "The time it takes to install a concrete driveway can vary depending on factors …"
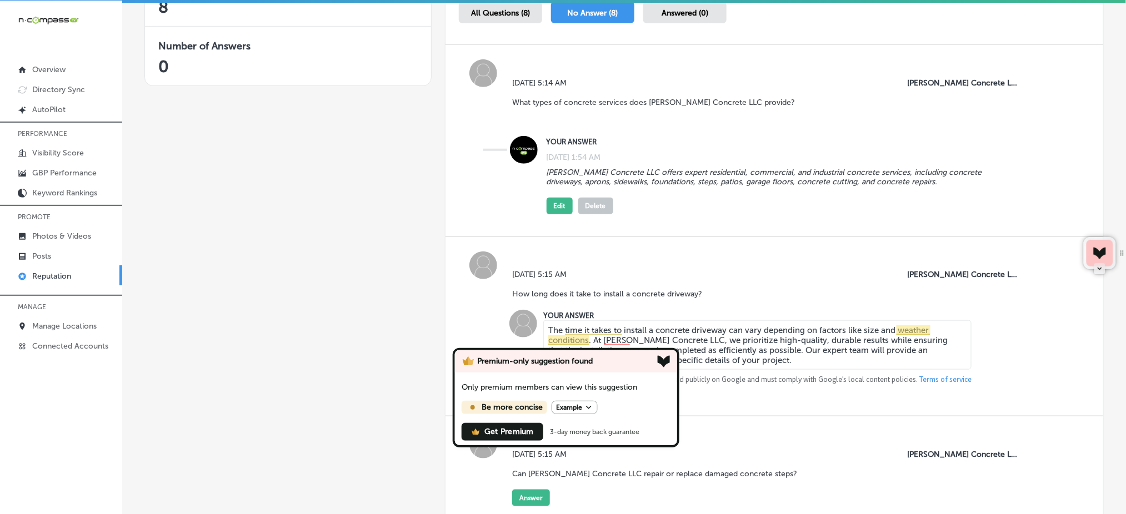
click at [780, 337] on textarea "The time it takes to install a concrete driveway can vary depending on factors …" at bounding box center [757, 345] width 428 height 49
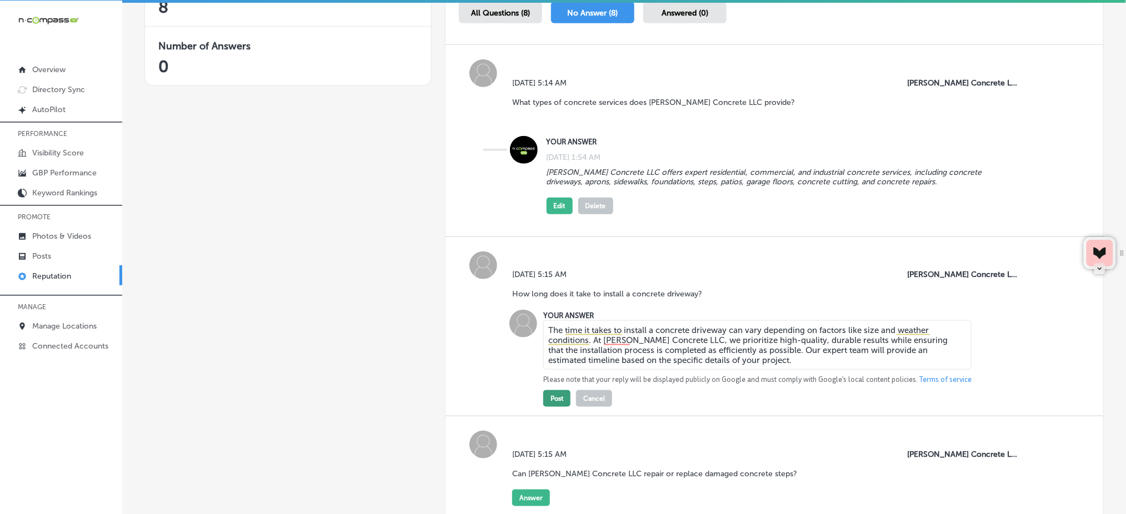
type textarea "The time it takes to install a concrete driveway can vary depending on factors …"
click at [552, 396] on button "Post" at bounding box center [556, 399] width 27 height 17
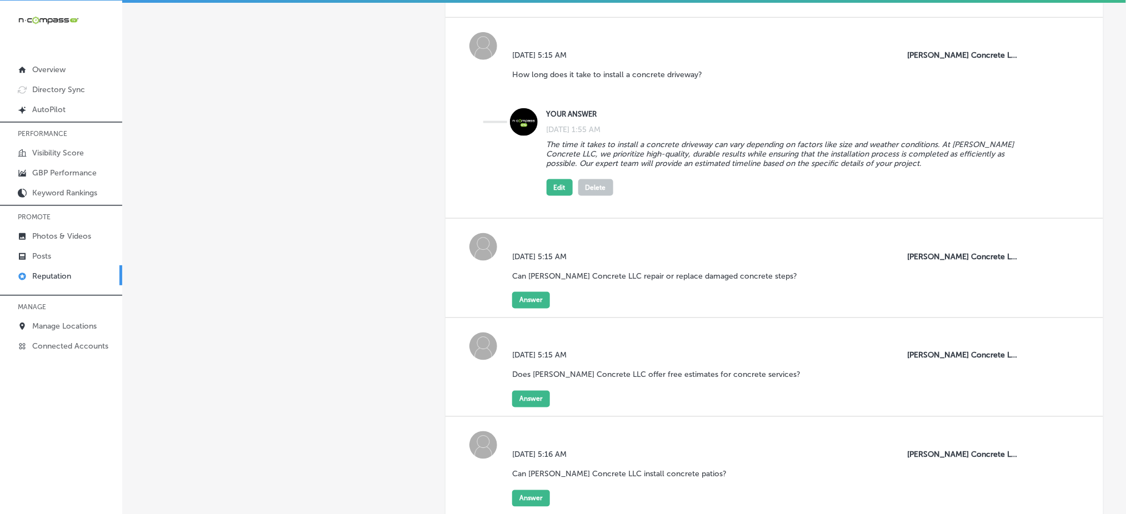
scroll to position [545, 0]
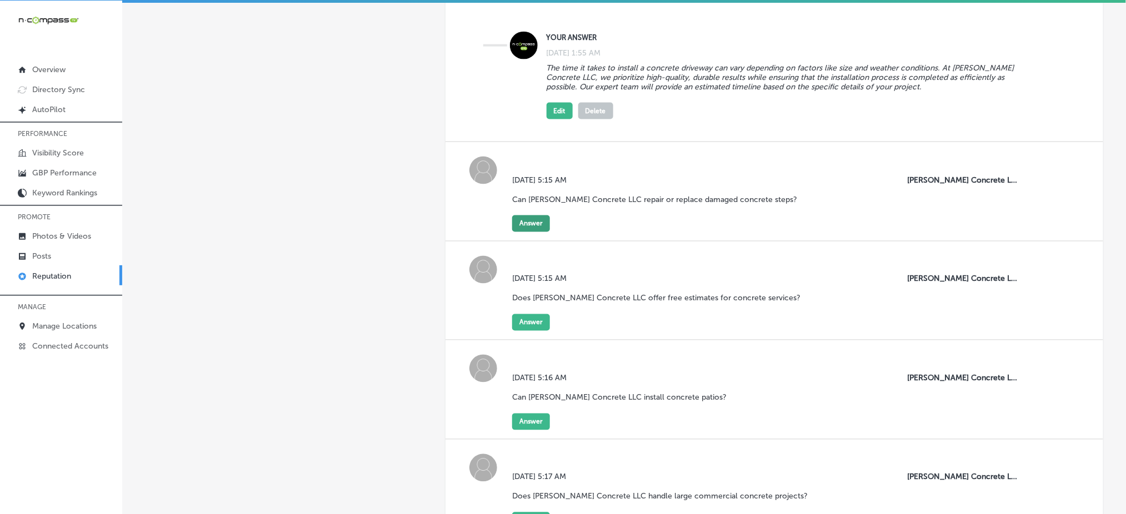
click at [529, 219] on button "Answer" at bounding box center [531, 224] width 38 height 17
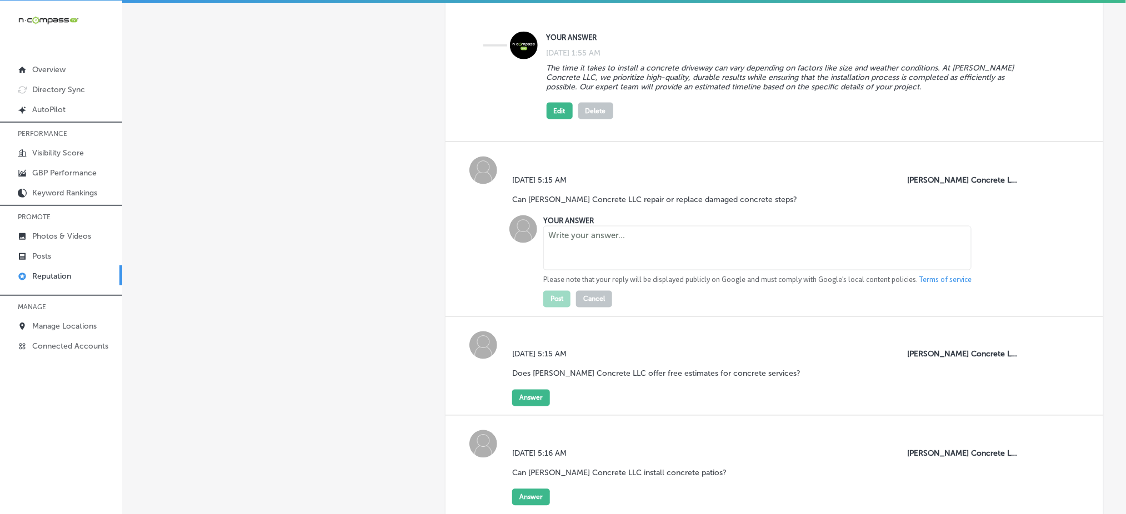
click at [572, 251] on textarea at bounding box center [757, 248] width 428 height 44
paste textarea "Yes! [PERSON_NAME] Concrete LLC specializes in concrete steps repair and replac…"
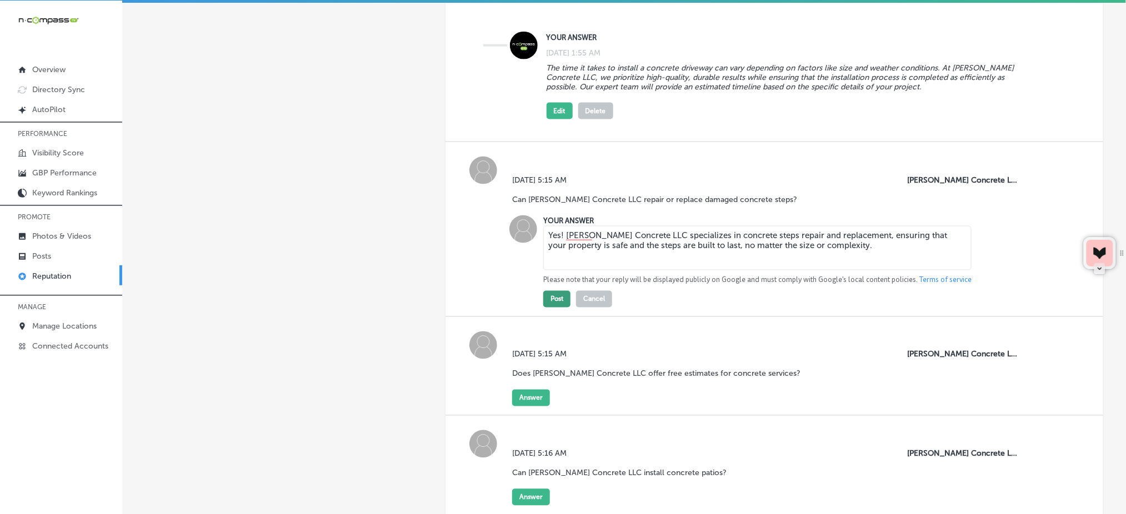
type textarea "Yes! [PERSON_NAME] Concrete LLC specializes in concrete steps repair and replac…"
click at [553, 291] on button "Post" at bounding box center [556, 299] width 27 height 17
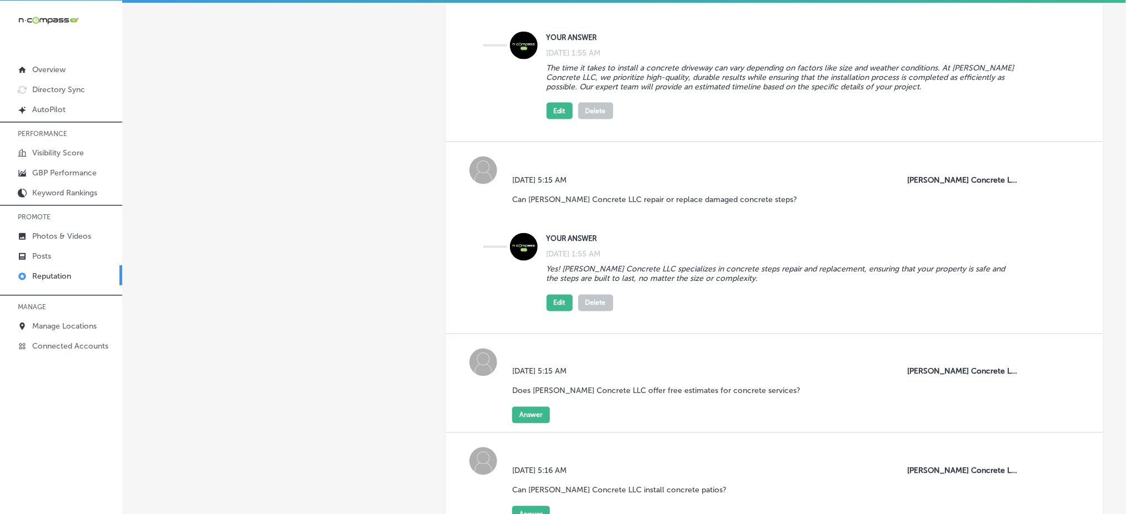
scroll to position [619, 0]
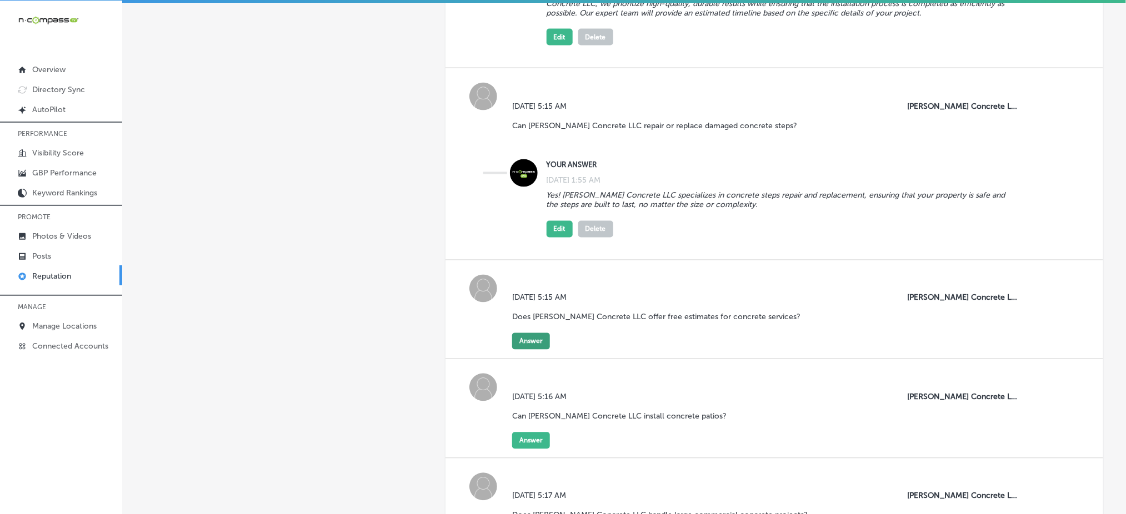
click at [534, 333] on button "Answer" at bounding box center [531, 341] width 38 height 17
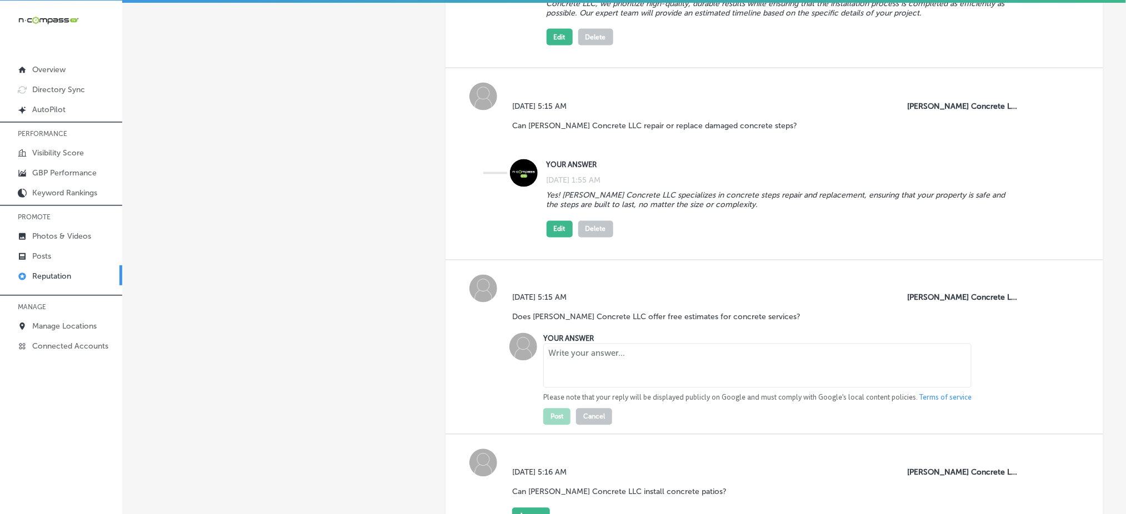
click at [596, 351] on textarea at bounding box center [757, 366] width 428 height 44
click at [588, 365] on textarea at bounding box center [757, 366] width 428 height 44
paste textarea "Yes, [PERSON_NAME] Concrete LLC provides free estimates for all concrete servic…"
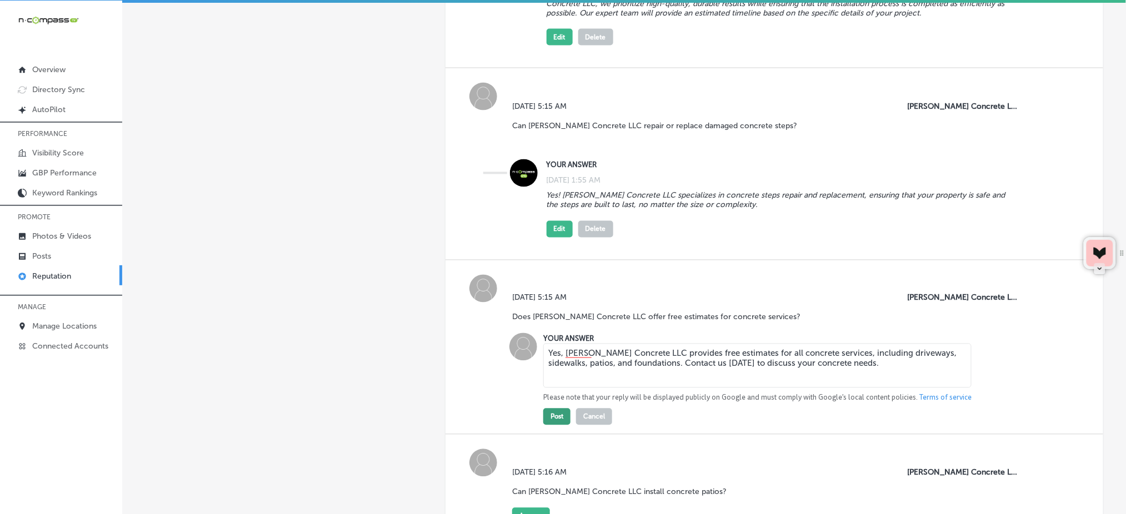
type textarea "Yes, [PERSON_NAME] Concrete LLC provides free estimates for all concrete servic…"
click at [558, 411] on button "Post" at bounding box center [556, 417] width 27 height 17
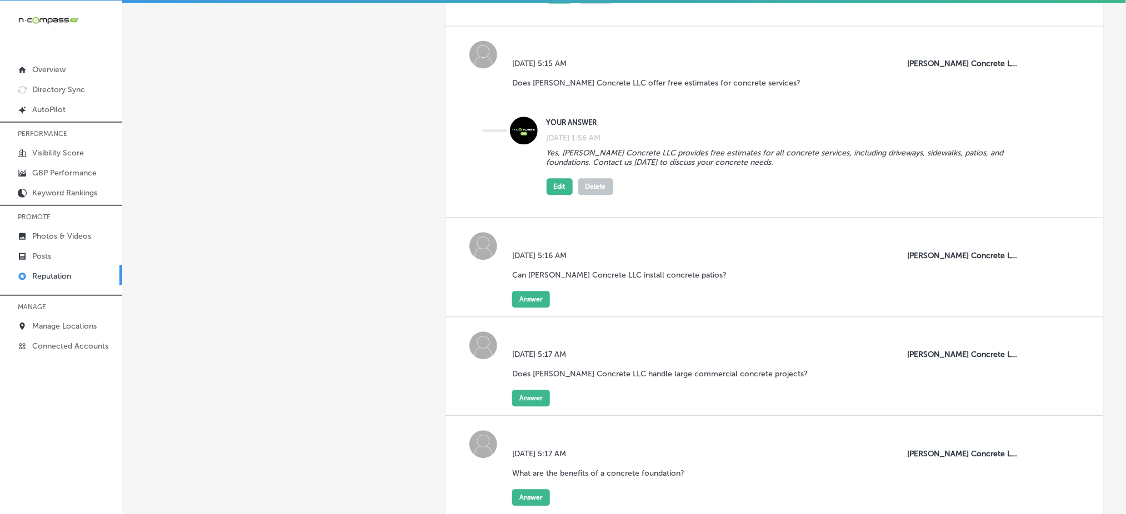
scroll to position [916, 0]
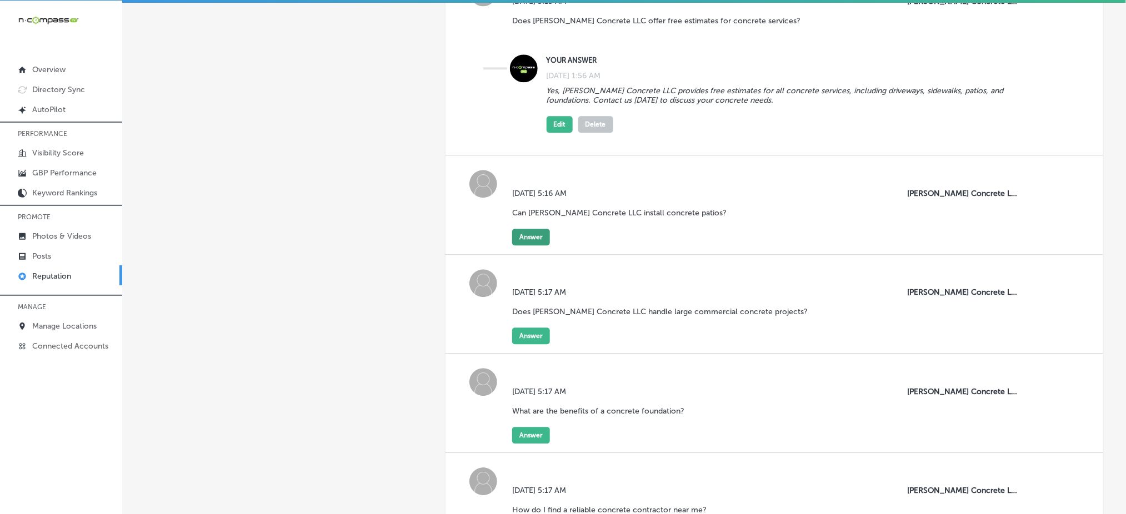
click at [531, 229] on button "Answer" at bounding box center [531, 237] width 38 height 17
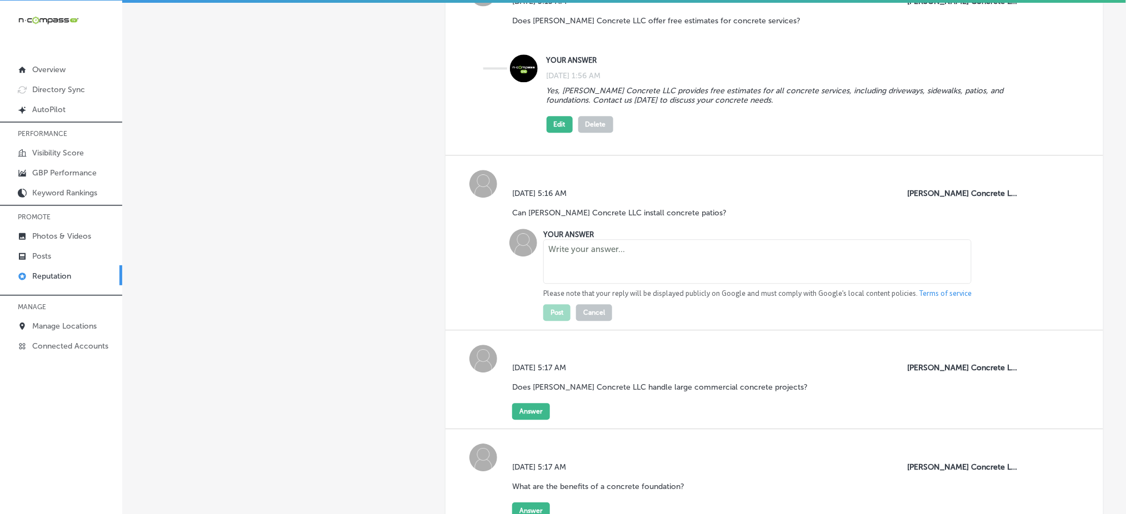
click at [605, 255] on textarea at bounding box center [757, 261] width 428 height 44
click at [584, 239] on textarea at bounding box center [757, 261] width 428 height 44
paste textarea "Yes, [PERSON_NAME] Concrete LLC installs and repairs concrete patios, creating …"
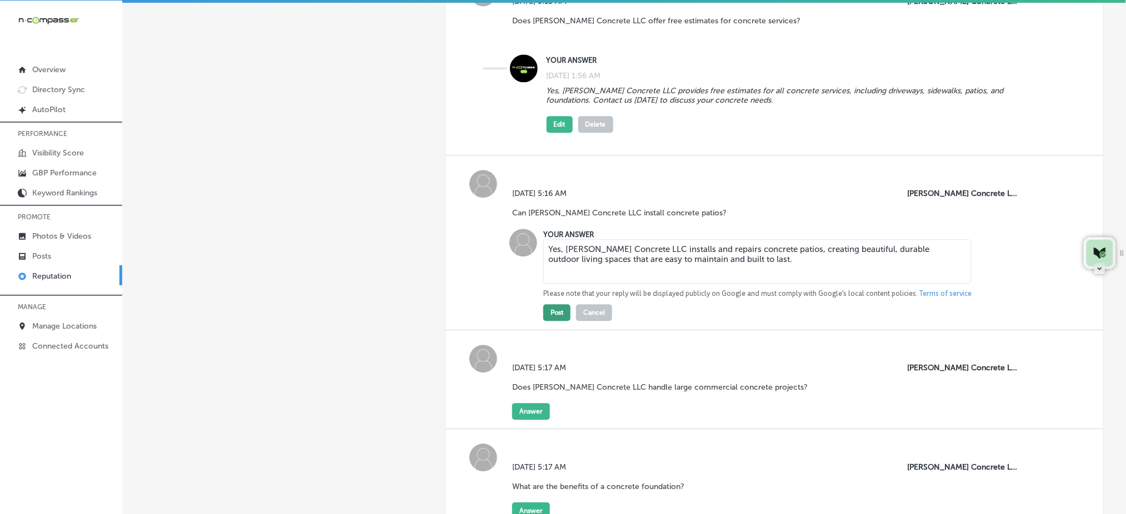
type textarea "Yes, [PERSON_NAME] Concrete LLC installs and repairs concrete patios, creating …"
click at [554, 304] on button "Post" at bounding box center [556, 312] width 27 height 17
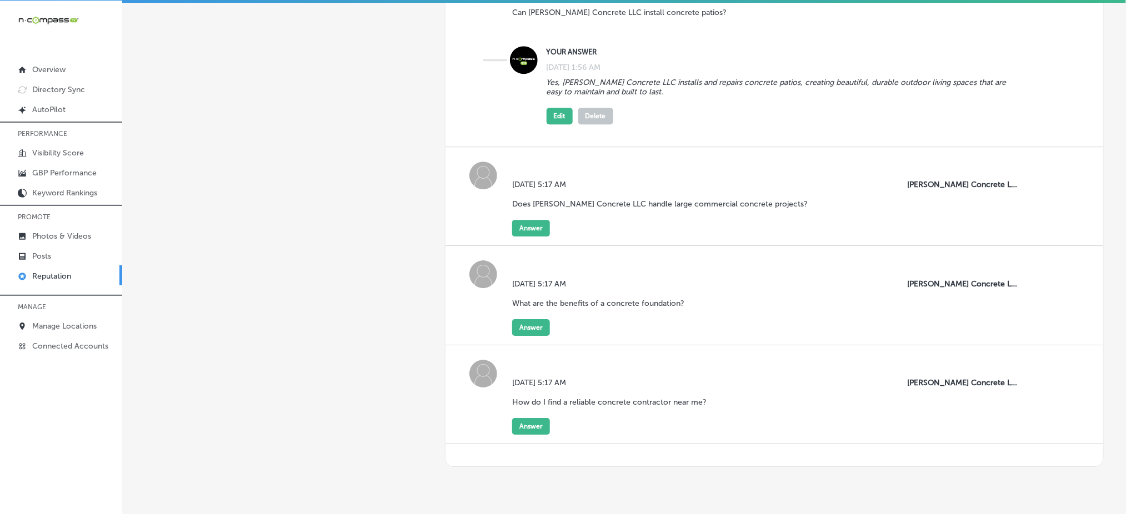
scroll to position [1138, 0]
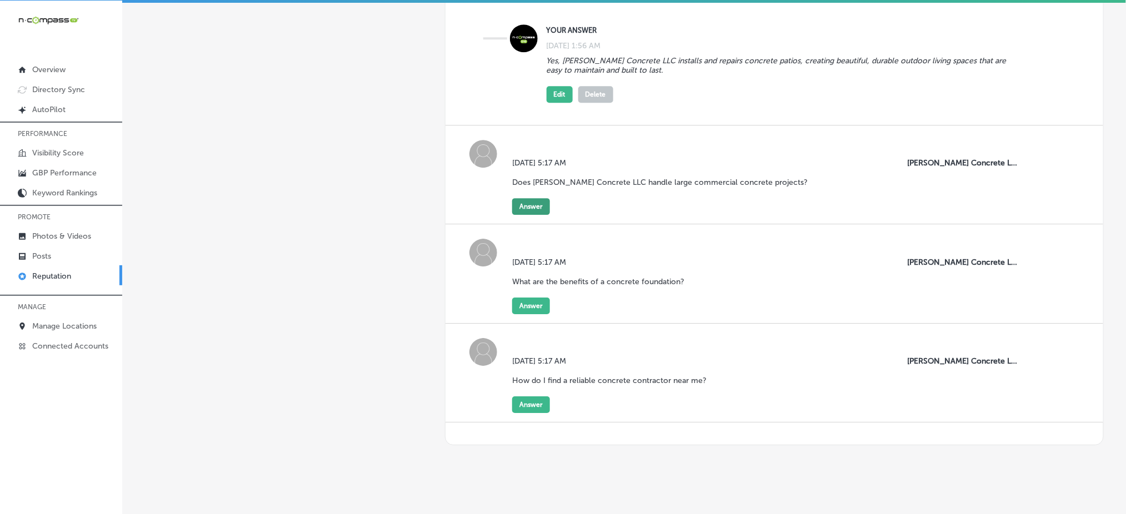
click at [528, 198] on button "Answer" at bounding box center [531, 206] width 38 height 17
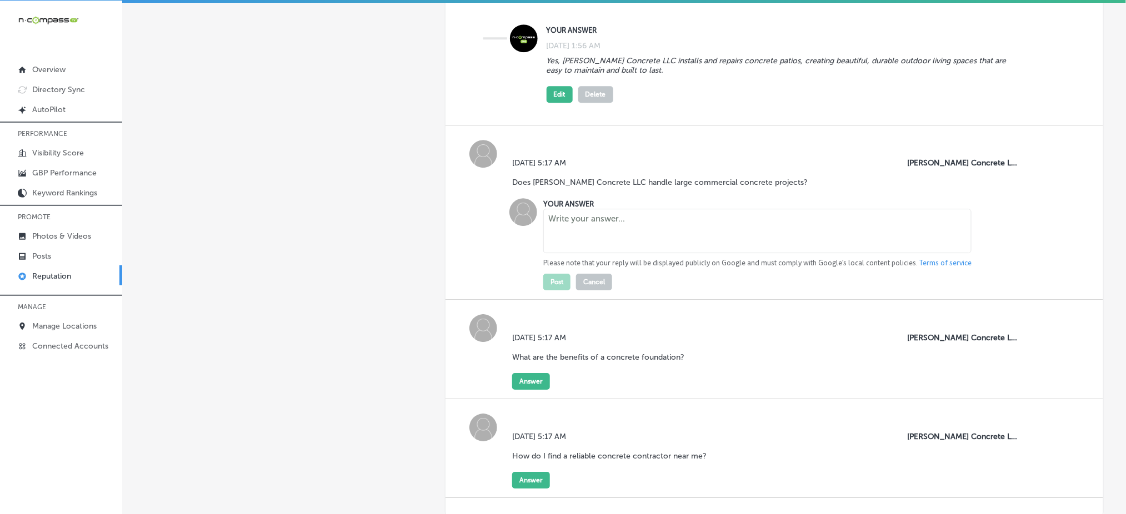
click at [629, 238] on textarea at bounding box center [757, 231] width 428 height 44
click at [642, 217] on textarea at bounding box center [757, 231] width 428 height 44
paste textarea "Yes, [PERSON_NAME] Concrete LLC is a trusted commercial concrete contractor off…"
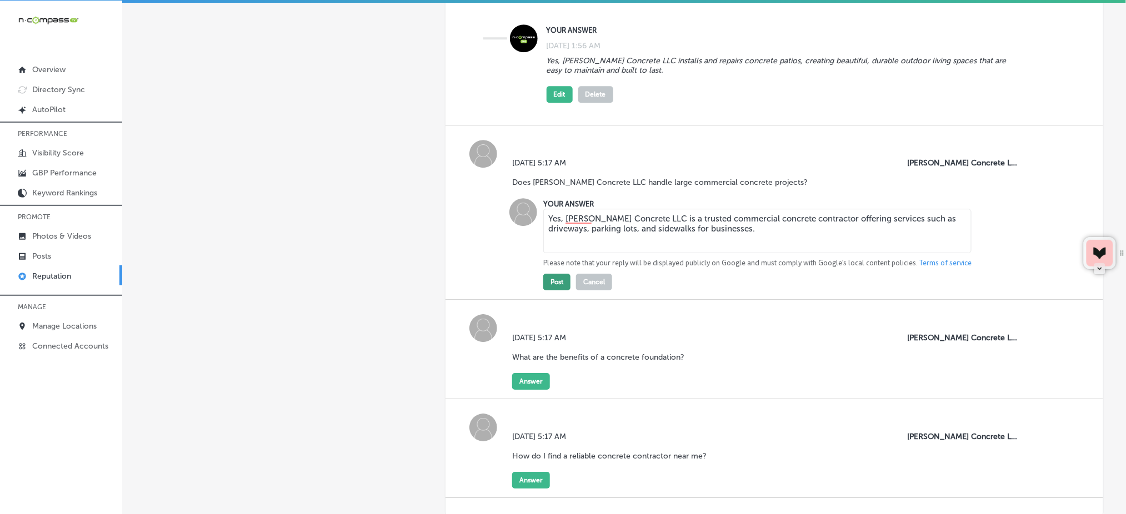
type textarea "Yes, [PERSON_NAME] Concrete LLC is a trusted commercial concrete contractor off…"
click at [563, 274] on button "Post" at bounding box center [556, 282] width 27 height 17
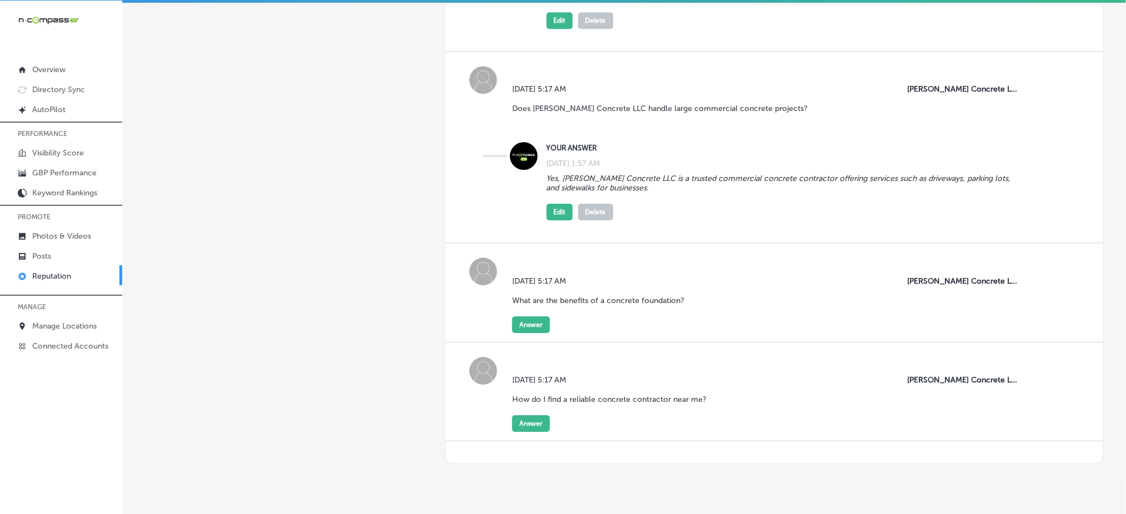
click at [532, 302] on div "[DATE] 5:17 AM What are the benefits of a concrete foundation?" at bounding box center [602, 297] width 181 height 40
click at [531, 317] on button "Answer" at bounding box center [531, 325] width 38 height 17
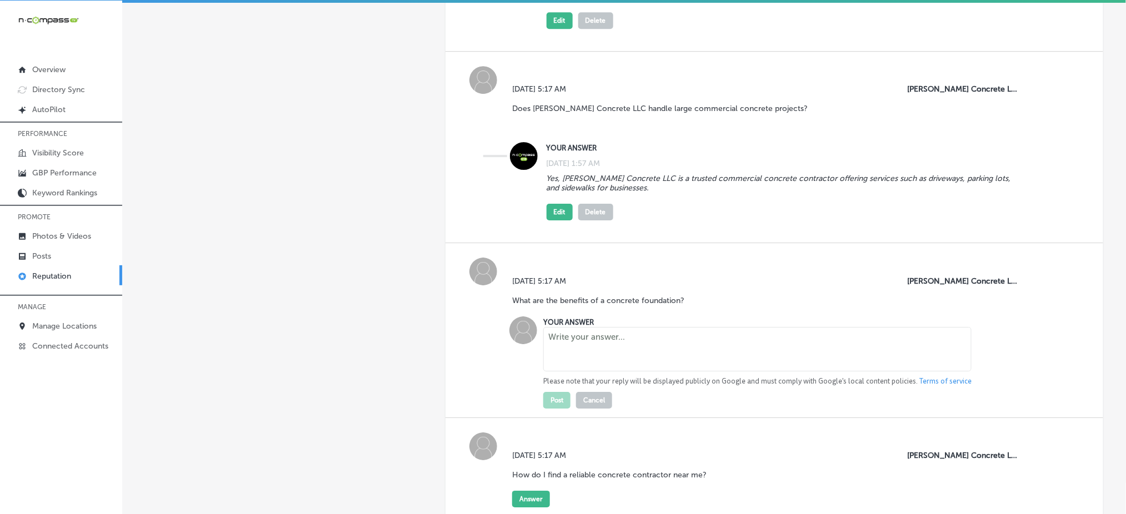
click at [572, 356] on textarea at bounding box center [757, 349] width 428 height 44
paste textarea "Concrete foundations provide long-lasting strength and stability for any struct…"
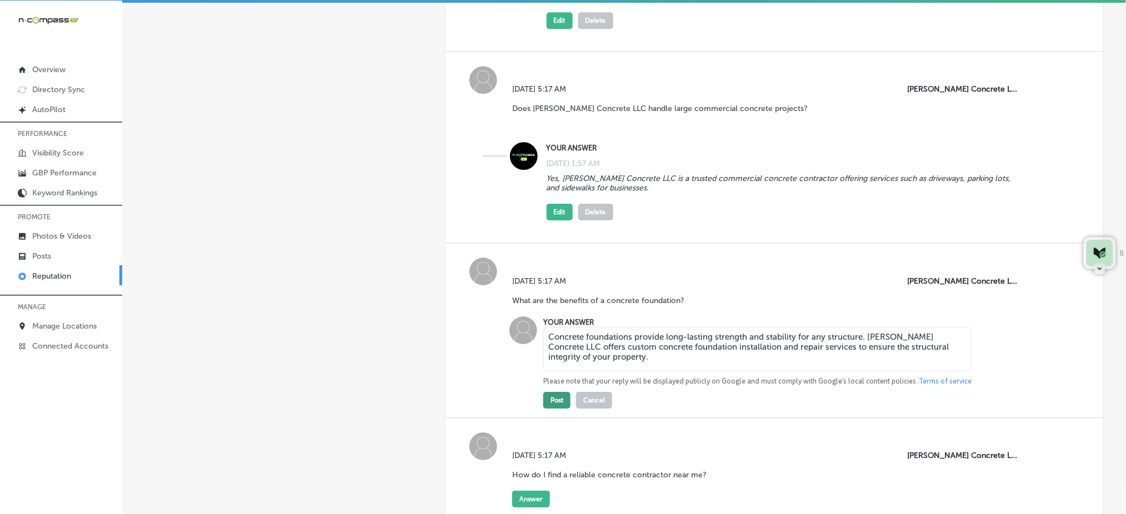
type textarea "Concrete foundations provide long-lasting strength and stability for any struct…"
click at [553, 392] on button "Post" at bounding box center [556, 400] width 27 height 17
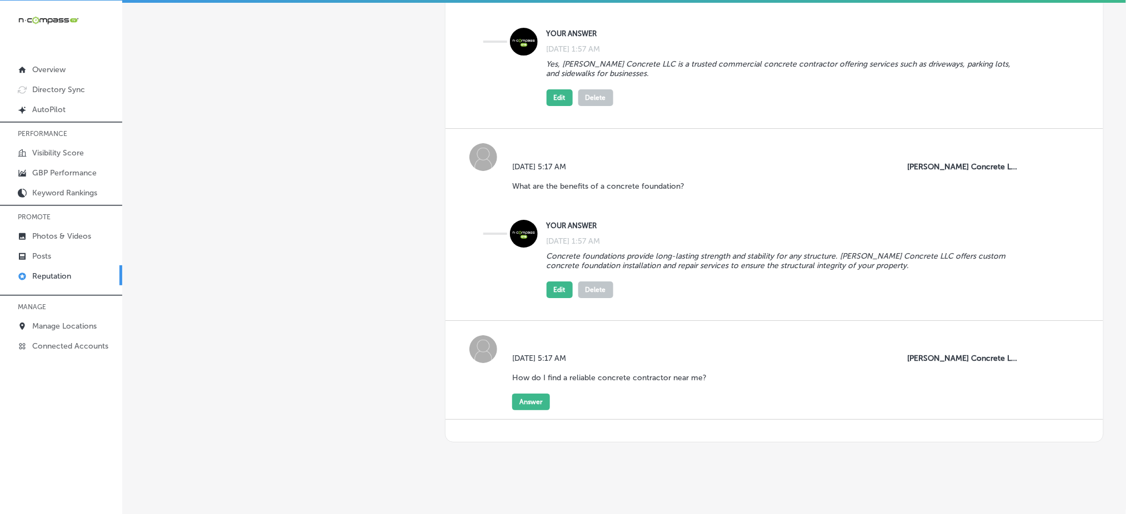
scroll to position [1327, 0]
click at [526, 395] on button "Answer" at bounding box center [531, 401] width 38 height 17
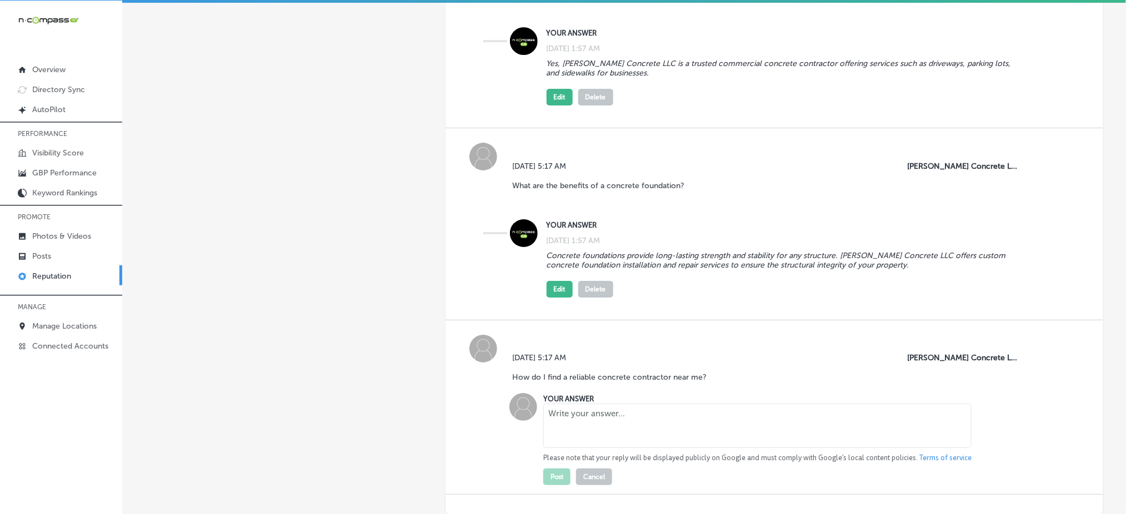
click at [634, 408] on textarea at bounding box center [757, 426] width 428 height 44
click at [609, 404] on textarea at bounding box center [757, 426] width 428 height 44
paste textarea "Searching for a reliable concrete contractor near you? [PERSON_NAME] Concrete L…"
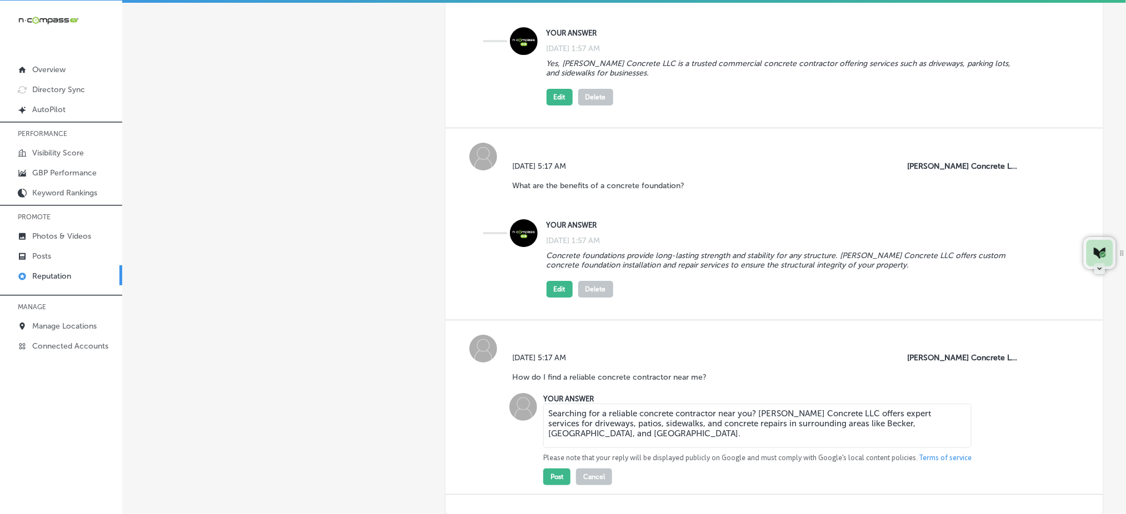
scroll to position [1401, 0]
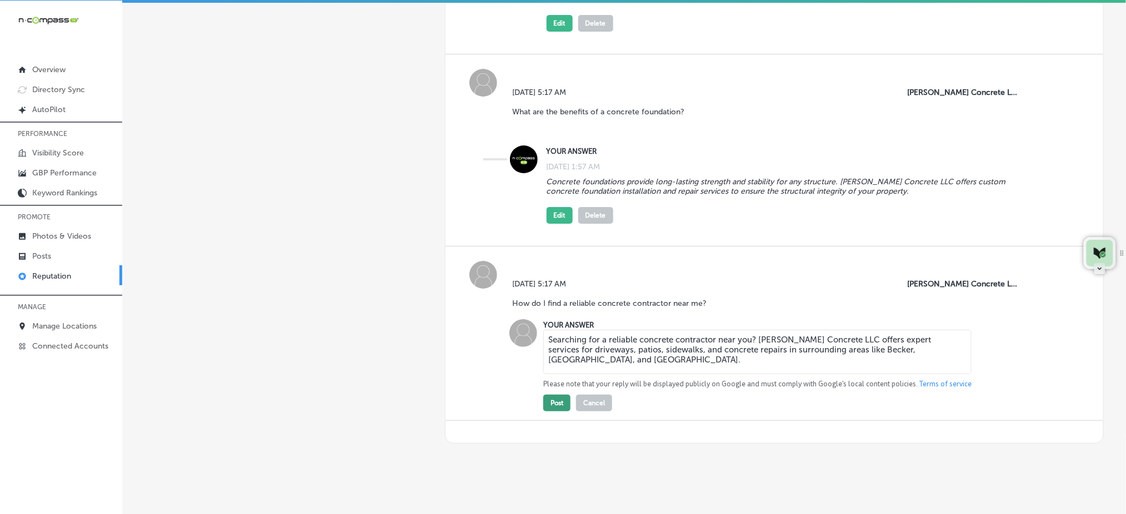
type textarea "Searching for a reliable concrete contractor near you? [PERSON_NAME] Concrete L…"
click at [556, 395] on button "Post" at bounding box center [556, 403] width 27 height 17
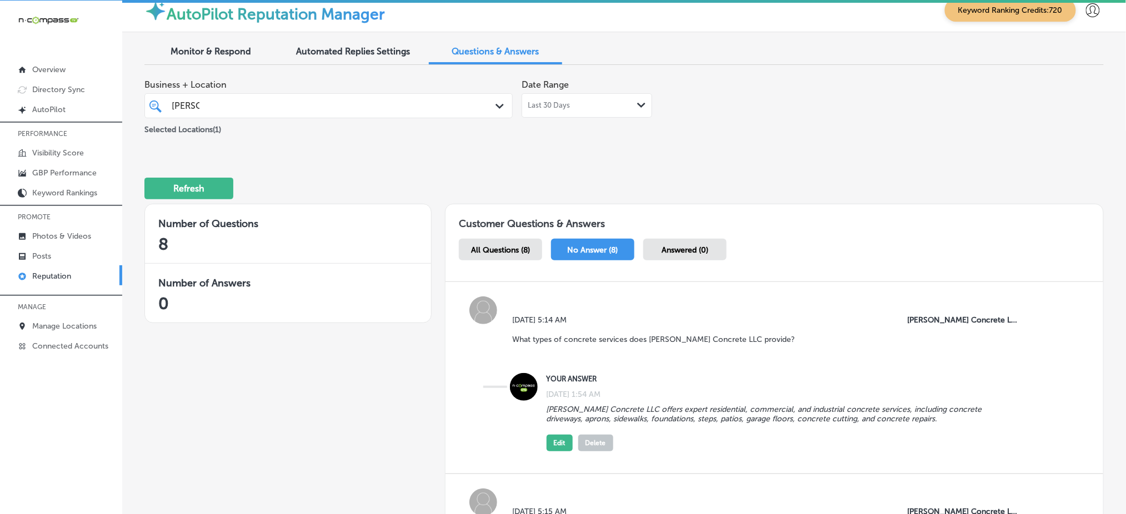
scroll to position [0, 0]
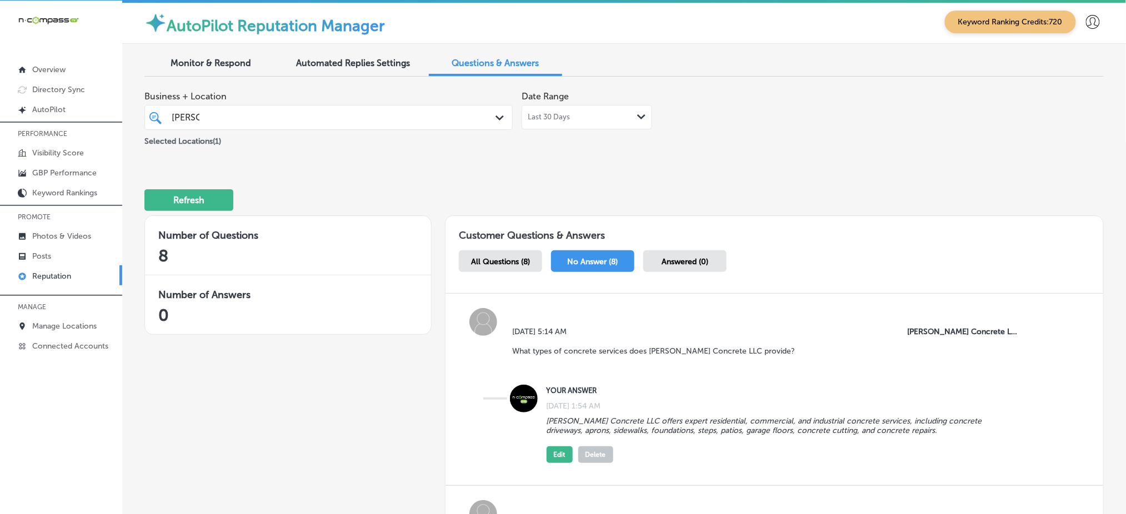
click at [668, 258] on span "Answered (0)" at bounding box center [685, 261] width 47 height 9
click at [486, 267] on div "All Questions (8)" at bounding box center [500, 262] width 83 height 22
click at [602, 258] on span "No Answer (8)" at bounding box center [593, 261] width 51 height 9
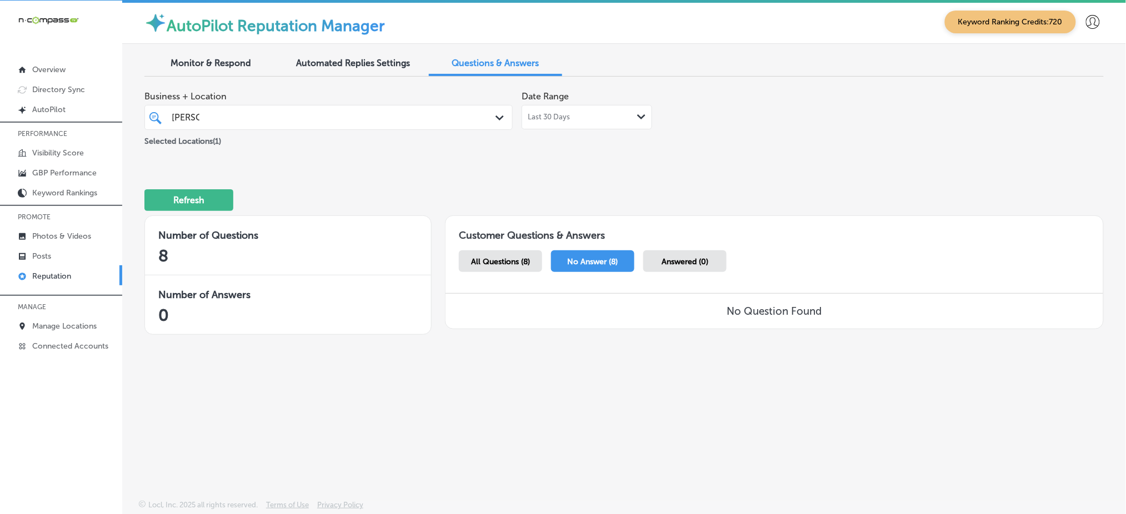
click at [663, 259] on span "Answered (0)" at bounding box center [685, 261] width 47 height 9
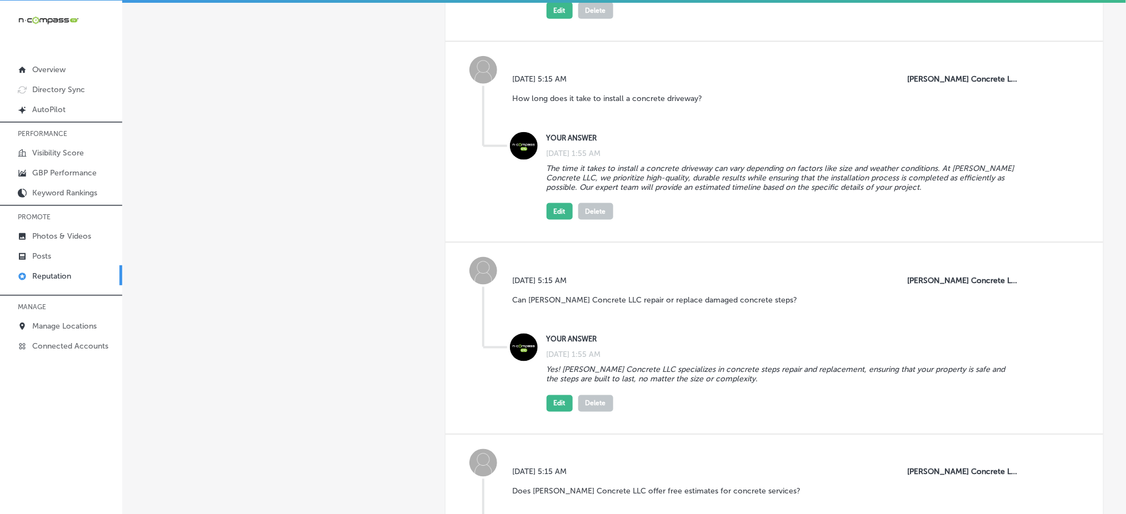
scroll to position [518, 0]
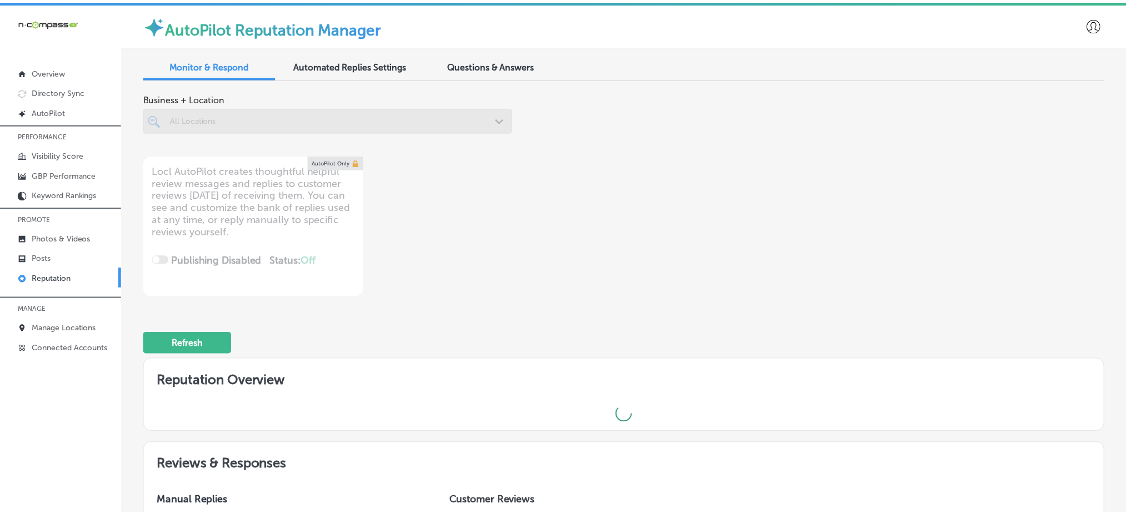
scroll to position [2, 0]
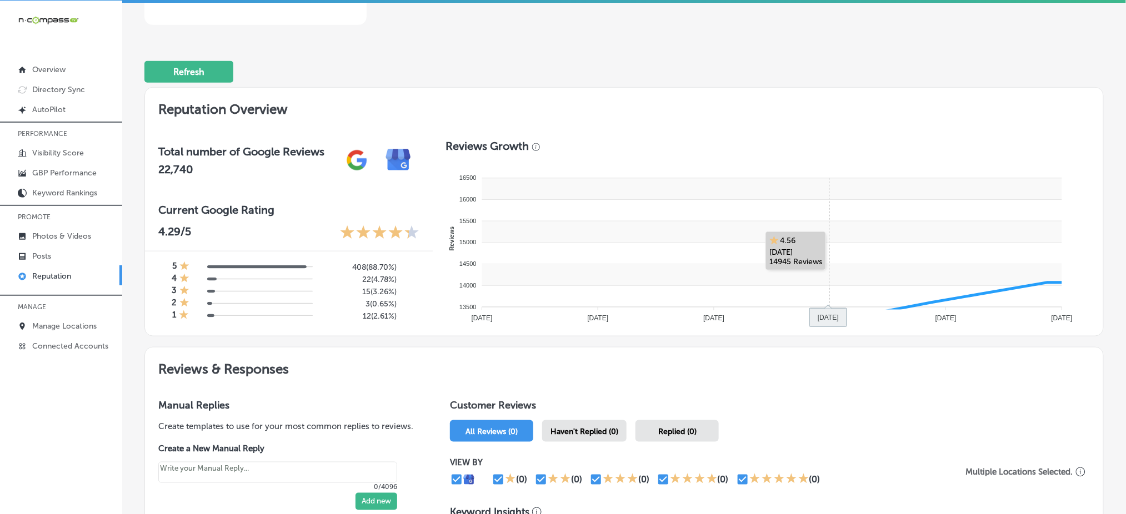
type textarea "x"
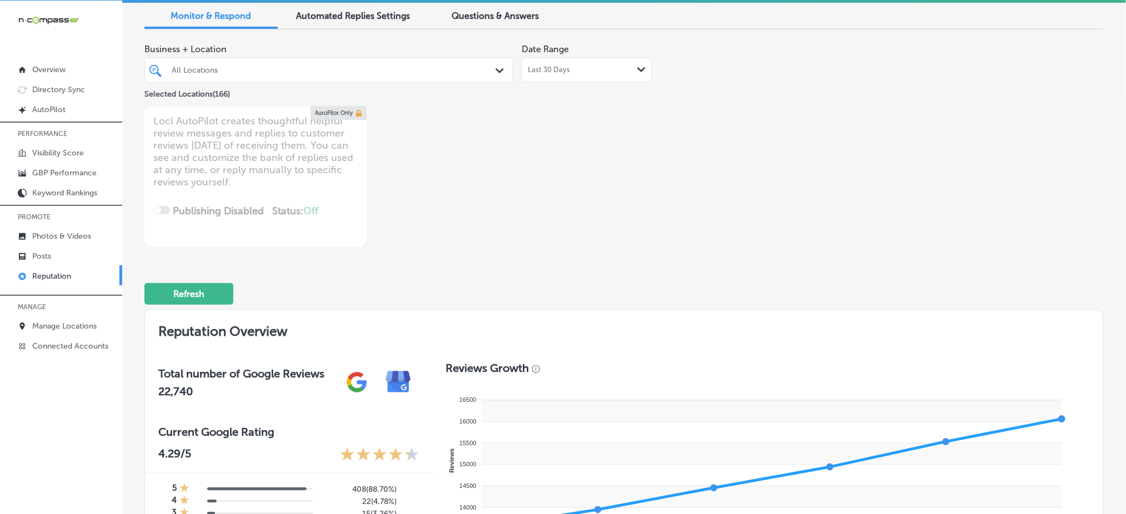
scroll to position [0, 0]
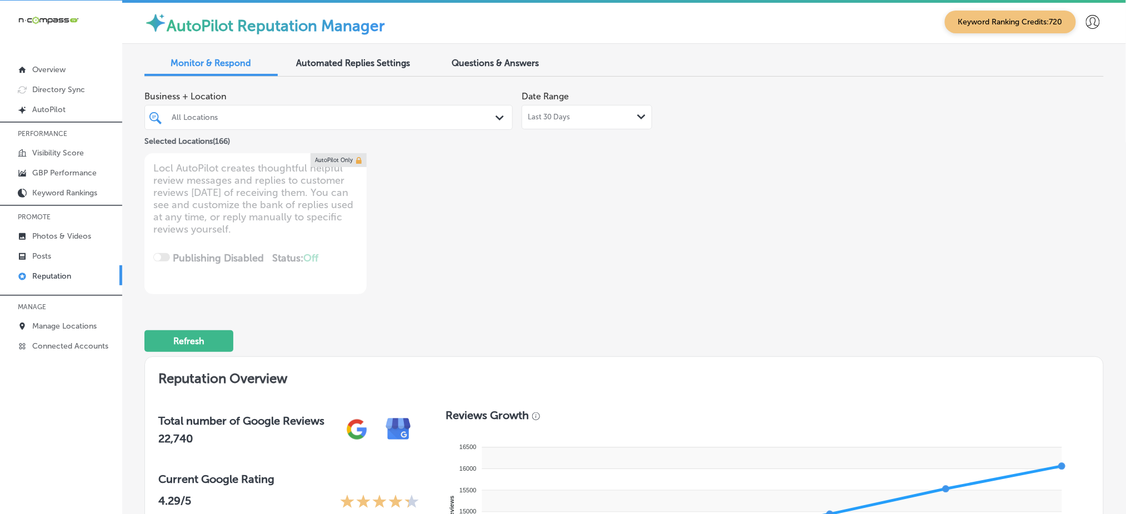
click at [514, 53] on div "Questions & Answers" at bounding box center [495, 64] width 133 height 24
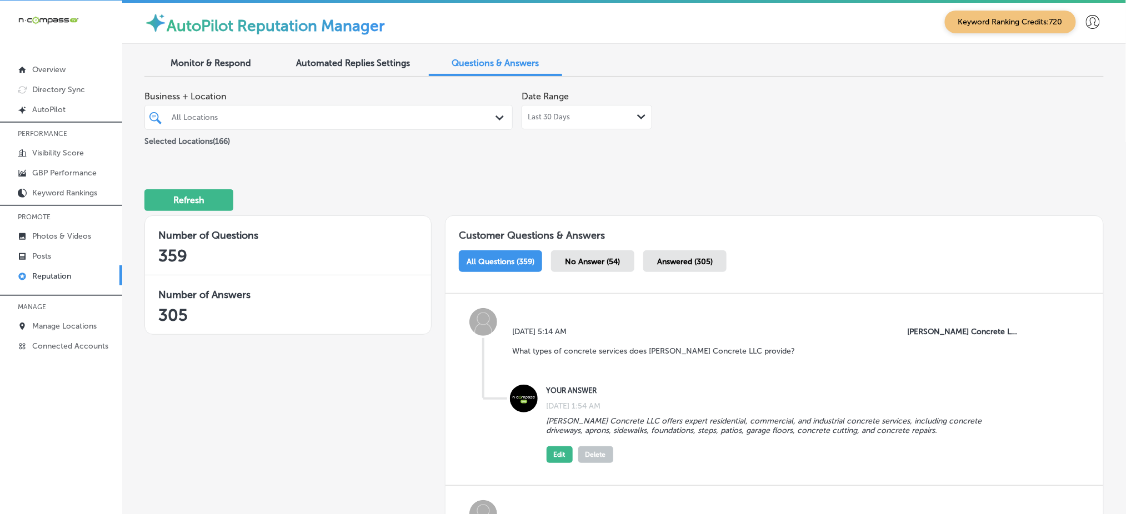
click at [379, 110] on div at bounding box center [313, 117] width 284 height 15
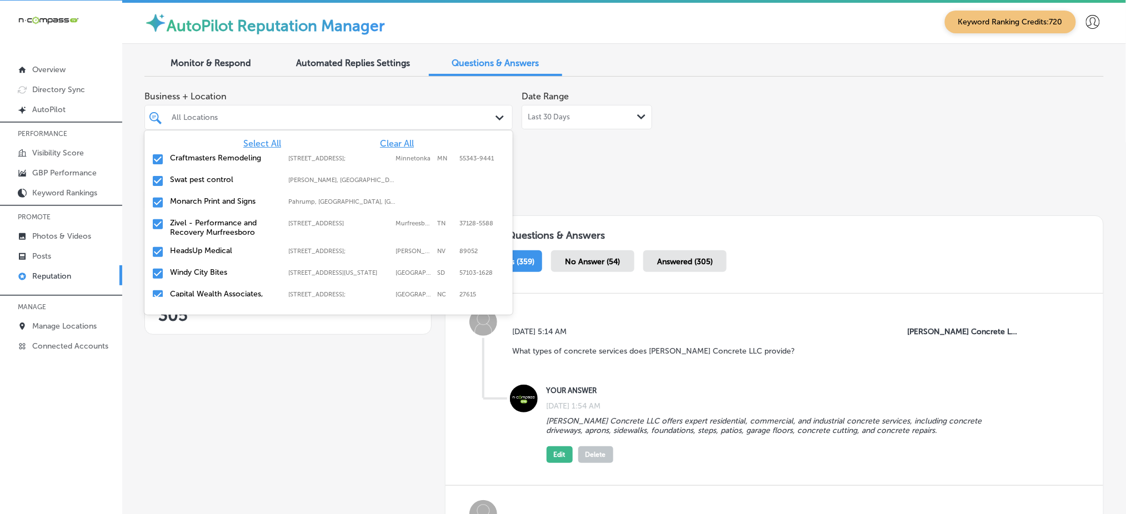
click at [381, 143] on span "Clear All" at bounding box center [397, 143] width 34 height 11
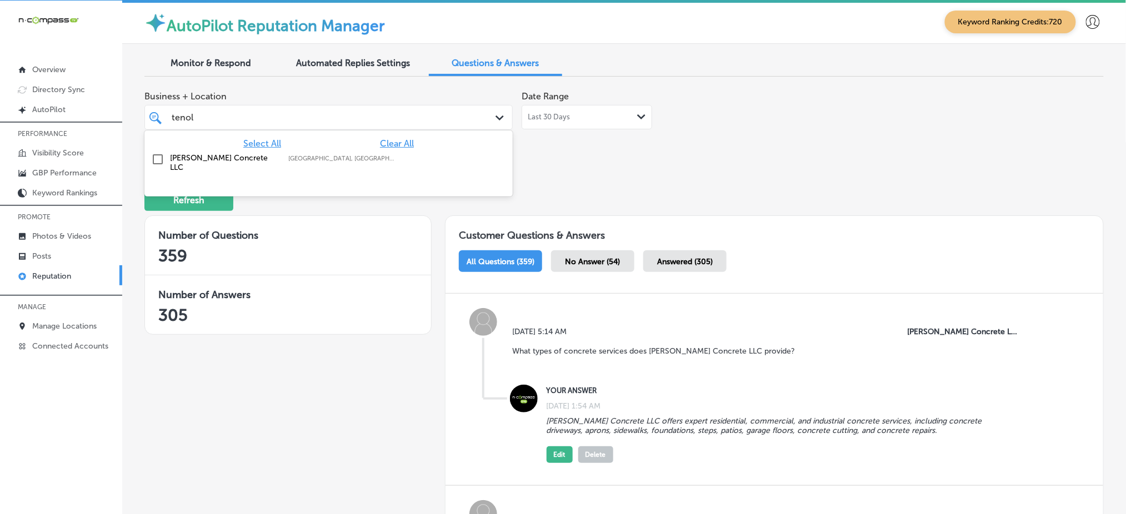
click at [378, 161] on label "Baxter, MN, USA | Becker, MN, USA | Blai ..." at bounding box center [341, 158] width 107 height 7
type input "tenol"
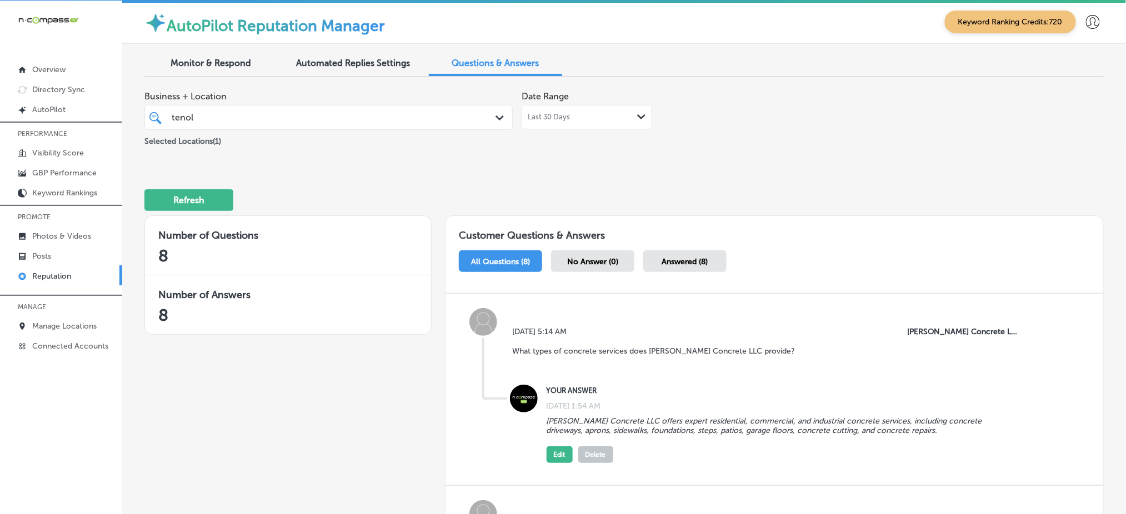
click at [677, 254] on div "Answered (8)" at bounding box center [684, 262] width 83 height 22
